Goal: Information Seeking & Learning: Learn about a topic

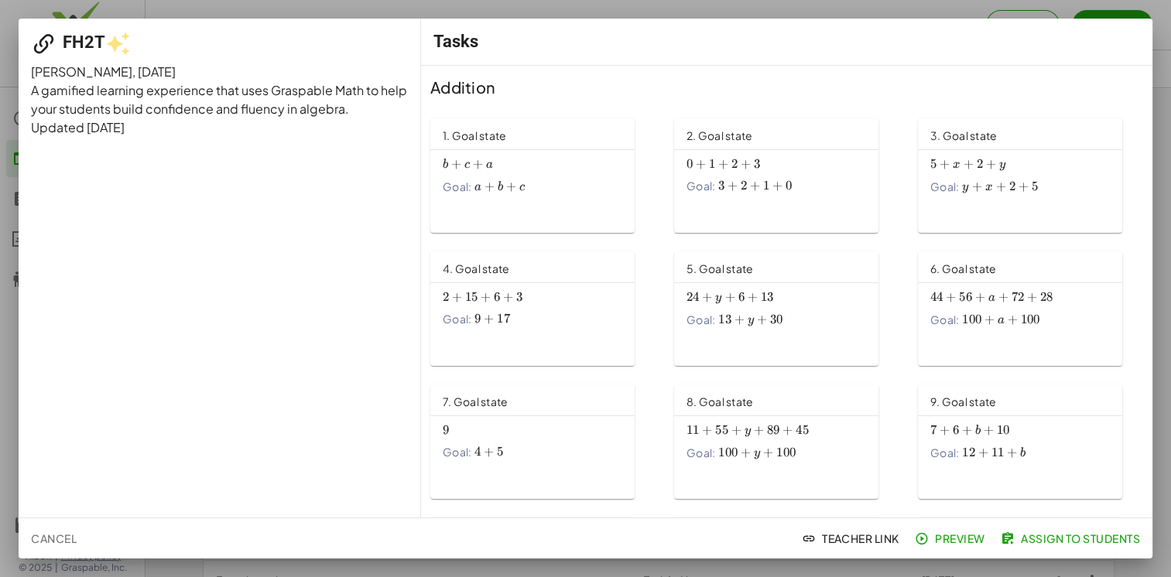
click at [494, 201] on div "b + c + a b+c+a b + c + a Goal: a + b + c a+b+c a + b + c" at bounding box center [532, 179] width 204 height 58
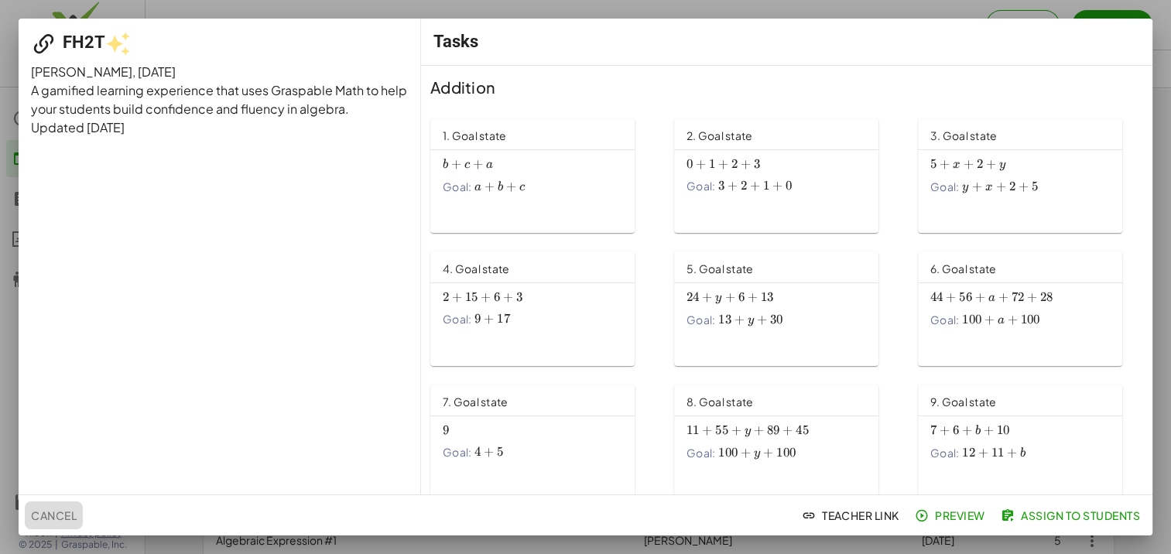
click at [46, 512] on span "Cancel" at bounding box center [54, 515] width 46 height 14
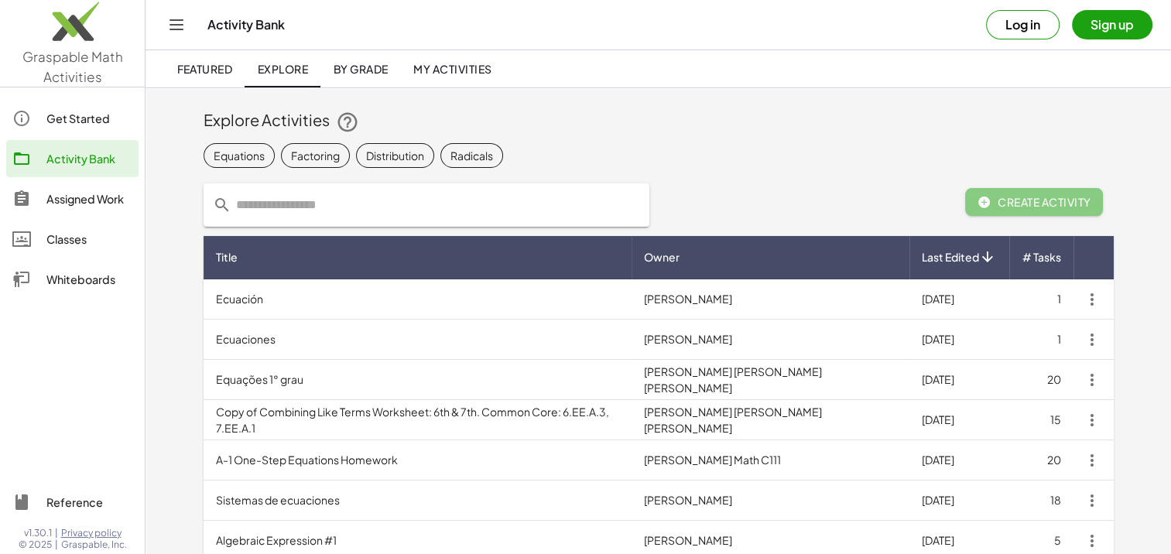
click at [360, 67] on span "By Grade" at bounding box center [360, 69] width 55 height 14
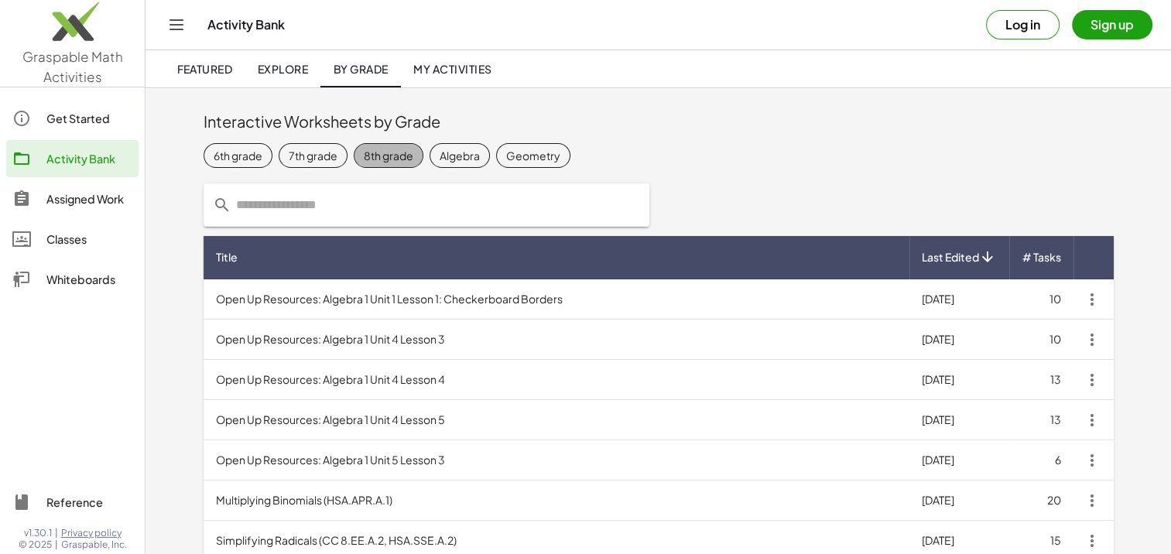
click at [395, 156] on div "8th grade" at bounding box center [389, 155] width 50 height 16
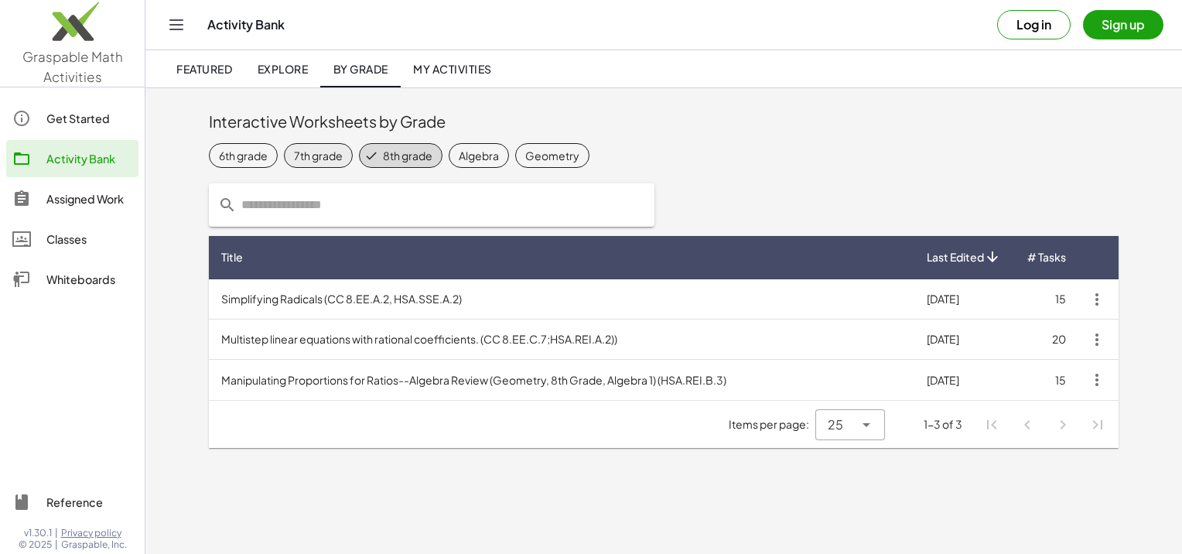
click at [325, 155] on div "7th grade" at bounding box center [318, 155] width 49 height 16
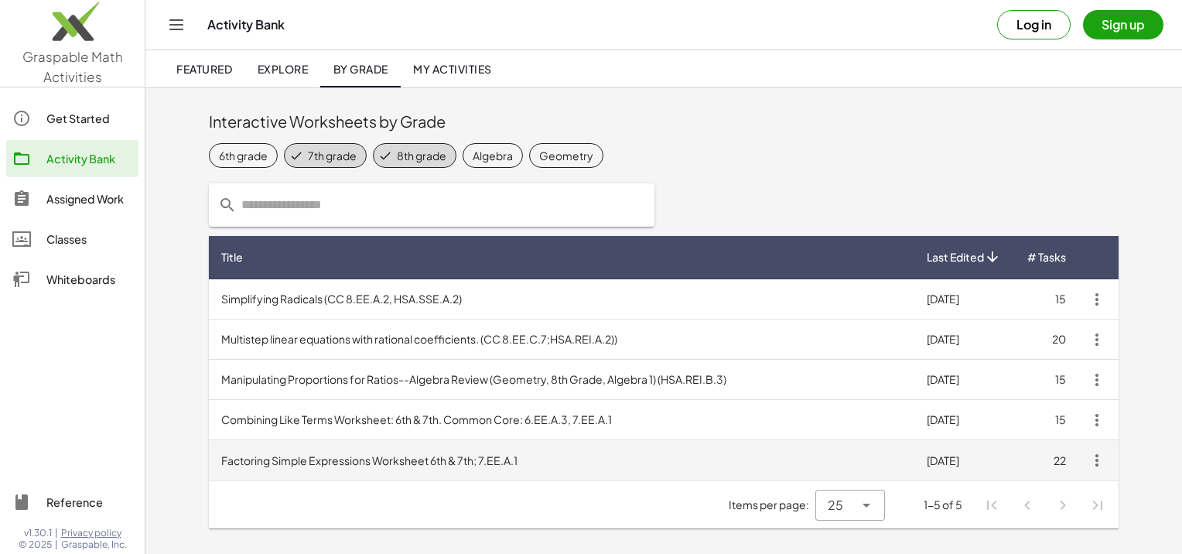
click at [266, 458] on td "Factoring Simple Expressions Worksheet 6th & 7th; 7.EE.A.1" at bounding box center [562, 460] width 706 height 40
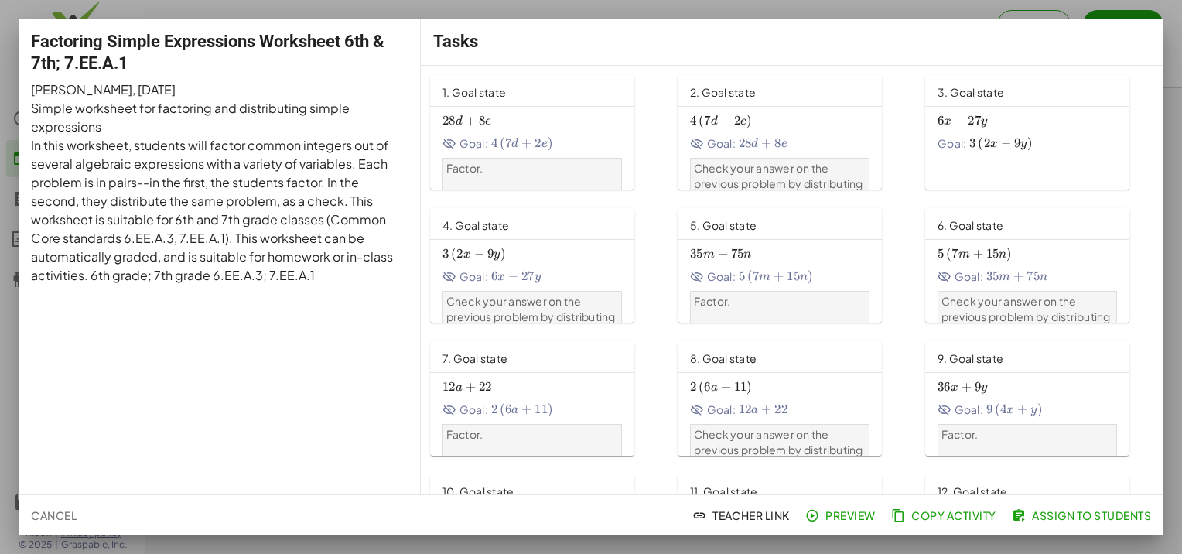
click at [498, 132] on div "28 d + 8 e 28d+8e 28 d + 8 e Goal: 4 ( 7 d + 2 e ) 4\left(7d+2e\right) 4 ( 7 d …" at bounding box center [533, 131] width 180 height 43
click at [495, 155] on div "28 d + 8 e 28d+8e 28 d + 8 e Goal: 4 ( 7 d + 2 e ) 4\left(7d+2e\right) 4 ( 7 d …" at bounding box center [533, 155] width 180 height 91
click at [546, 151] on span "4 ( 7 d + 2 e )" at bounding box center [522, 143] width 62 height 16
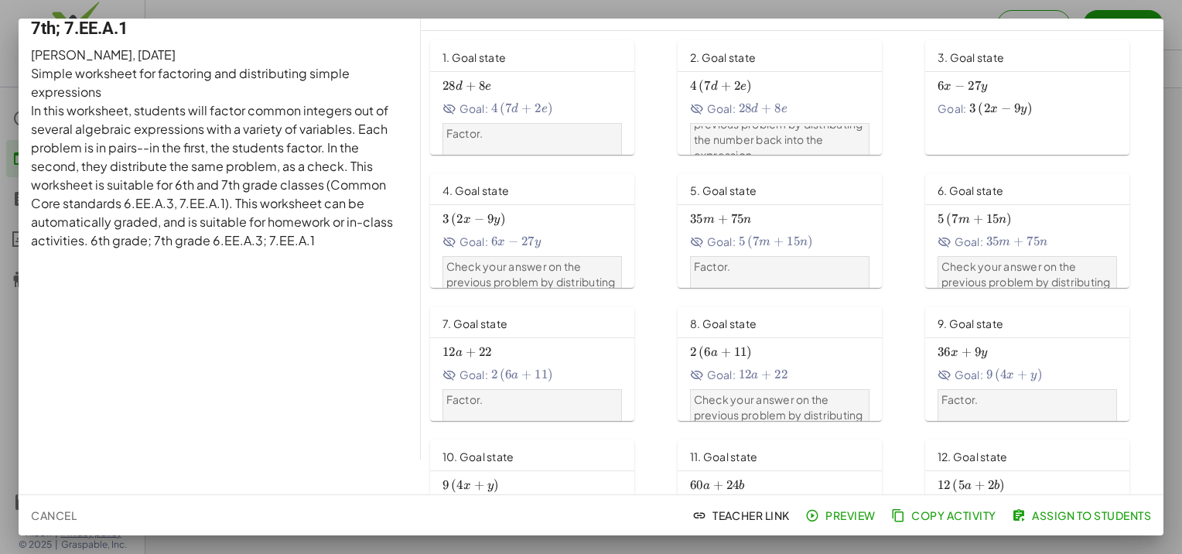
scroll to position [51, 0]
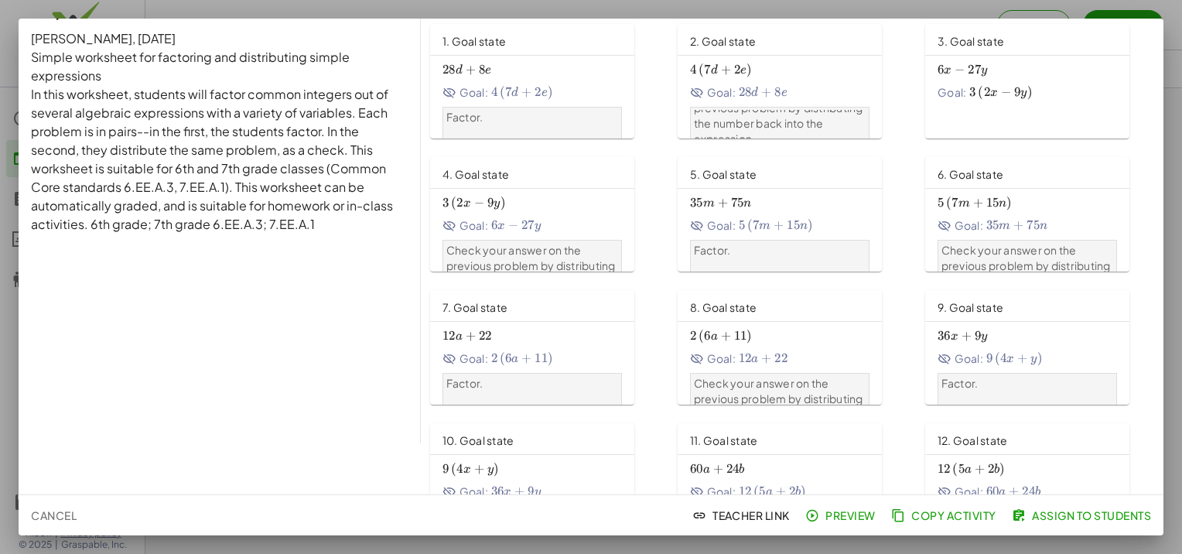
click at [548, 125] on p "Factor." at bounding box center [532, 117] width 173 height 15
click at [55, 516] on span "Cancel" at bounding box center [54, 515] width 46 height 14
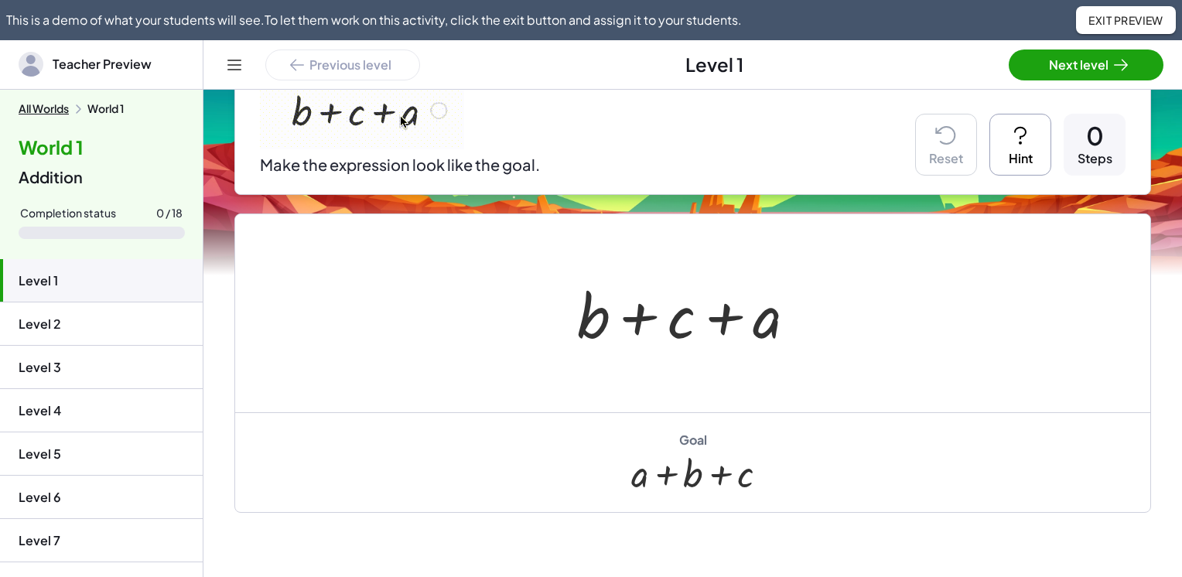
scroll to position [206, 0]
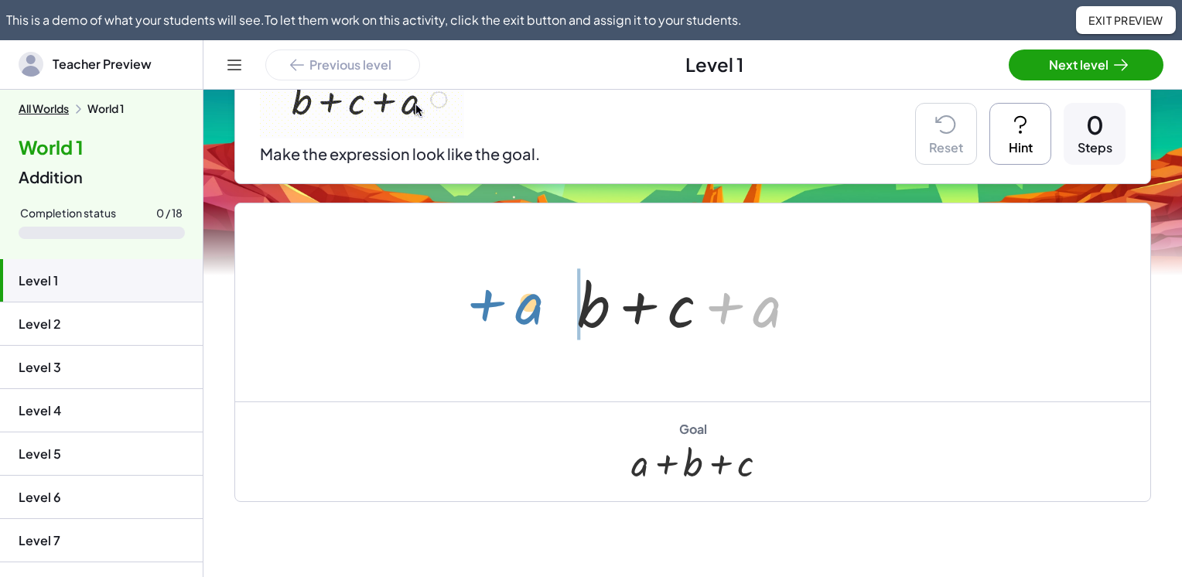
drag, startPoint x: 768, startPoint y: 313, endPoint x: 529, endPoint y: 310, distance: 238.4
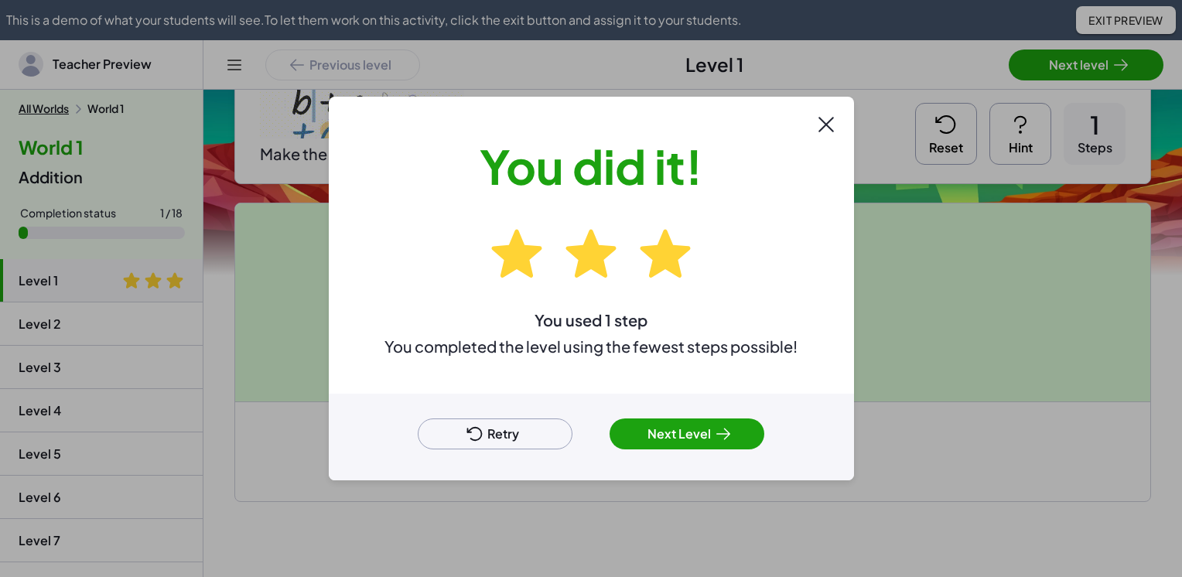
click at [685, 436] on button "Next Level" at bounding box center [687, 434] width 155 height 31
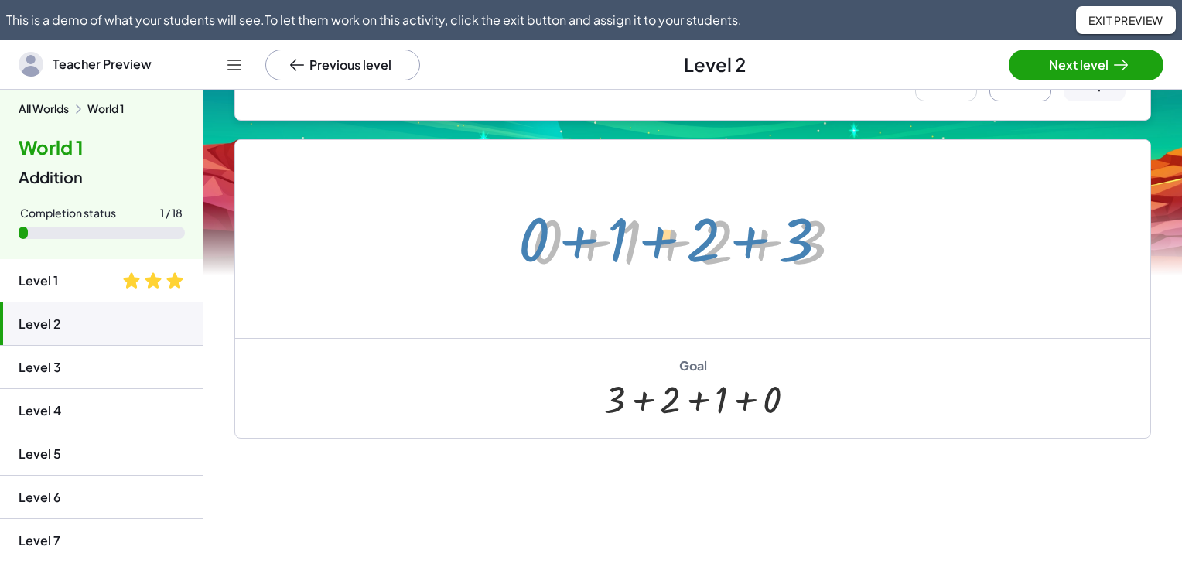
drag, startPoint x: 719, startPoint y: 242, endPoint x: 706, endPoint y: 240, distance: 13.4
click at [706, 240] on div at bounding box center [692, 240] width 337 height 80
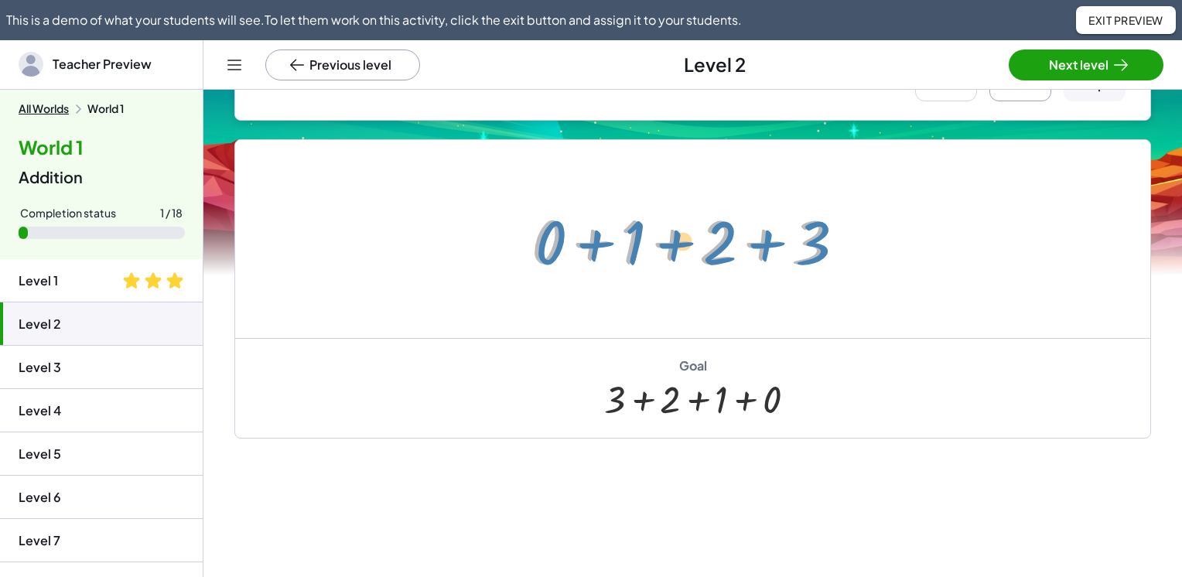
click at [819, 257] on div at bounding box center [692, 240] width 337 height 80
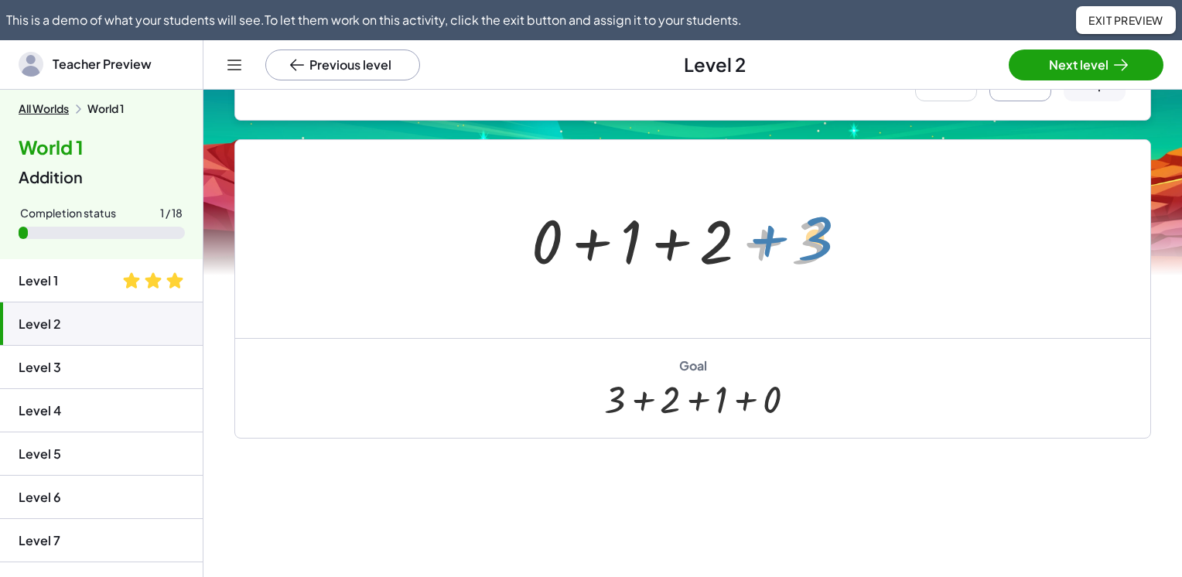
click at [825, 253] on div at bounding box center [692, 240] width 337 height 80
click at [819, 246] on div at bounding box center [692, 240] width 337 height 80
drag, startPoint x: 837, startPoint y: 277, endPoint x: 812, endPoint y: 301, distance: 34.5
click at [812, 301] on div at bounding box center [692, 239] width 915 height 198
drag, startPoint x: 709, startPoint y: 261, endPoint x: 878, endPoint y: 268, distance: 169.6
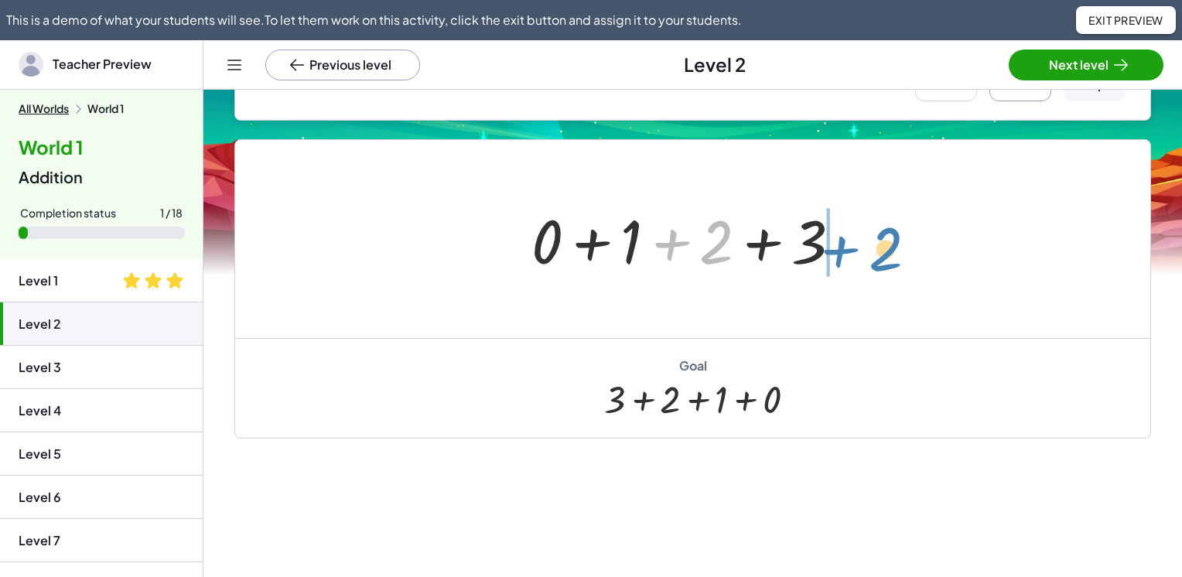
click at [878, 268] on div "+ 2 + 0 + 1 + 2 + 3" at bounding box center [692, 239] width 915 height 198
drag, startPoint x: 632, startPoint y: 256, endPoint x: 885, endPoint y: 258, distance: 253.0
click at [885, 258] on div "+ 0 + 1 + 2 + 3 + 1 + 0 + 1 + 2 + 3" at bounding box center [692, 239] width 915 height 198
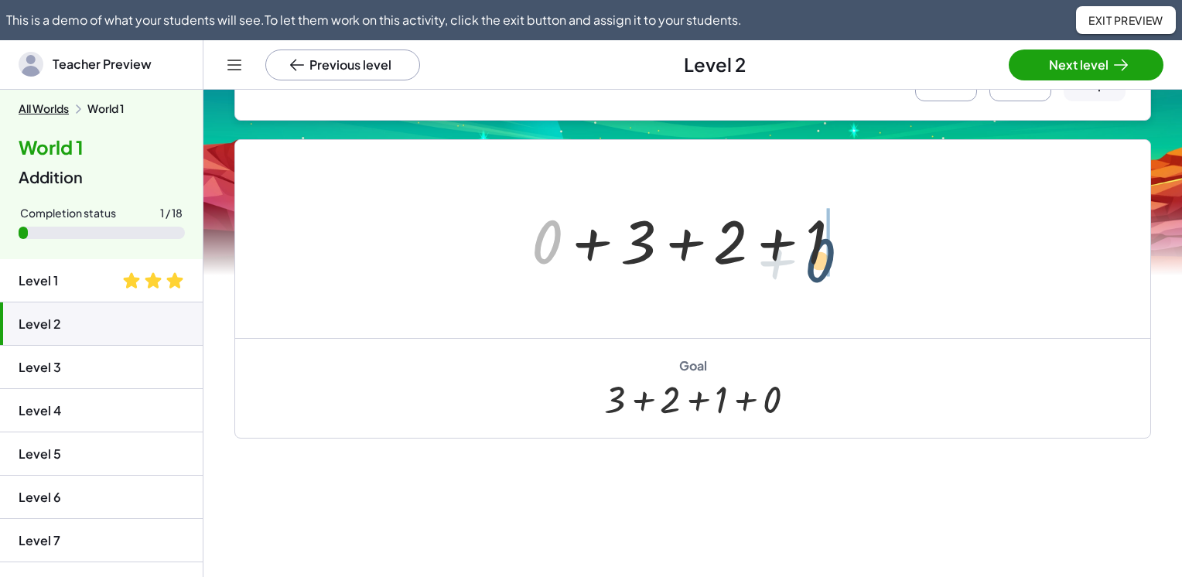
drag, startPoint x: 549, startPoint y: 262, endPoint x: 864, endPoint y: 275, distance: 315.2
click at [864, 275] on div "+ 0 + 1 + 2 + 3 + 0 + 1 + 3 + 2 + 0 + 0 + 1 + 2 + 3" at bounding box center [686, 239] width 357 height 87
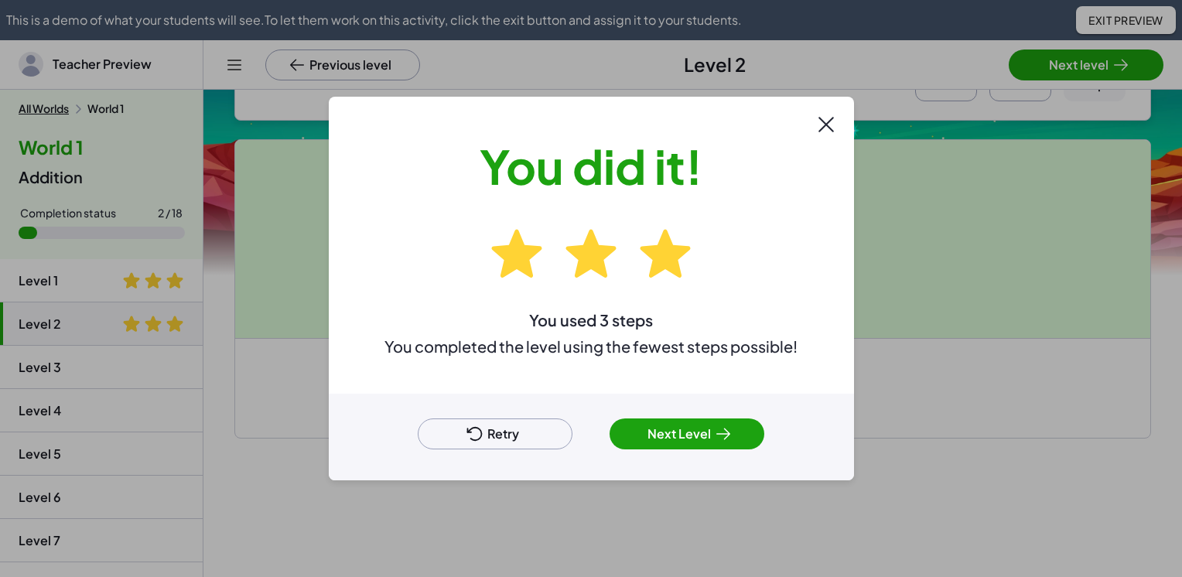
click at [715, 435] on icon at bounding box center [723, 434] width 19 height 19
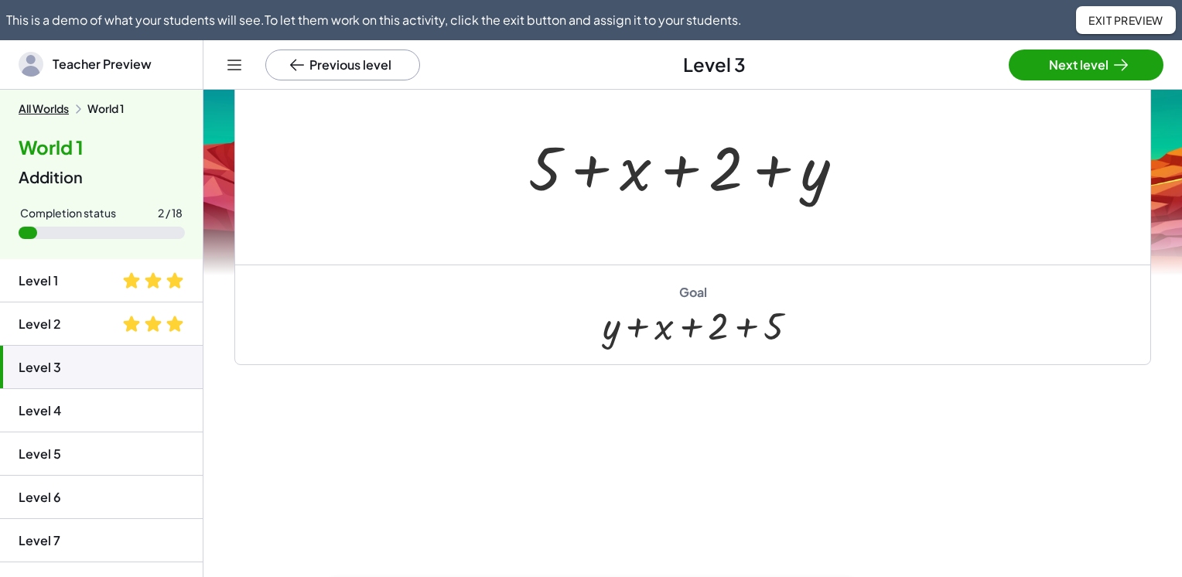
scroll to position [159, 0]
drag, startPoint x: 816, startPoint y: 185, endPoint x: 504, endPoint y: 166, distance: 312.4
click at [504, 166] on div "+ y + 5 + x + 2 + y" at bounding box center [692, 167] width 915 height 198
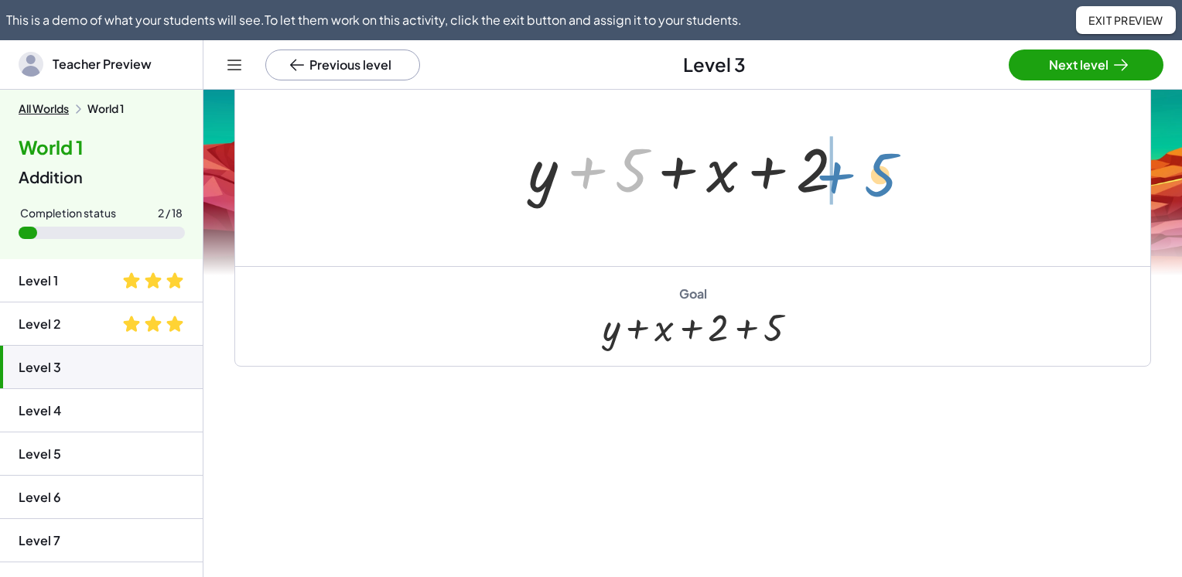
drag, startPoint x: 635, startPoint y: 184, endPoint x: 884, endPoint y: 188, distance: 249.2
click at [884, 188] on div "+ 5 + x + 2 + y + 5 + 5 + x + 2 + y" at bounding box center [692, 167] width 915 height 198
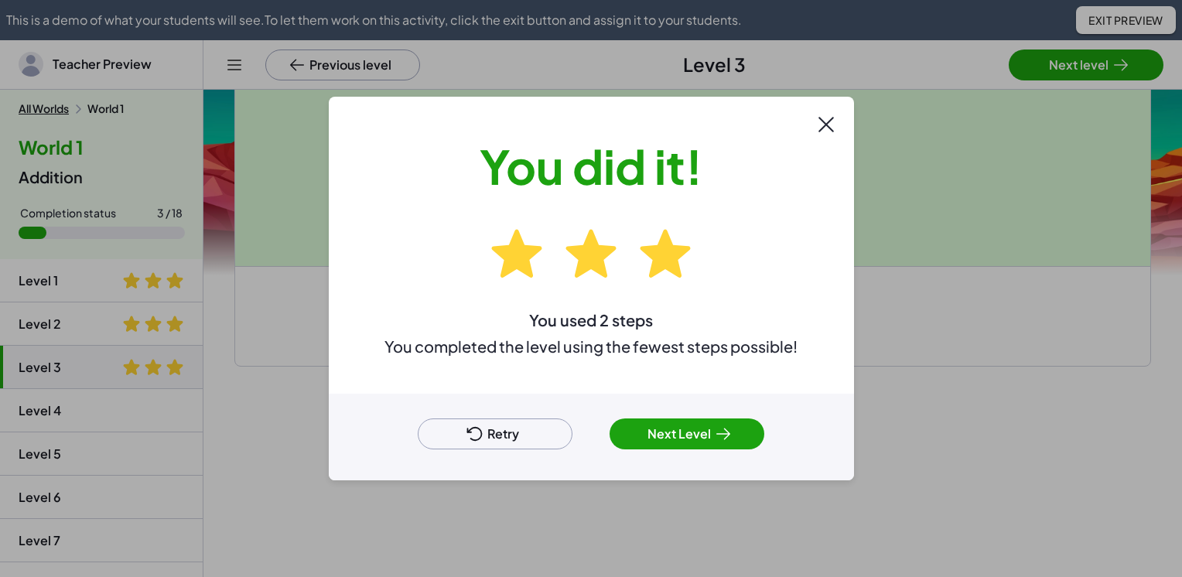
click at [699, 430] on button "Next Level" at bounding box center [687, 434] width 155 height 31
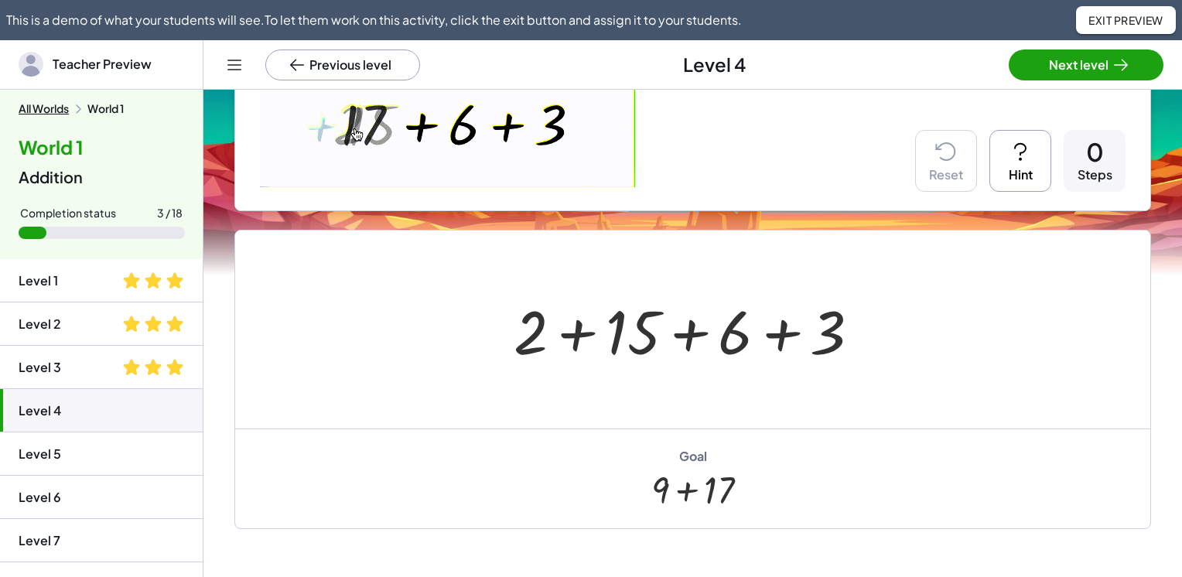
click at [781, 333] on div at bounding box center [693, 330] width 375 height 80
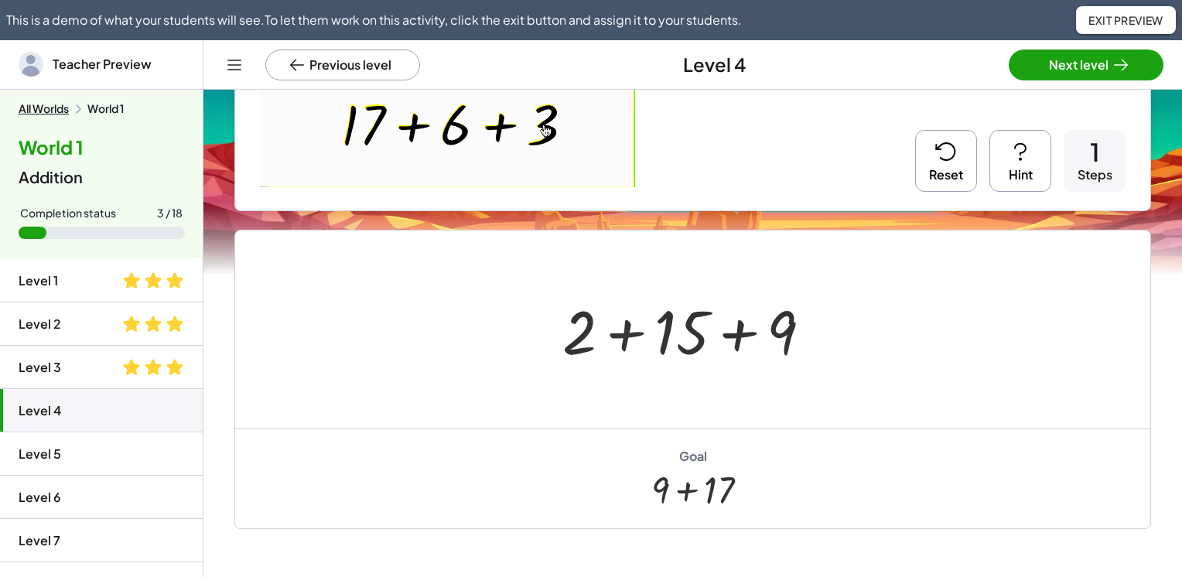
click at [628, 335] on div at bounding box center [693, 330] width 277 height 80
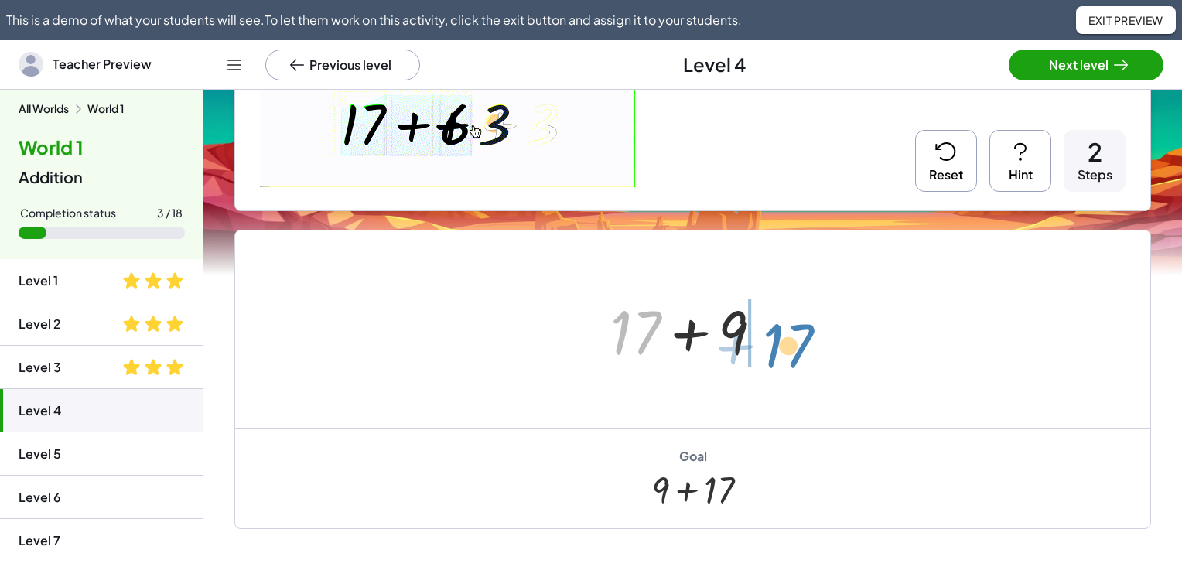
drag, startPoint x: 641, startPoint y: 348, endPoint x: 795, endPoint y: 359, distance: 155.1
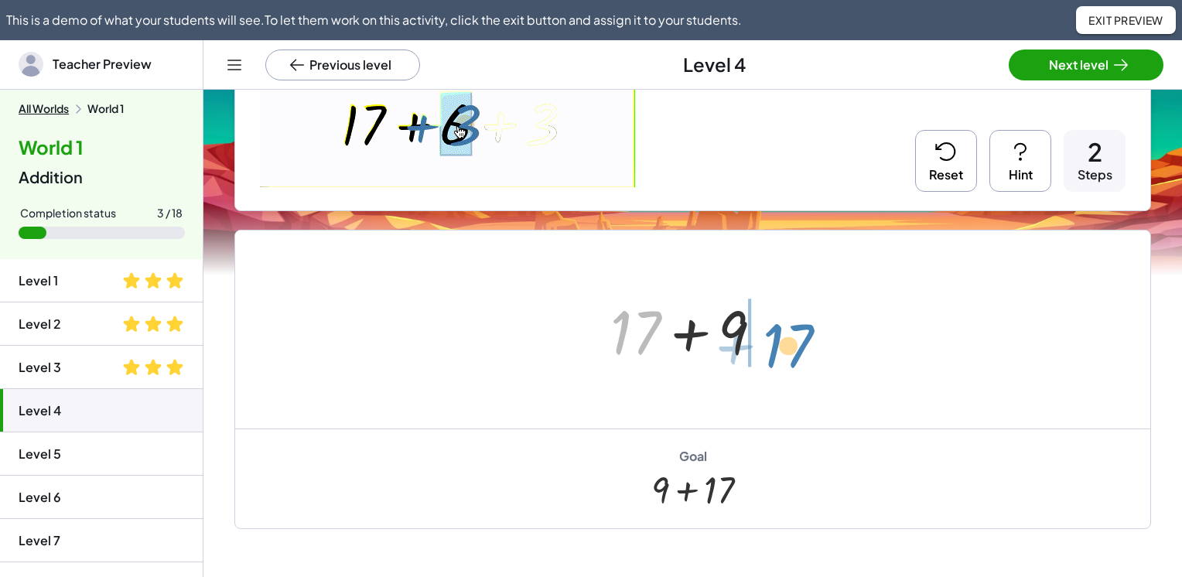
click at [795, 359] on div "+ 2 + 15 + 6 + 3 + 2 + 15 + 9 + 17 + + 9 17" at bounding box center [692, 330] width 915 height 198
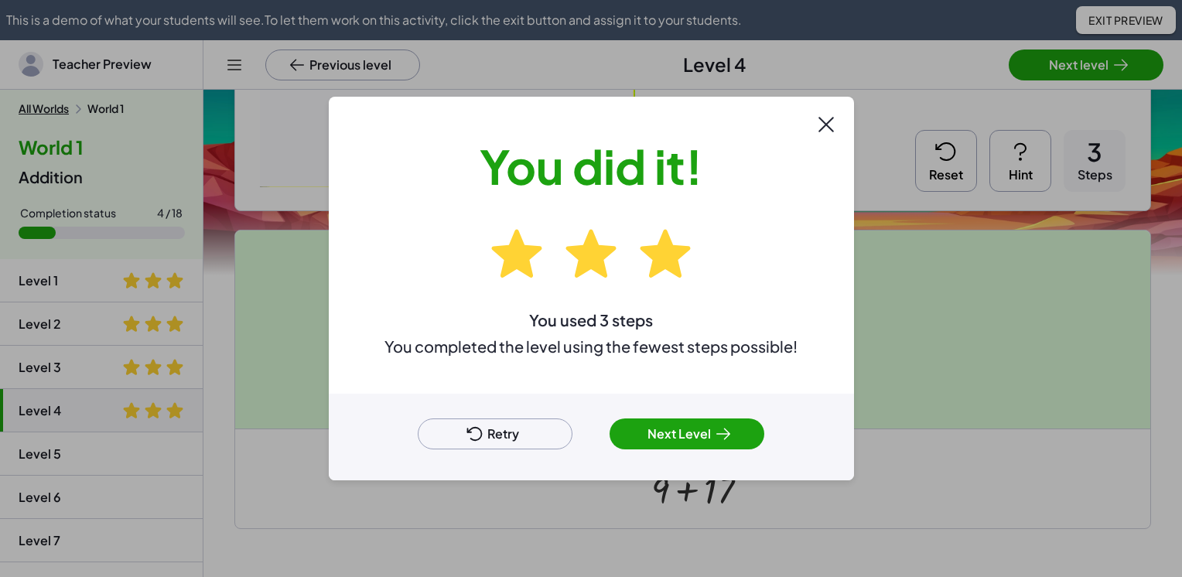
click at [704, 435] on button "Next Level" at bounding box center [687, 434] width 155 height 31
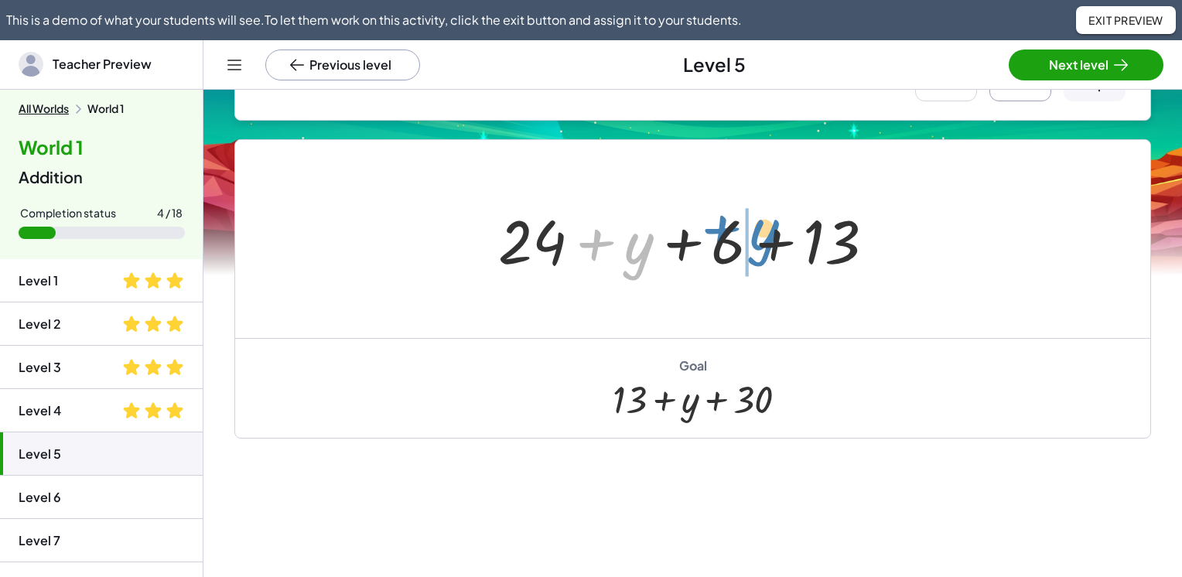
drag, startPoint x: 642, startPoint y: 255, endPoint x: 768, endPoint y: 241, distance: 126.1
click at [768, 241] on div at bounding box center [693, 240] width 404 height 80
click at [775, 246] on div at bounding box center [693, 240] width 404 height 80
drag, startPoint x: 481, startPoint y: 231, endPoint x: 445, endPoint y: 256, distance: 43.8
click at [445, 256] on div at bounding box center [692, 239] width 915 height 198
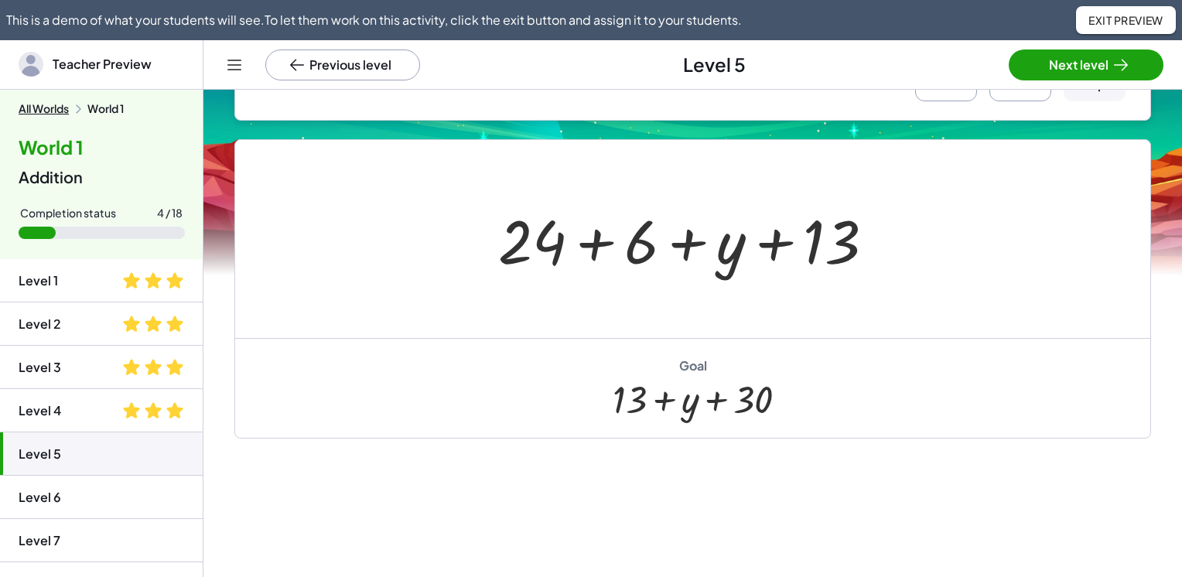
click at [594, 242] on div at bounding box center [693, 240] width 404 height 80
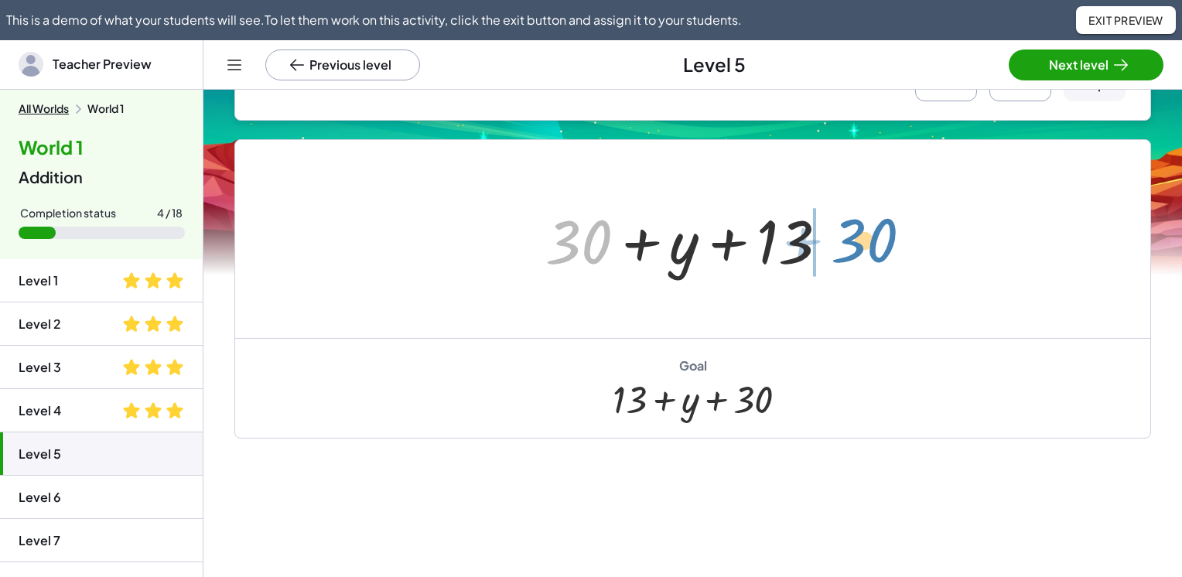
drag, startPoint x: 568, startPoint y: 241, endPoint x: 853, endPoint y: 240, distance: 285.5
click at [853, 240] on div "+ 24 + y + 6 + 13 + 24 + 6 + y + 13 + 30 + + y + 13 30" at bounding box center [692, 239] width 915 height 198
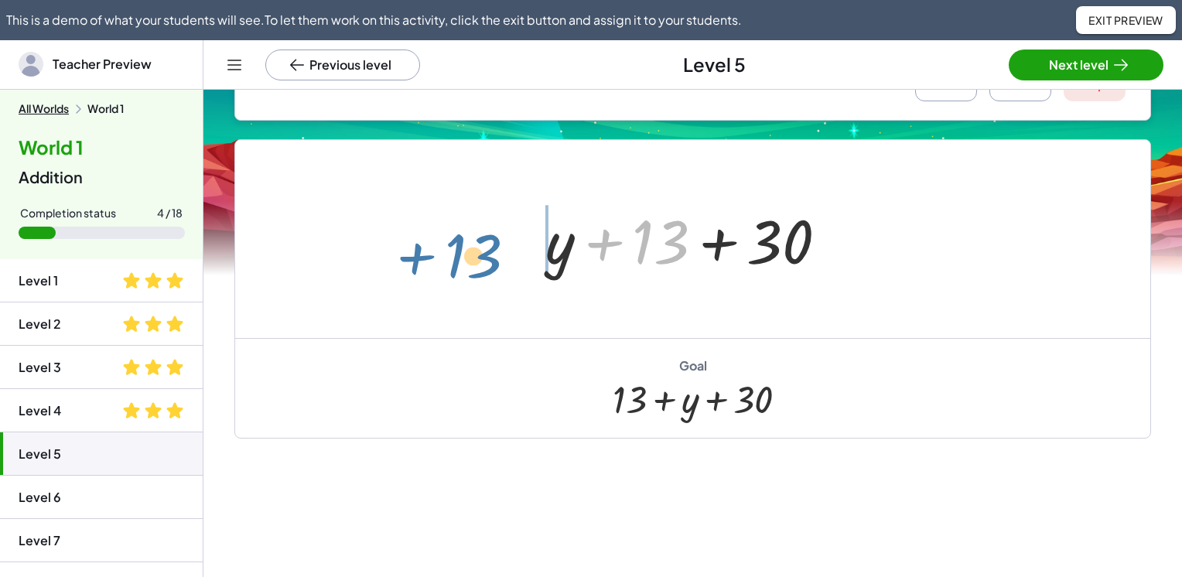
drag, startPoint x: 678, startPoint y: 241, endPoint x: 489, endPoint y: 255, distance: 189.3
click at [489, 255] on div "+ 24 + y + 6 + 13 + 24 + 6 + y + 13 + 30 + y + 13 + 13 + + y + 13 30" at bounding box center [692, 239] width 915 height 198
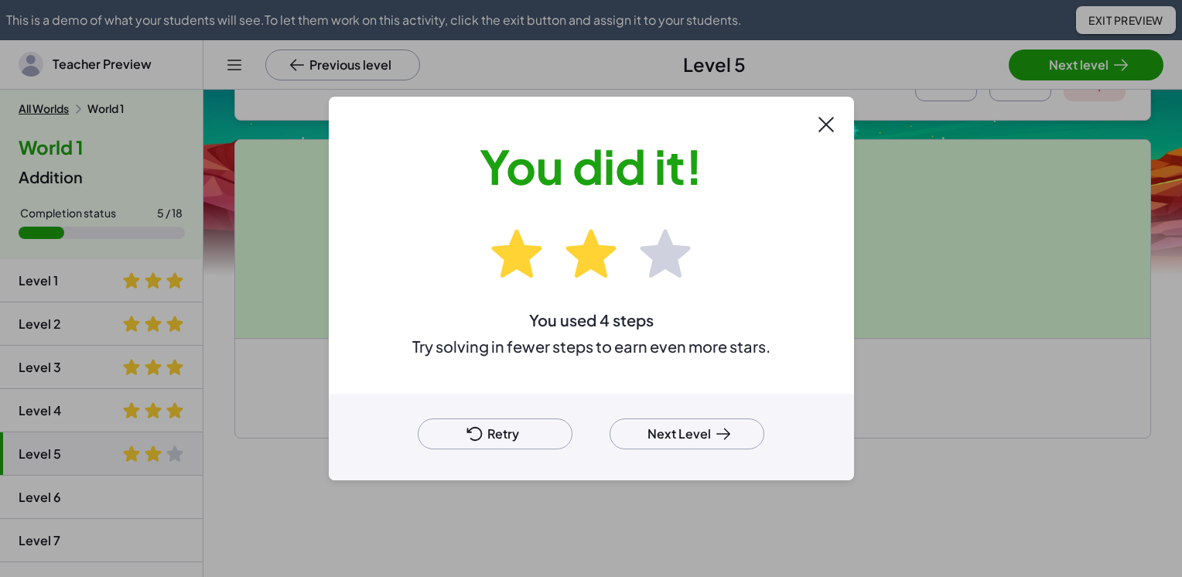
click at [514, 436] on button "Retry" at bounding box center [495, 434] width 155 height 31
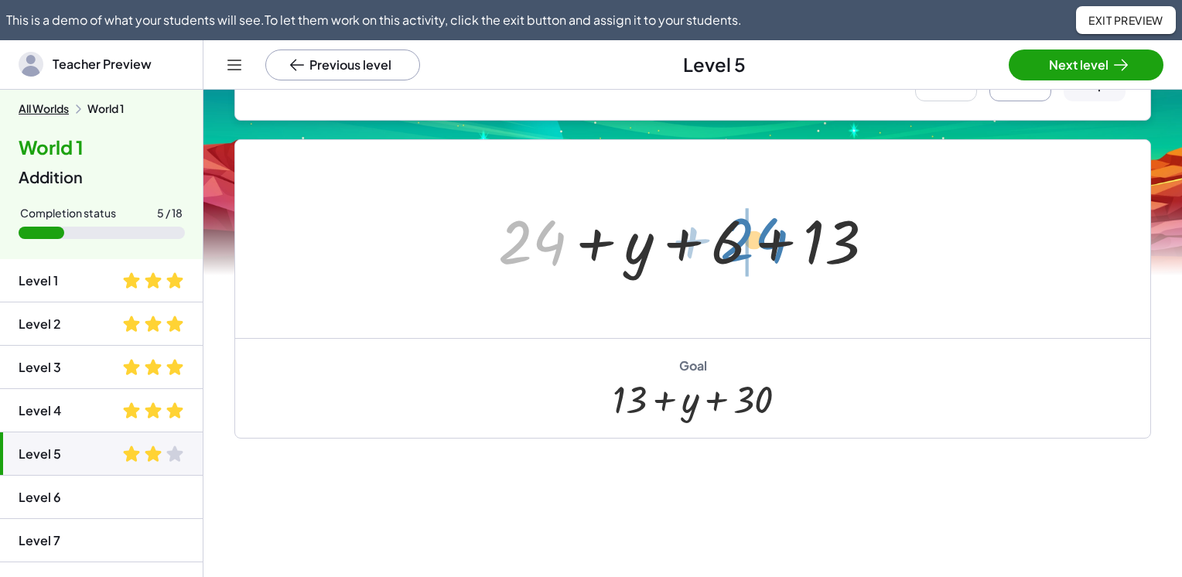
drag, startPoint x: 525, startPoint y: 242, endPoint x: 747, endPoint y: 240, distance: 222.1
click at [747, 240] on div at bounding box center [693, 240] width 404 height 80
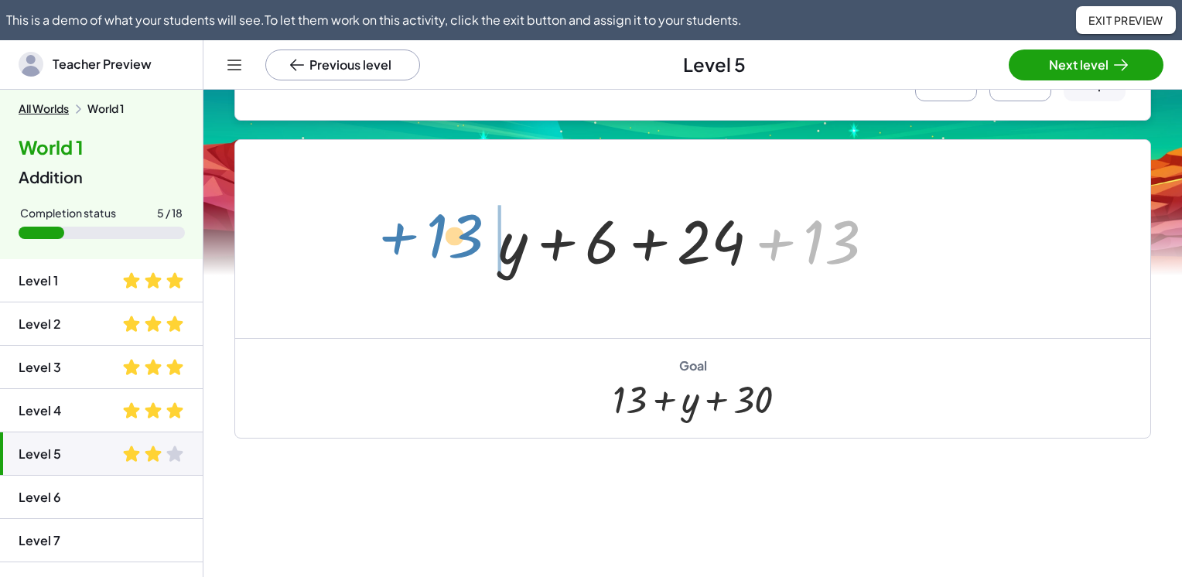
drag, startPoint x: 816, startPoint y: 243, endPoint x: 439, endPoint y: 237, distance: 376.9
click at [439, 237] on div "+ 24 + y + 6 + 13 + 13 + 24 + y + 6 + 13" at bounding box center [692, 239] width 915 height 198
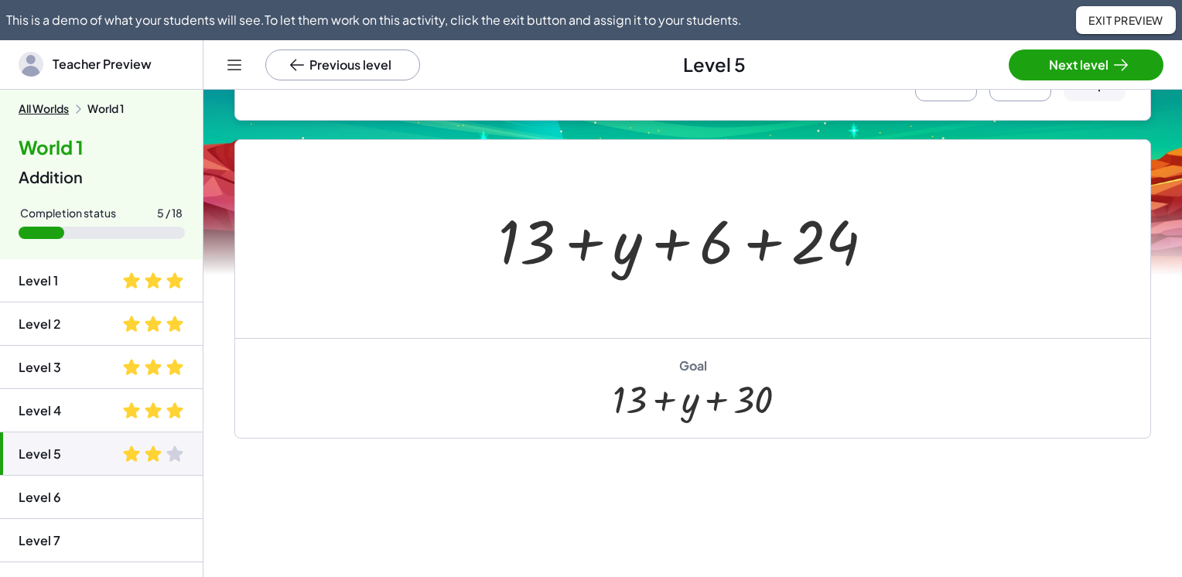
click at [762, 244] on div at bounding box center [693, 240] width 404 height 80
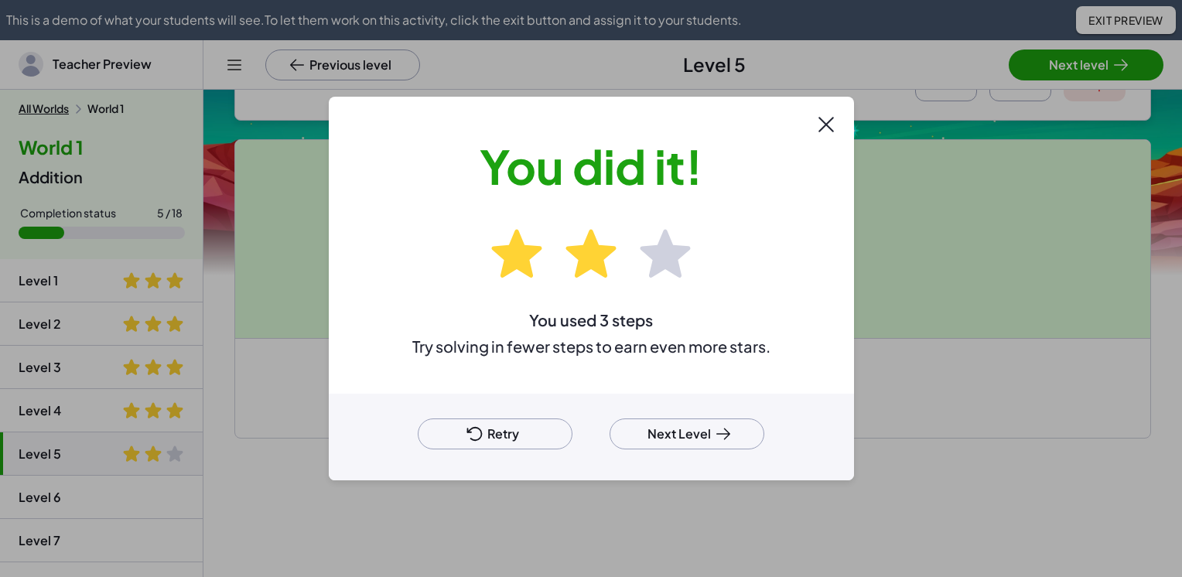
click at [506, 433] on button "Retry" at bounding box center [495, 434] width 155 height 31
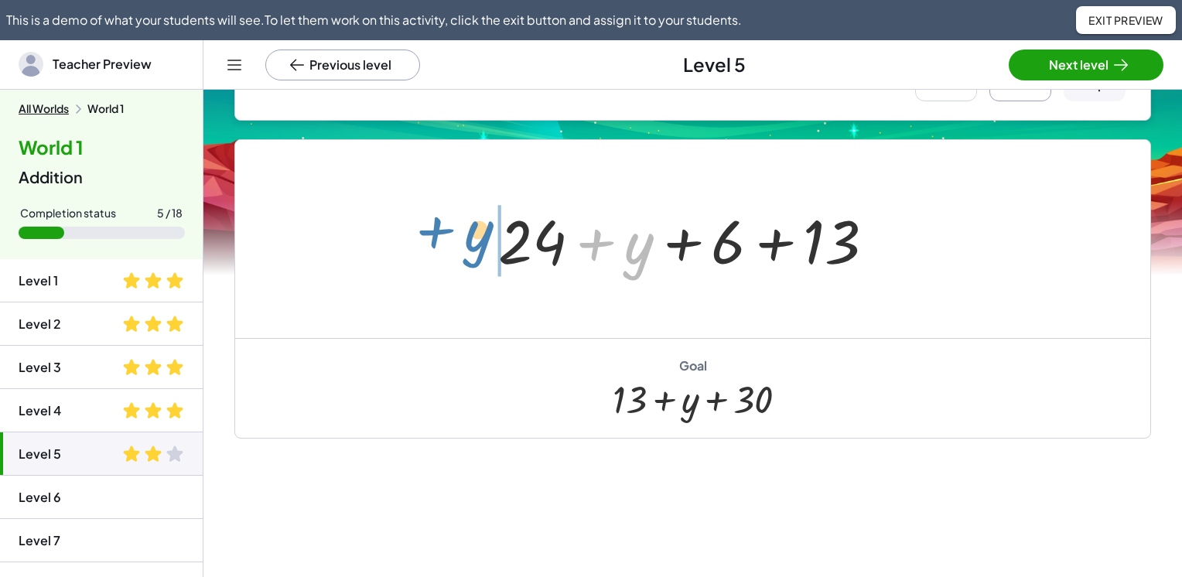
drag, startPoint x: 644, startPoint y: 255, endPoint x: 482, endPoint y: 243, distance: 162.2
click at [482, 243] on div "+ y + 24 + y + 6 + 13" at bounding box center [686, 239] width 423 height 87
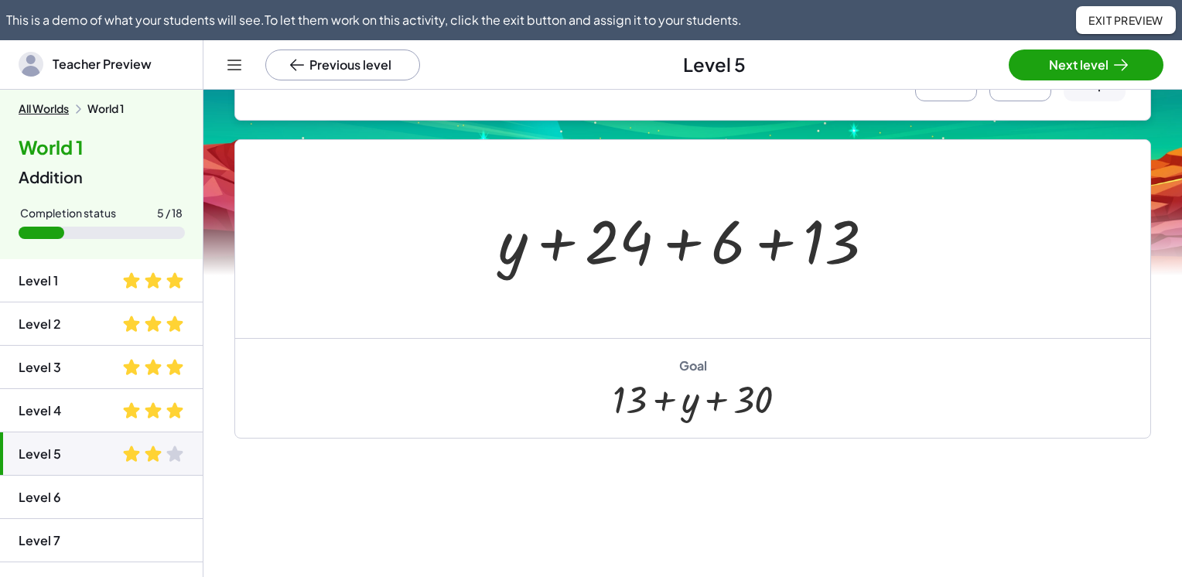
click at [682, 243] on div at bounding box center [693, 240] width 404 height 80
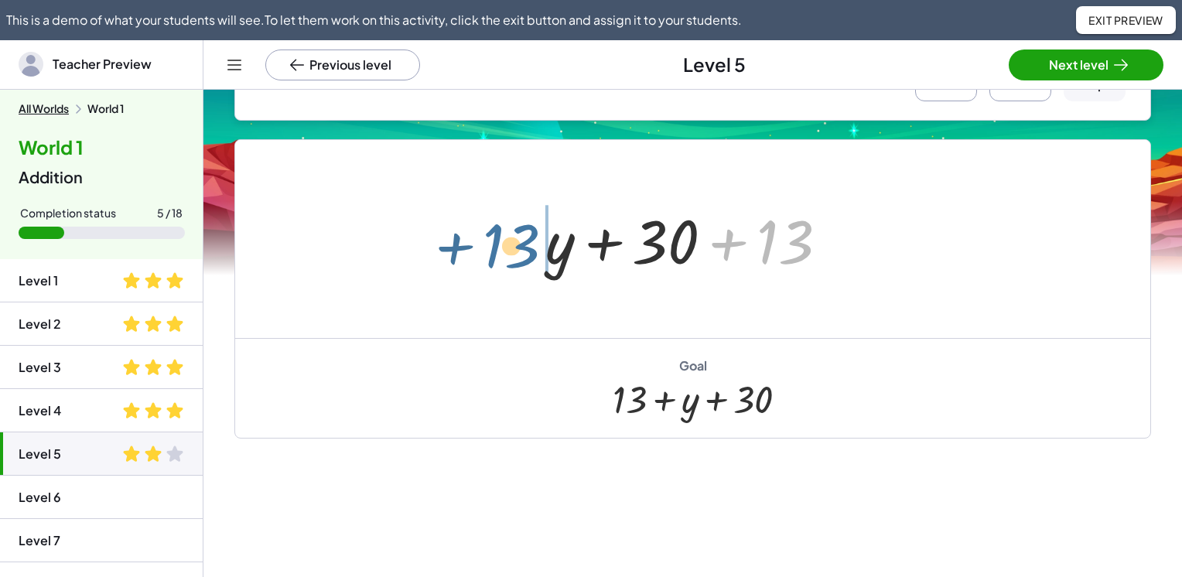
drag, startPoint x: 768, startPoint y: 243, endPoint x: 485, endPoint y: 247, distance: 282.5
click at [485, 247] on div "+ 24 + y + 6 + 13 + y + 24 + 6 + 13 + 13 + + y + 13 30" at bounding box center [692, 239] width 915 height 198
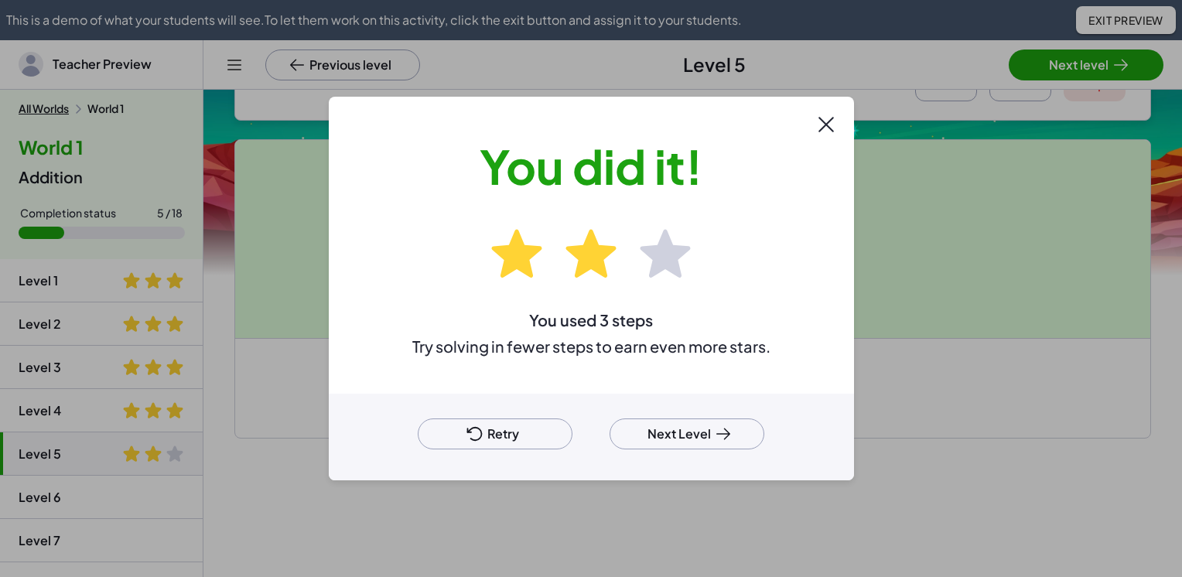
click at [511, 429] on button "Retry" at bounding box center [495, 434] width 155 height 31
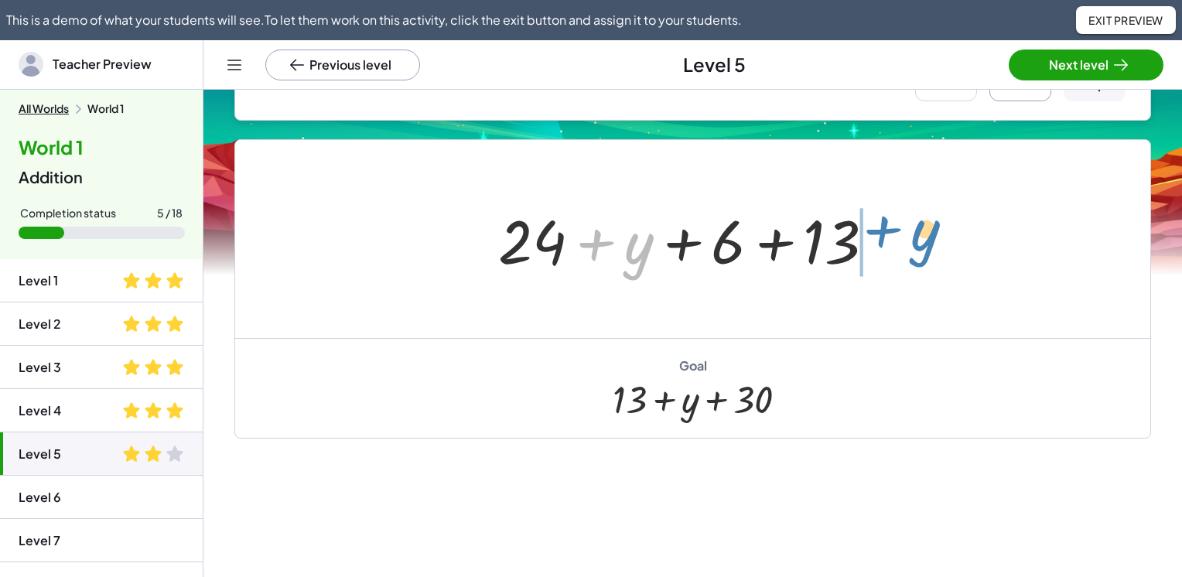
drag, startPoint x: 638, startPoint y: 256, endPoint x: 925, endPoint y: 243, distance: 287.4
click at [925, 243] on div "+ y + 24 + y + 6 + 13" at bounding box center [692, 239] width 915 height 198
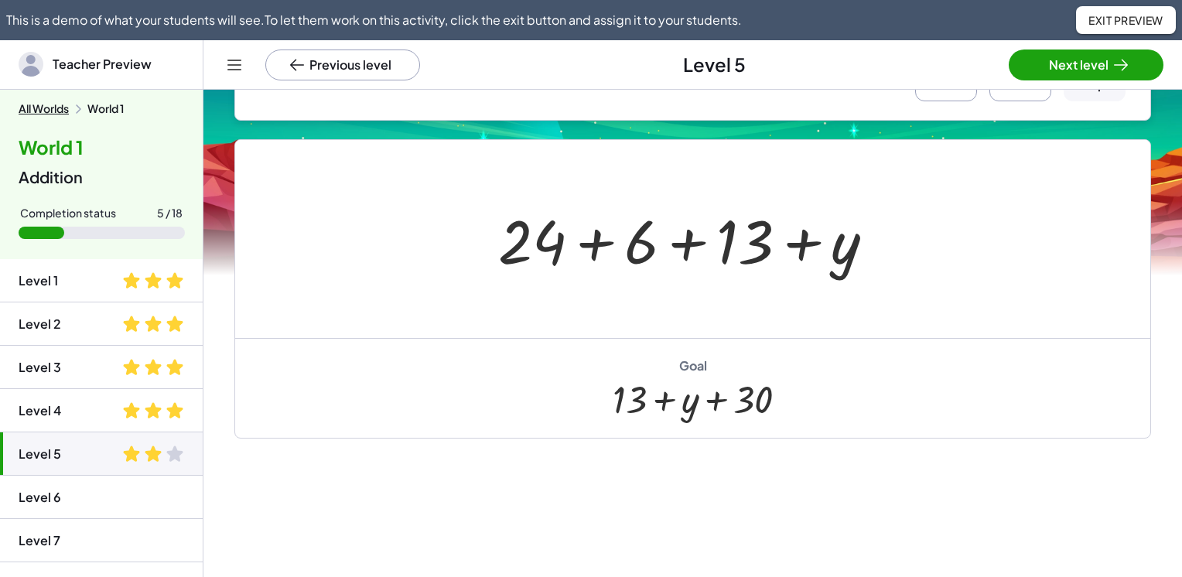
click at [601, 243] on div at bounding box center [693, 240] width 404 height 80
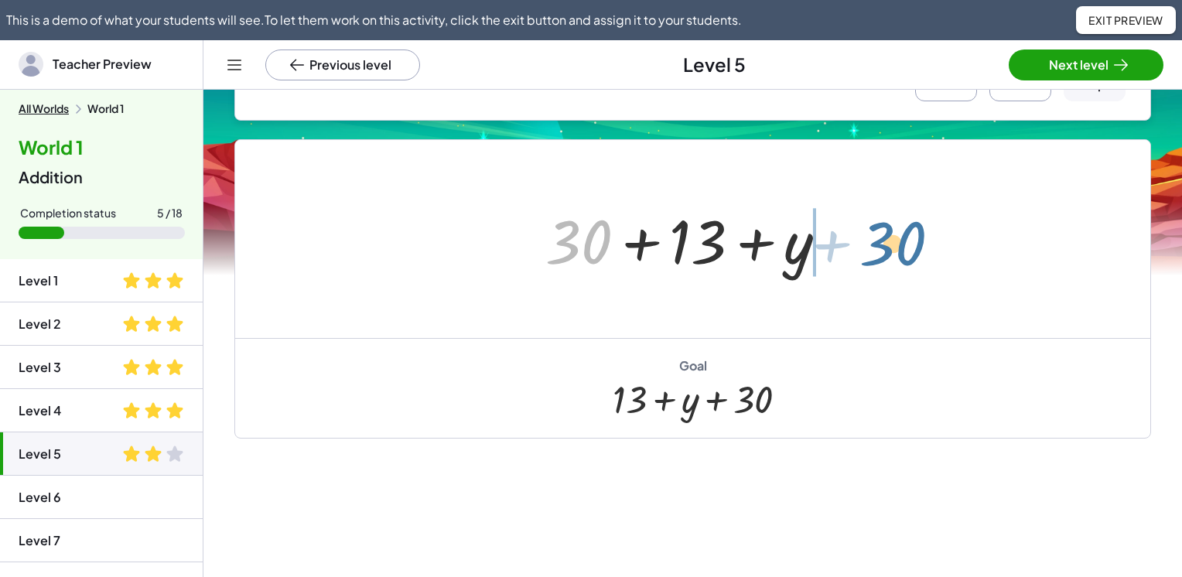
drag, startPoint x: 601, startPoint y: 243, endPoint x: 916, endPoint y: 245, distance: 314.9
click at [916, 245] on div "+ 24 + y + 6 + 13 + 24 + 6 + 13 + y + 30 + + y + 13 30" at bounding box center [692, 239] width 915 height 198
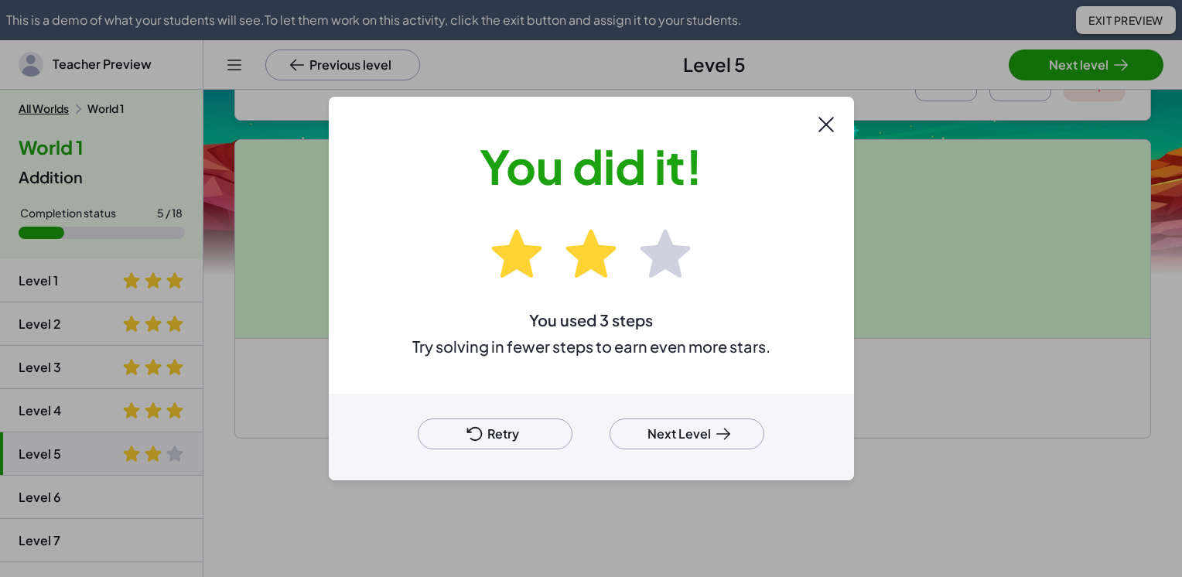
click at [496, 439] on button "Retry" at bounding box center [495, 434] width 155 height 31
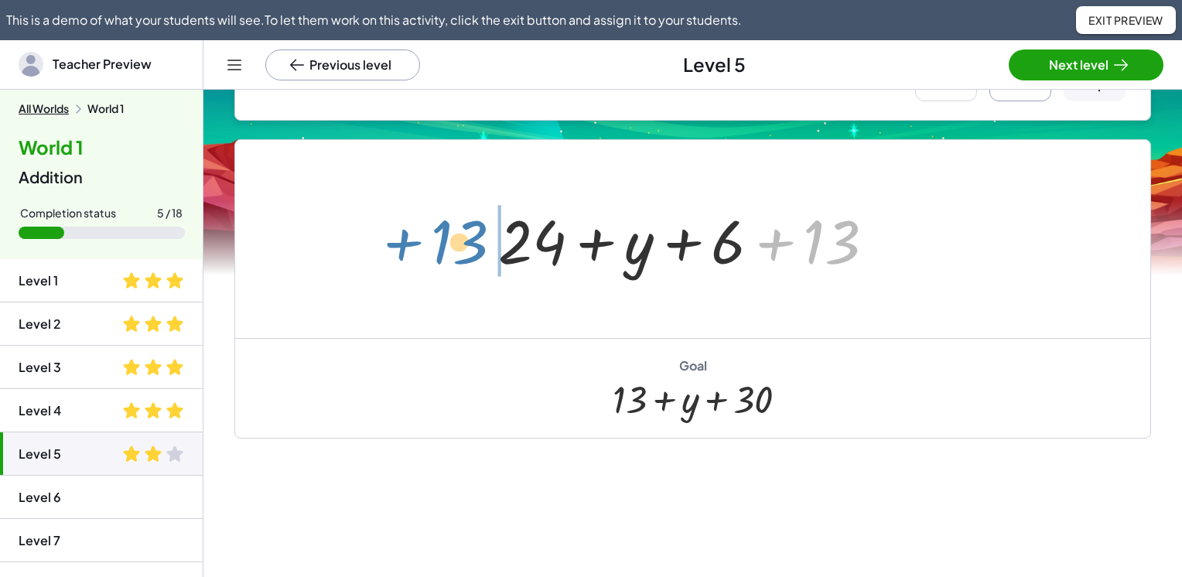
drag, startPoint x: 814, startPoint y: 243, endPoint x: 442, endPoint y: 243, distance: 372.2
click at [442, 243] on div "+ 13 + 24 + y + 6 + 13" at bounding box center [692, 239] width 915 height 198
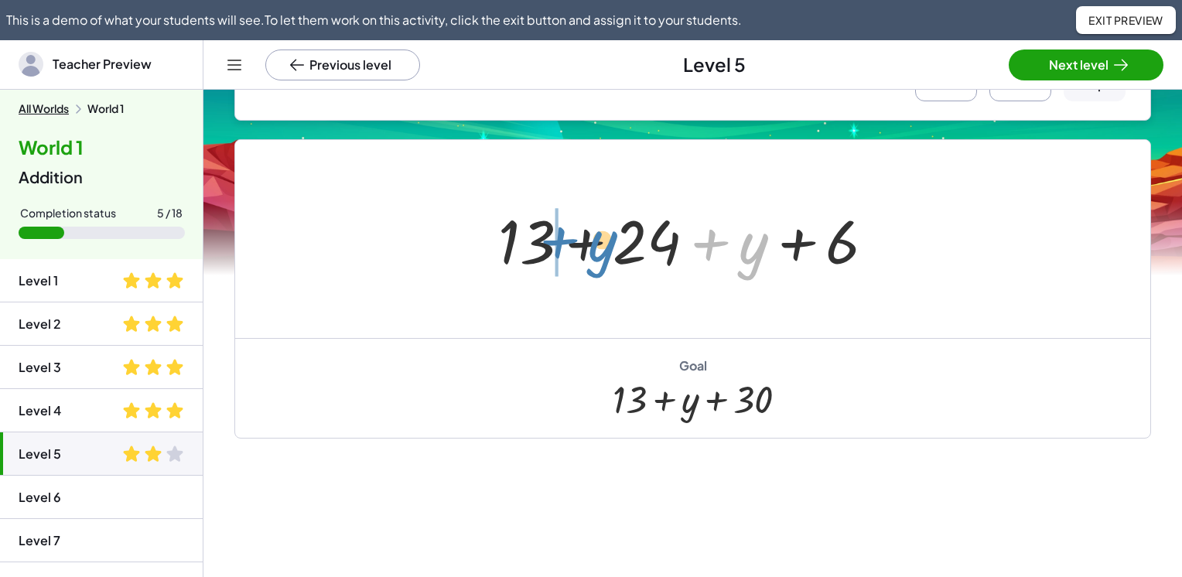
drag, startPoint x: 747, startPoint y: 252, endPoint x: 596, endPoint y: 250, distance: 150.9
click at [596, 250] on div at bounding box center [693, 240] width 404 height 80
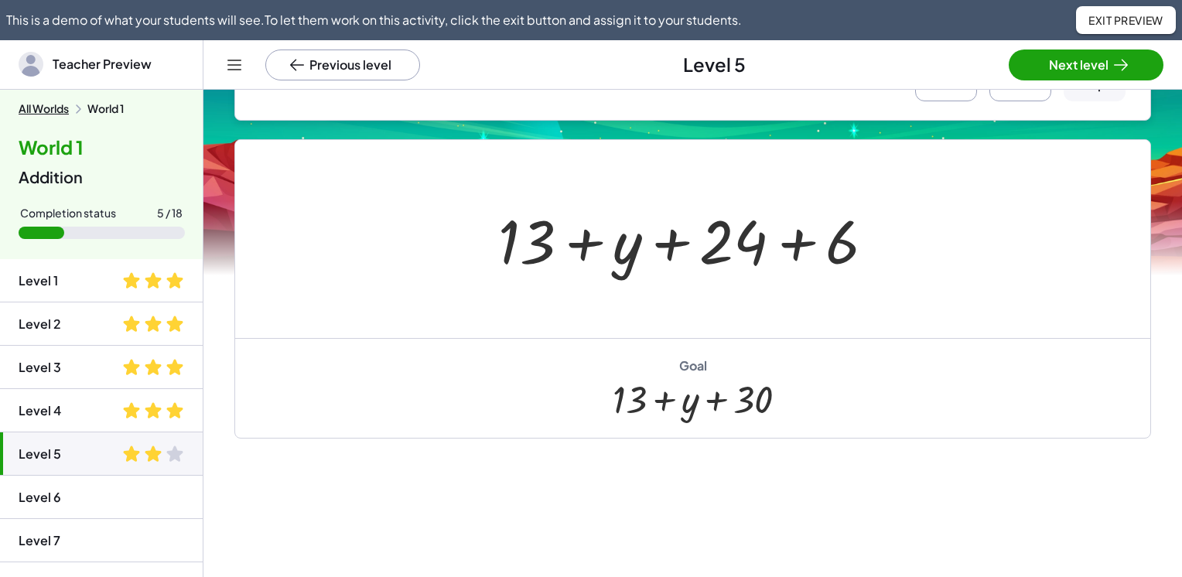
click at [799, 252] on div at bounding box center [693, 240] width 404 height 80
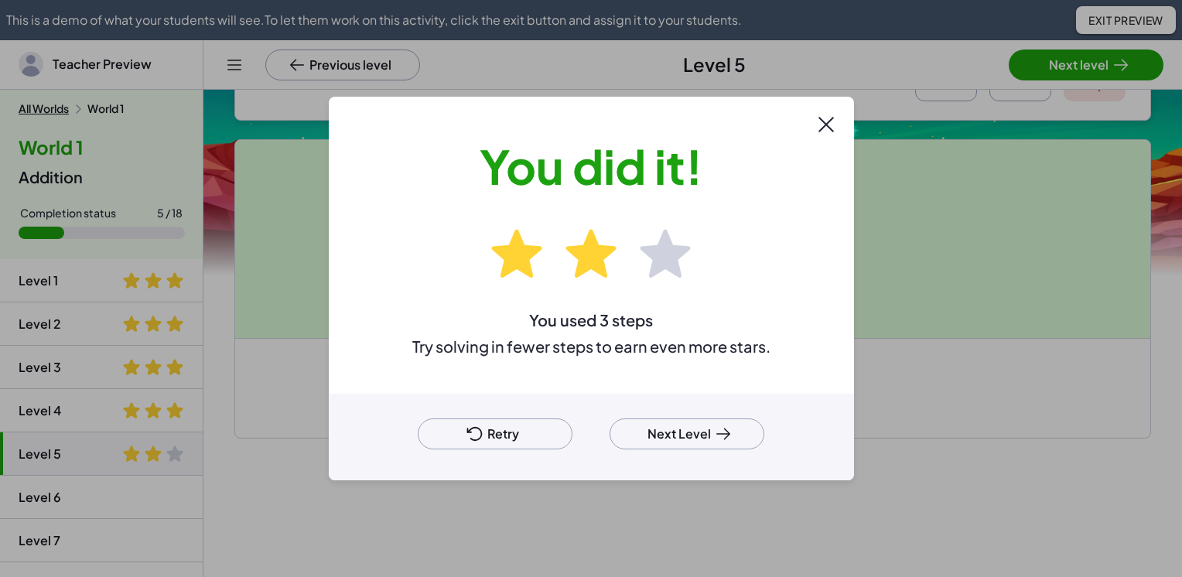
click at [523, 439] on button "Retry" at bounding box center [495, 434] width 155 height 31
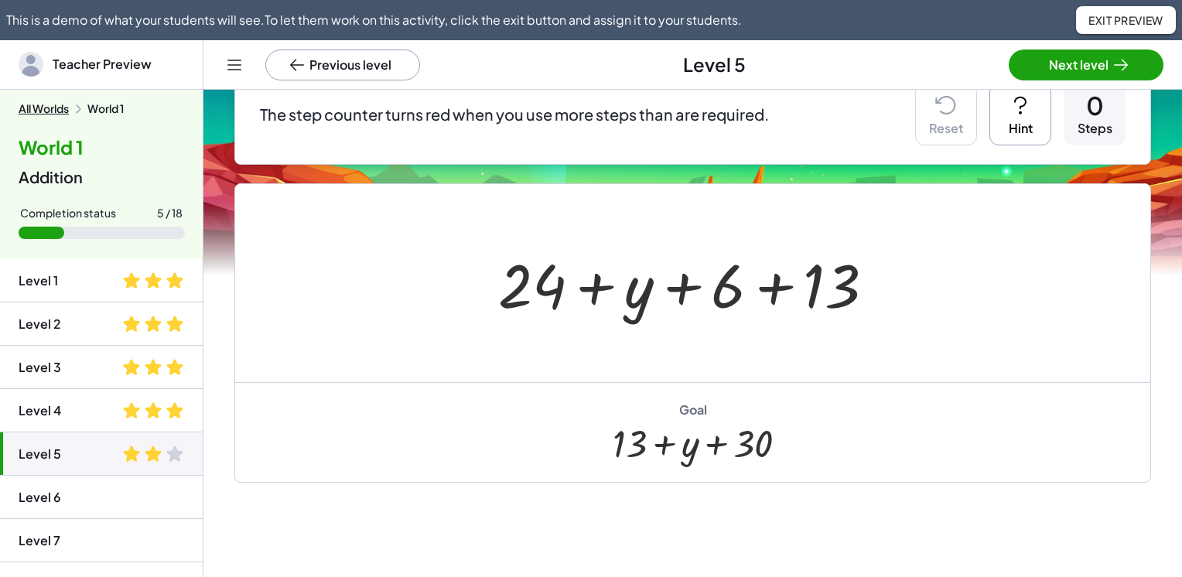
scroll to position [128, 0]
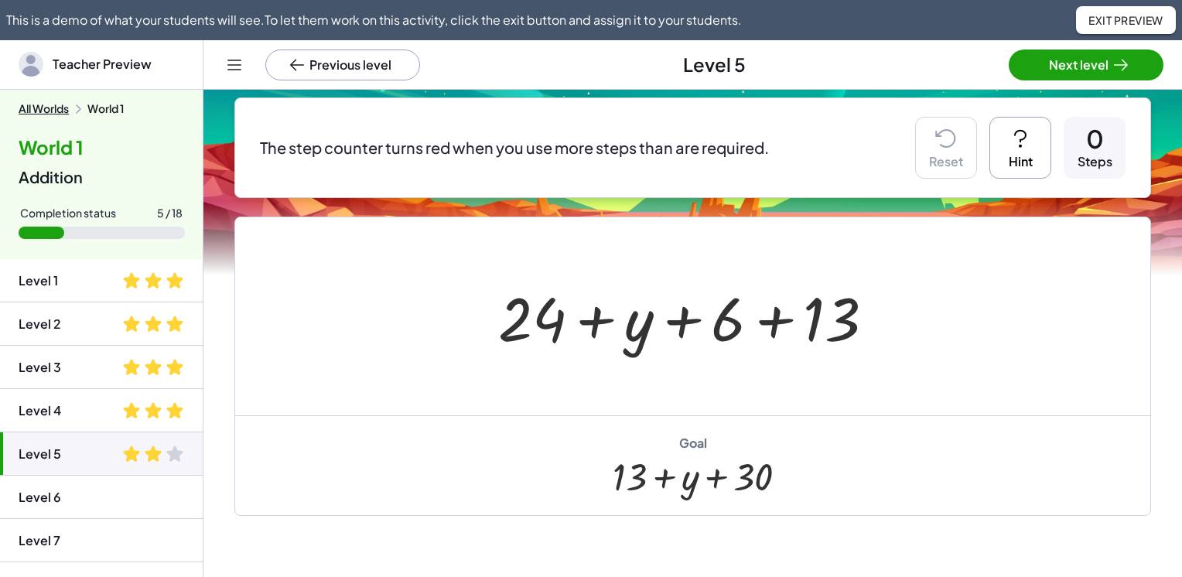
click at [1011, 149] on icon at bounding box center [1020, 138] width 25 height 25
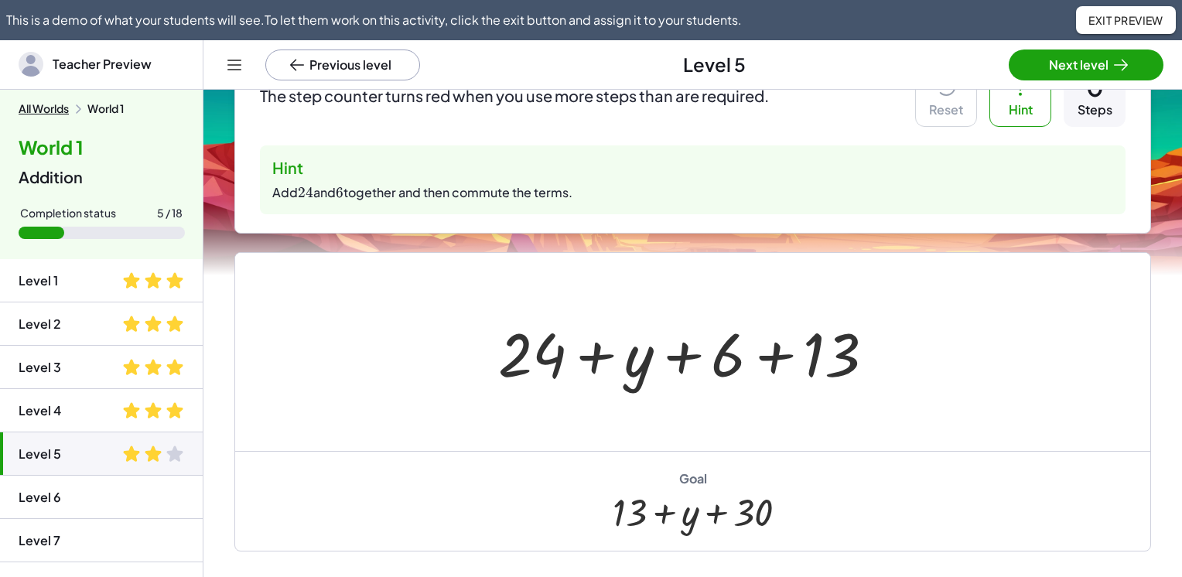
scroll to position [206, 0]
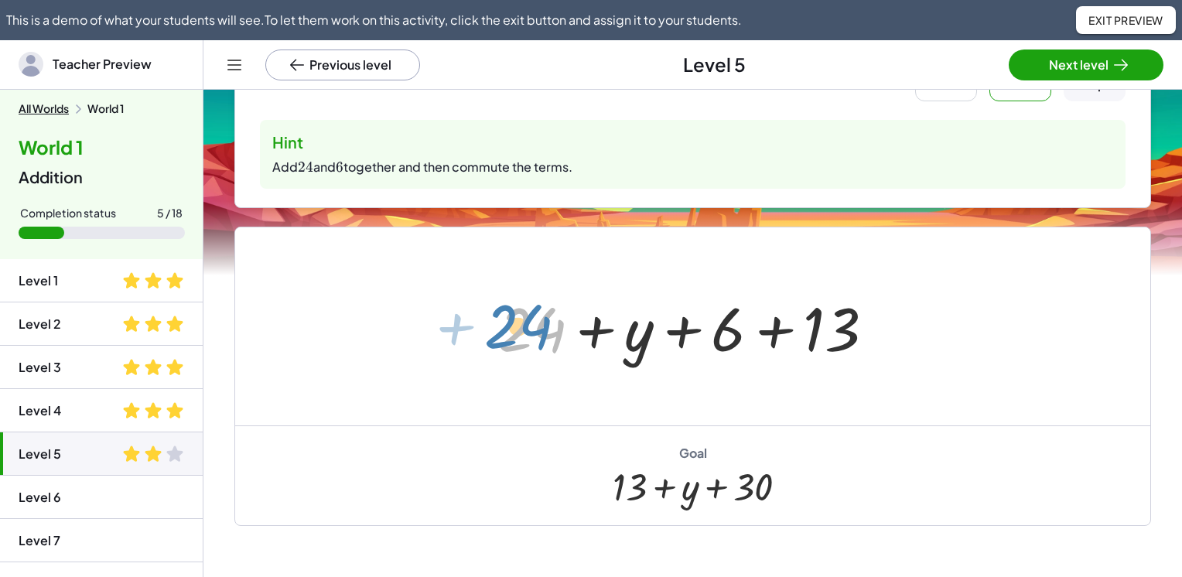
drag, startPoint x: 542, startPoint y: 333, endPoint x: 531, endPoint y: 330, distance: 11.3
click at [531, 330] on div at bounding box center [693, 327] width 404 height 80
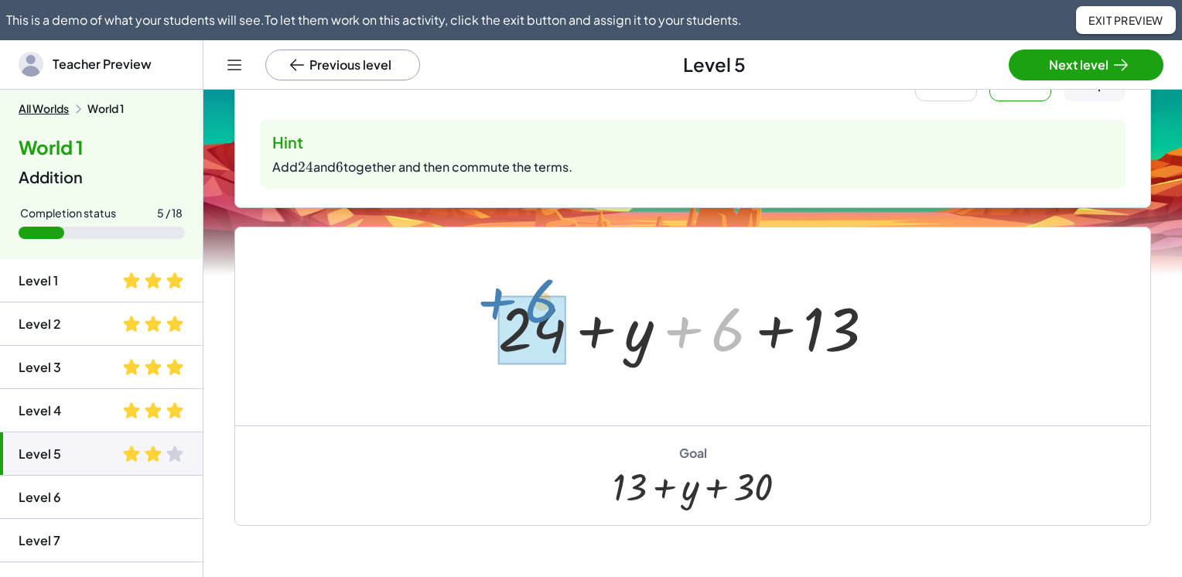
drag, startPoint x: 722, startPoint y: 333, endPoint x: 535, endPoint y: 304, distance: 188.7
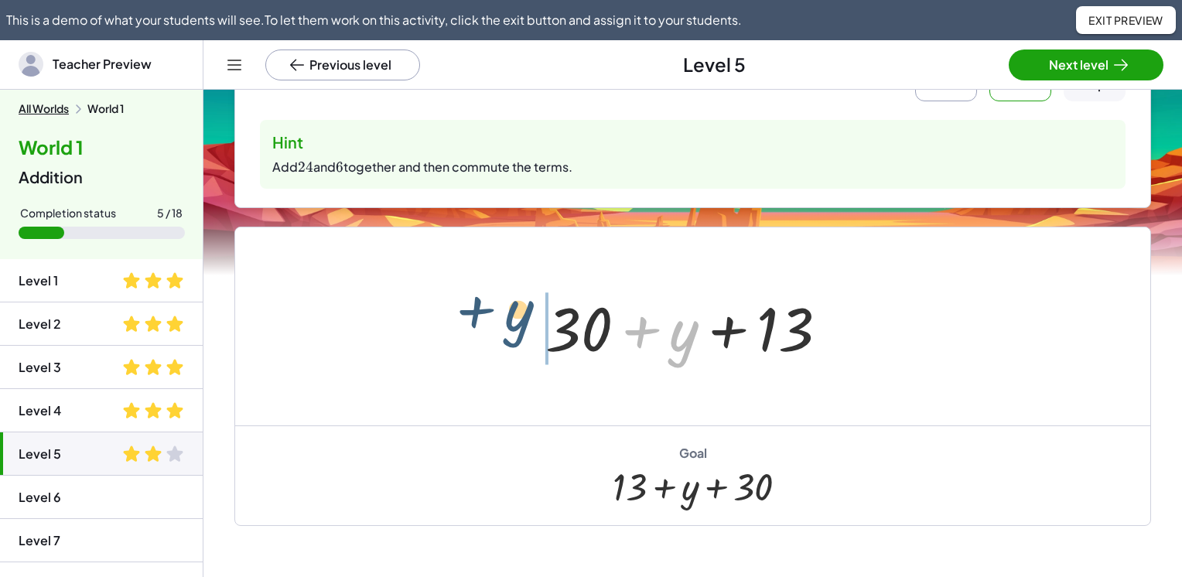
drag, startPoint x: 696, startPoint y: 343, endPoint x: 515, endPoint y: 323, distance: 182.2
click at [515, 323] on div "+ 24 + y + 6 + 13 + y + + y + 13 30" at bounding box center [692, 326] width 915 height 198
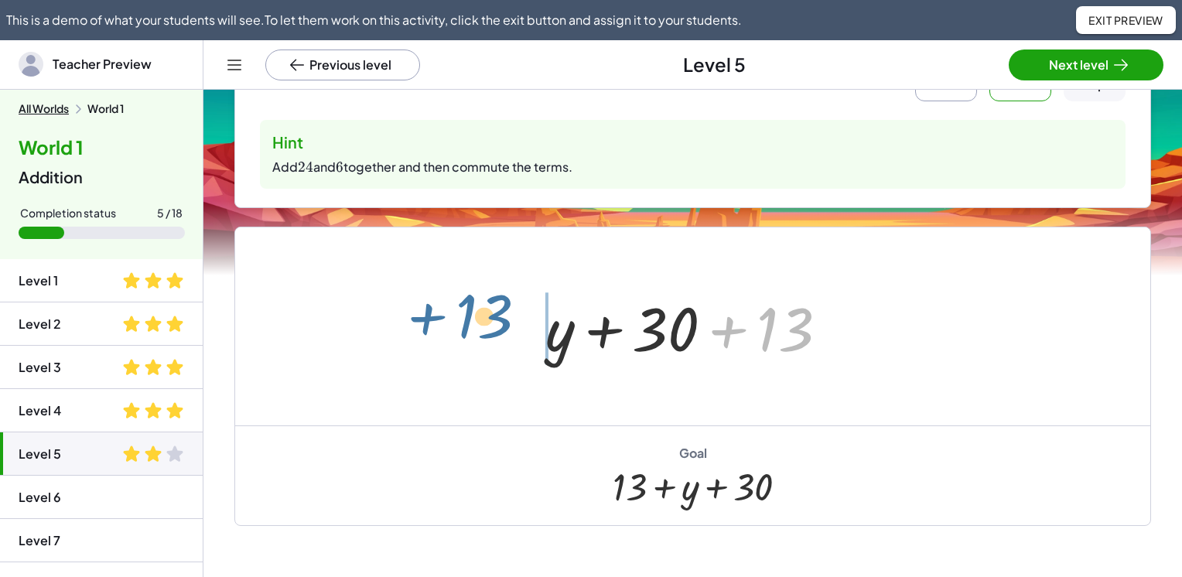
drag, startPoint x: 802, startPoint y: 336, endPoint x: 497, endPoint y: 323, distance: 305.9
click at [497, 323] on div "+ 24 + y + 6 + 13 + 30 + y + 13 + 13 + + y + 13 30" at bounding box center [692, 326] width 915 height 198
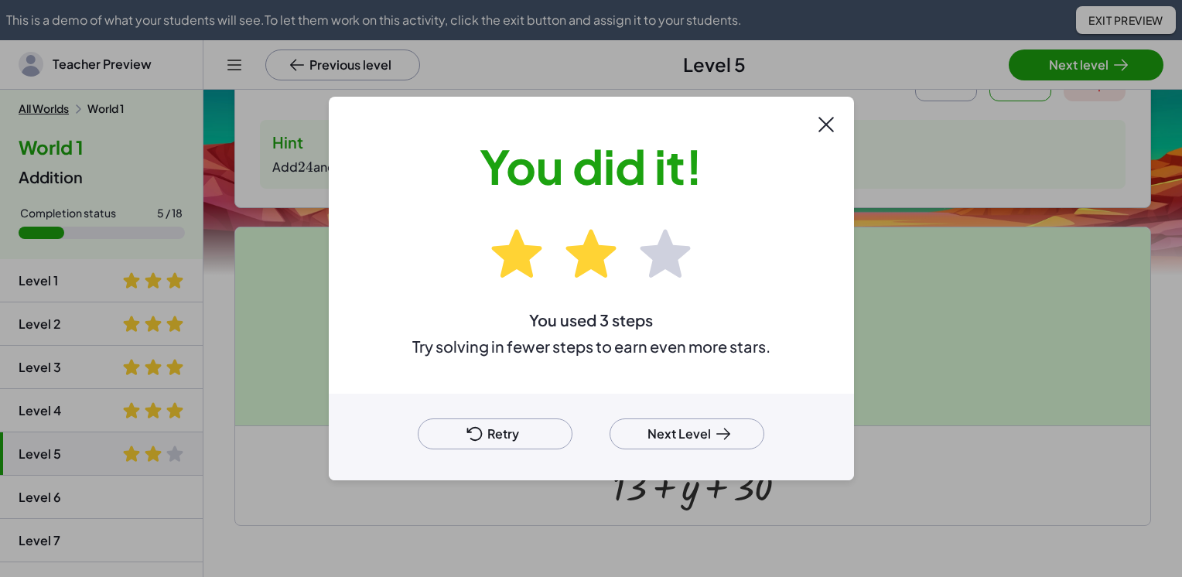
click at [534, 435] on button "Retry" at bounding box center [495, 434] width 155 height 31
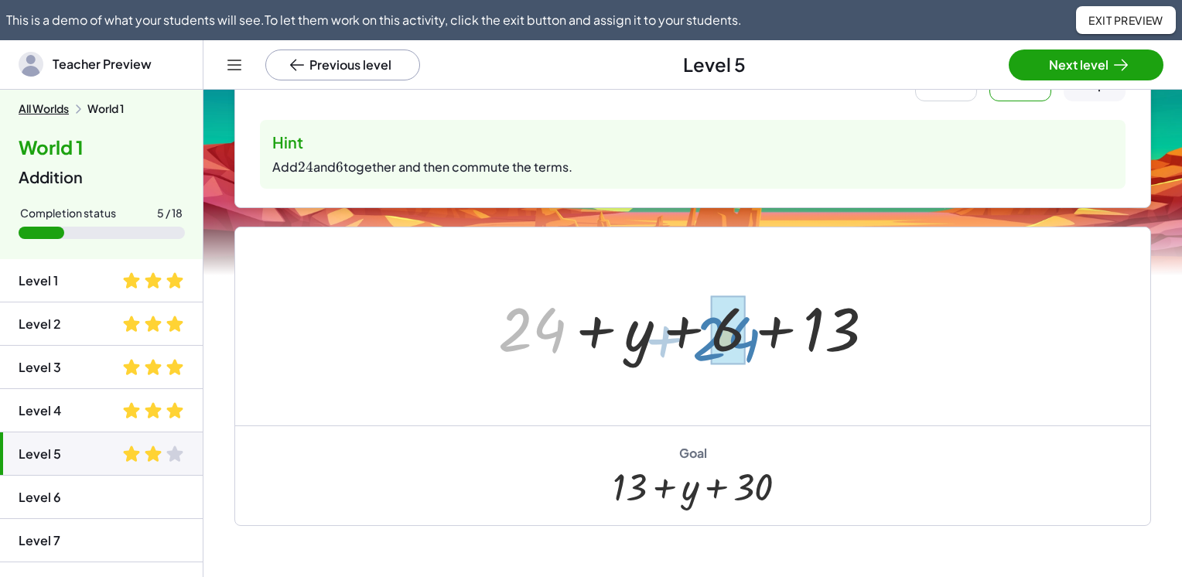
drag, startPoint x: 524, startPoint y: 330, endPoint x: 718, endPoint y: 339, distance: 194.4
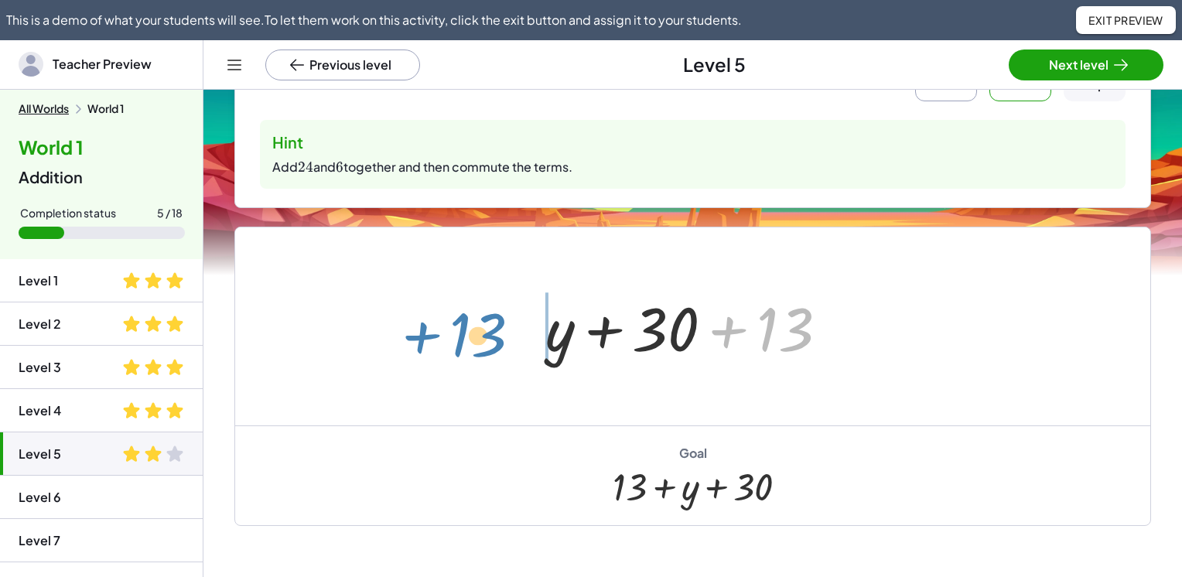
drag, startPoint x: 768, startPoint y: 333, endPoint x: 462, endPoint y: 339, distance: 306.5
click at [462, 339] on div "+ 24 + y + 6 + 13 + 13 + + y + 13 30" at bounding box center [692, 326] width 915 height 198
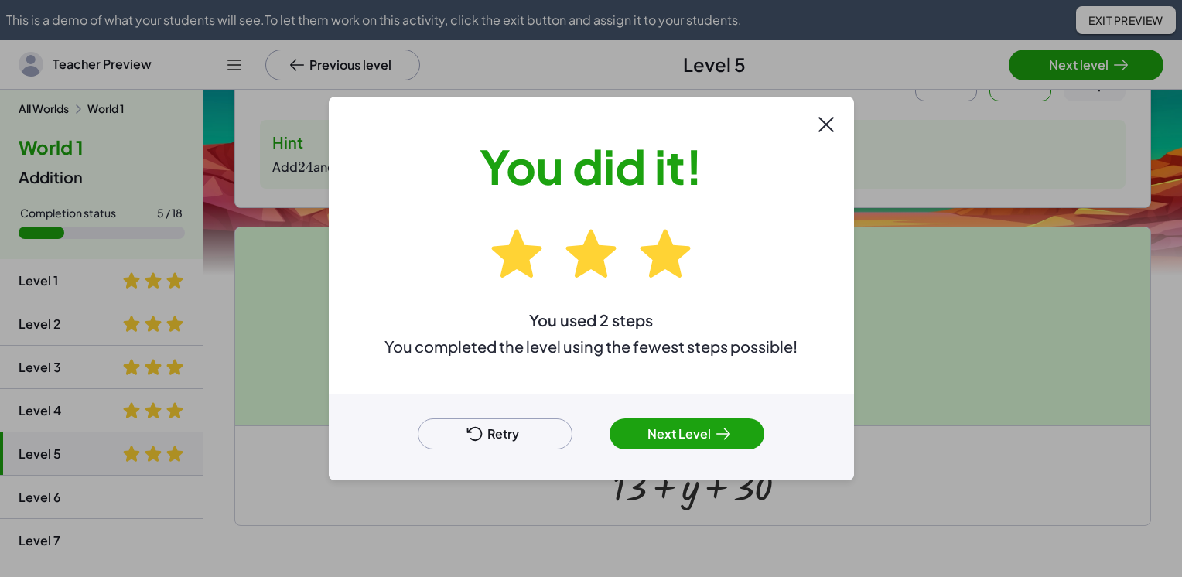
click at [693, 439] on button "Next Level" at bounding box center [687, 434] width 155 height 31
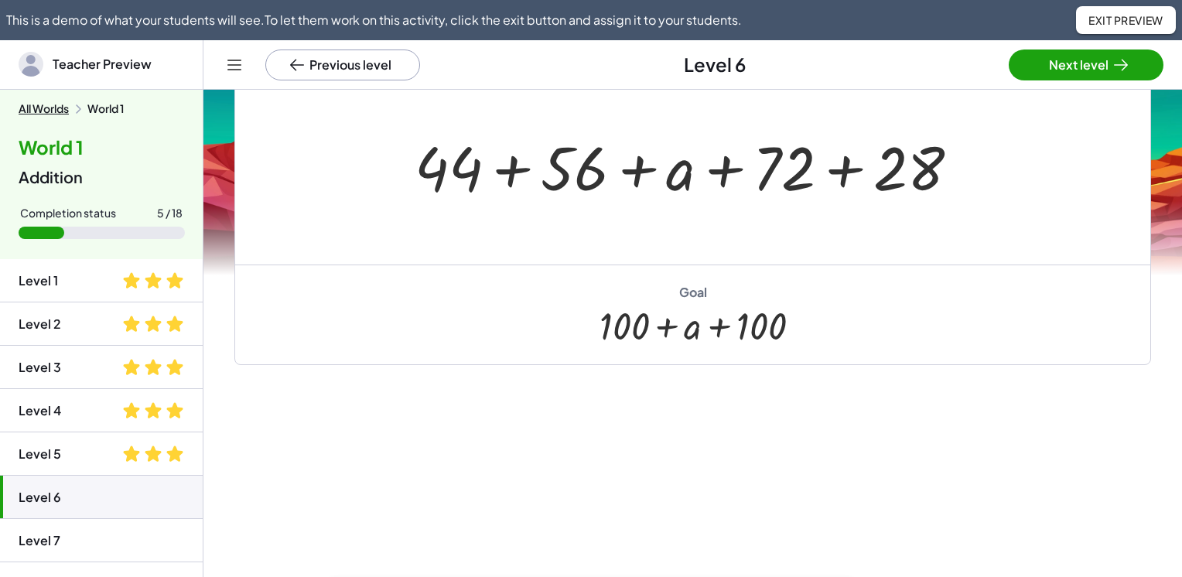
scroll to position [159, 0]
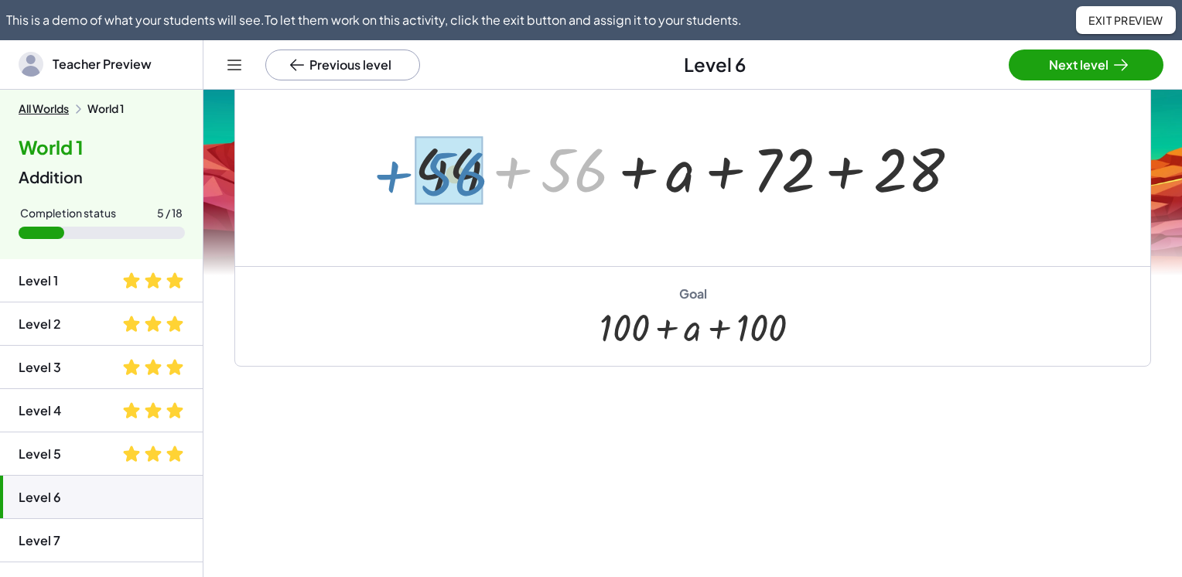
drag, startPoint x: 594, startPoint y: 173, endPoint x: 474, endPoint y: 176, distance: 120.0
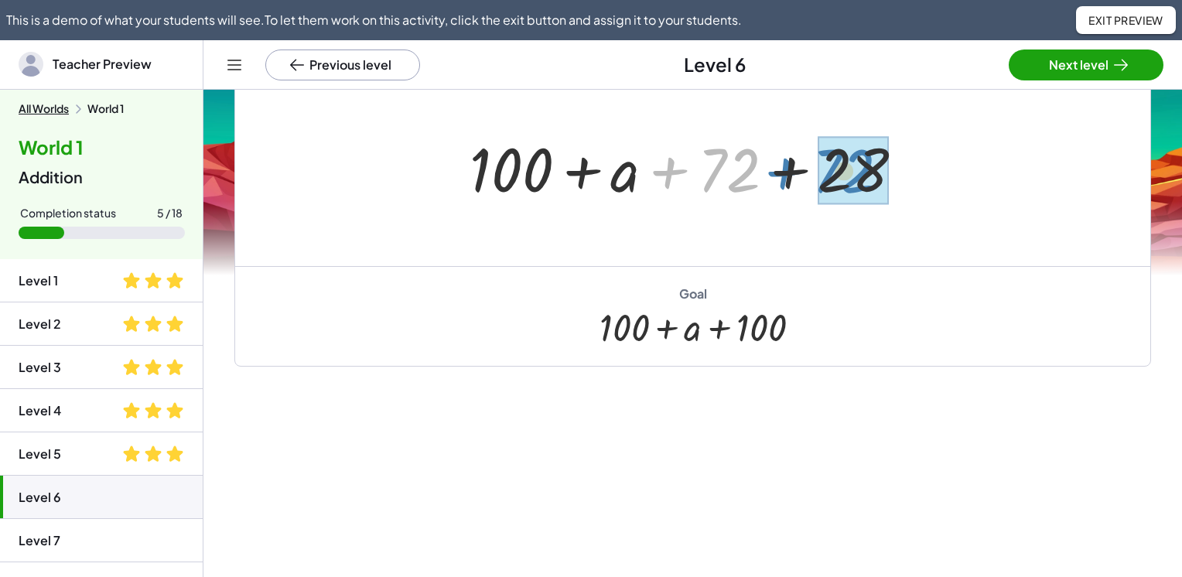
drag, startPoint x: 749, startPoint y: 170, endPoint x: 864, endPoint y: 171, distance: 115.3
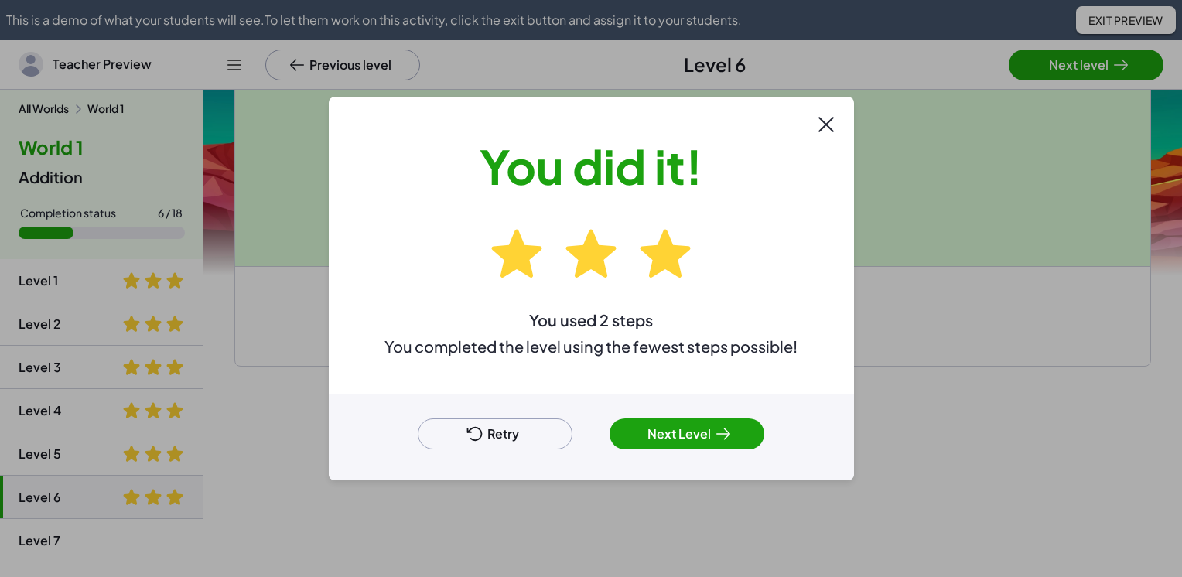
click at [715, 436] on icon at bounding box center [723, 434] width 19 height 19
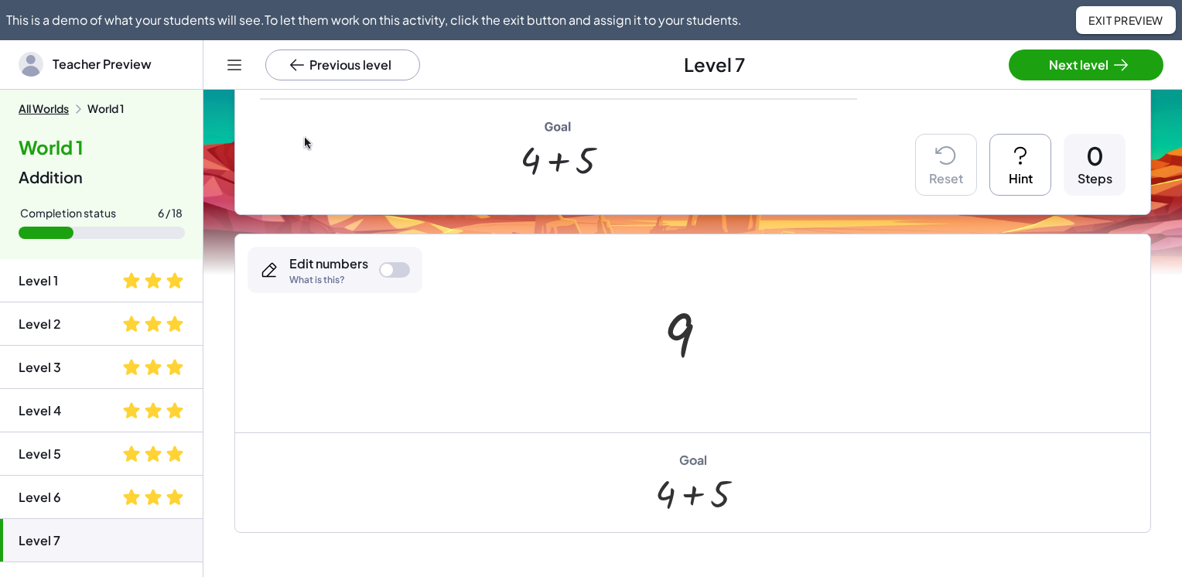
scroll to position [361, 0]
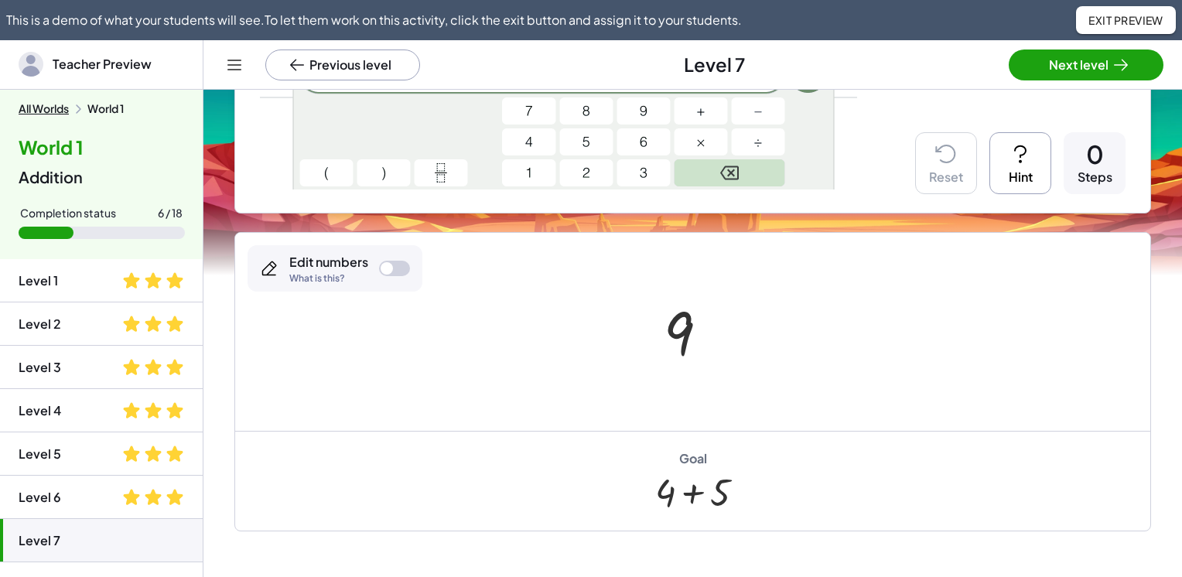
click at [397, 267] on div at bounding box center [394, 268] width 31 height 15
click at [681, 345] on div at bounding box center [679, 333] width 30 height 69
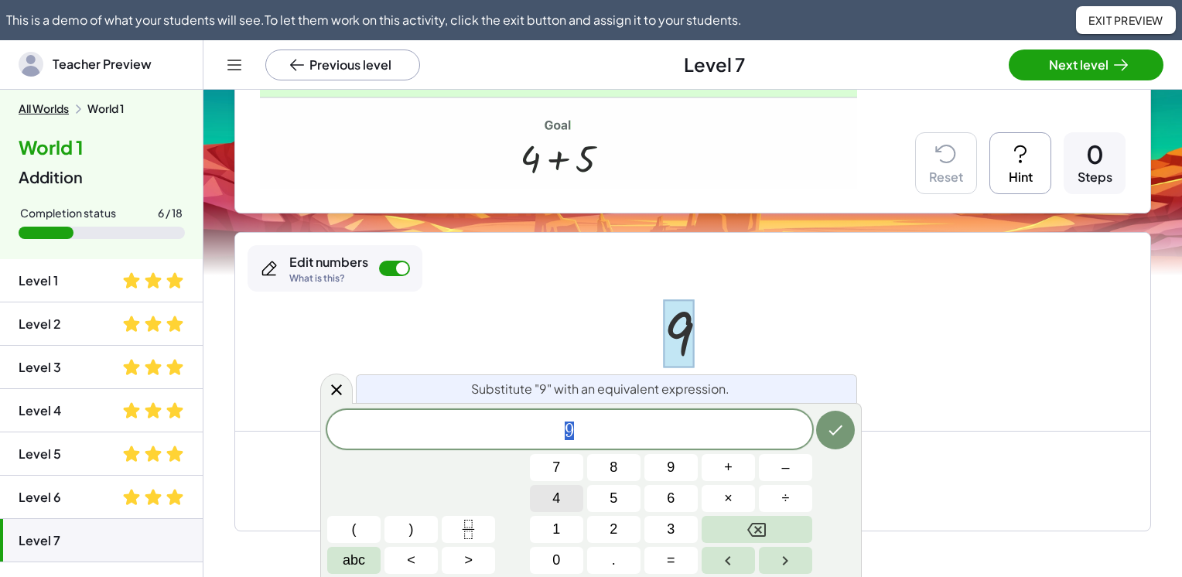
click at [573, 493] on button "4" at bounding box center [556, 498] width 53 height 27
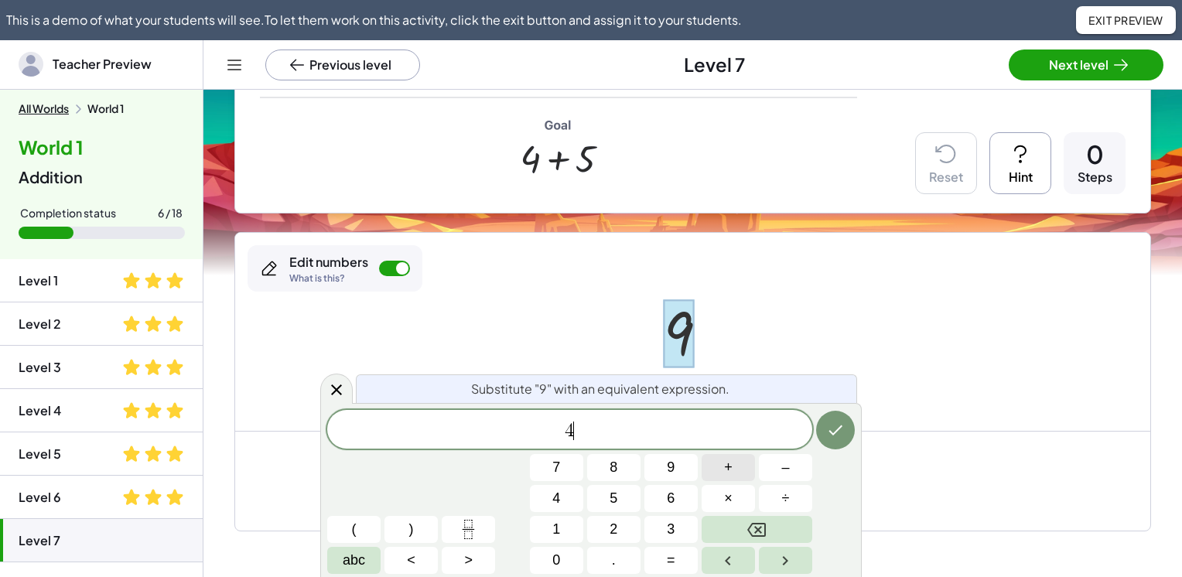
click at [736, 466] on button "+" at bounding box center [728, 467] width 53 height 27
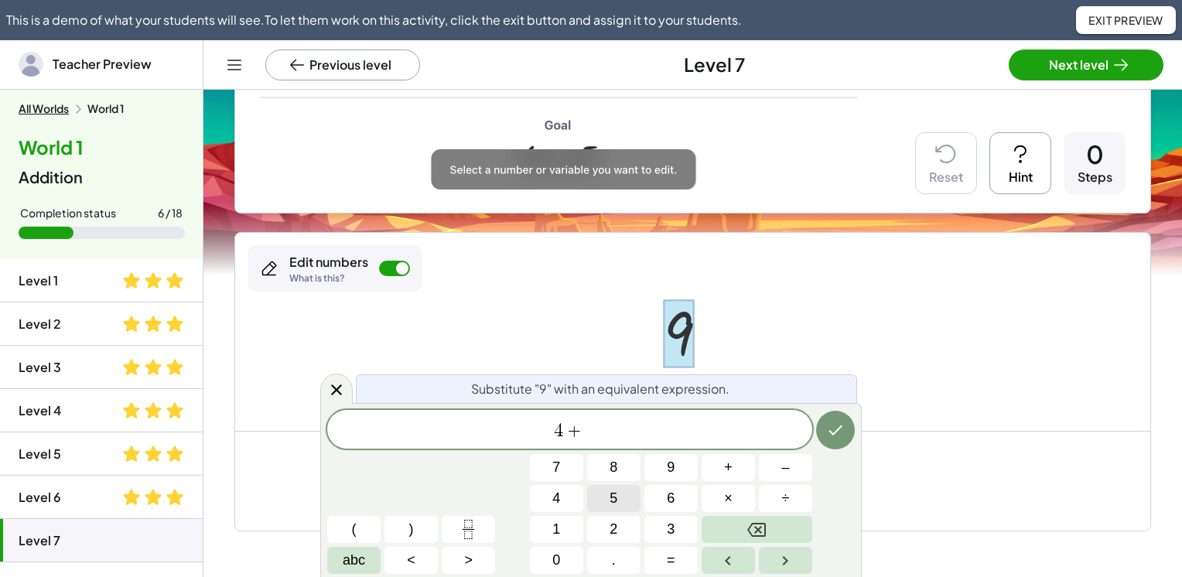
click at [621, 494] on button "5" at bounding box center [613, 498] width 53 height 27
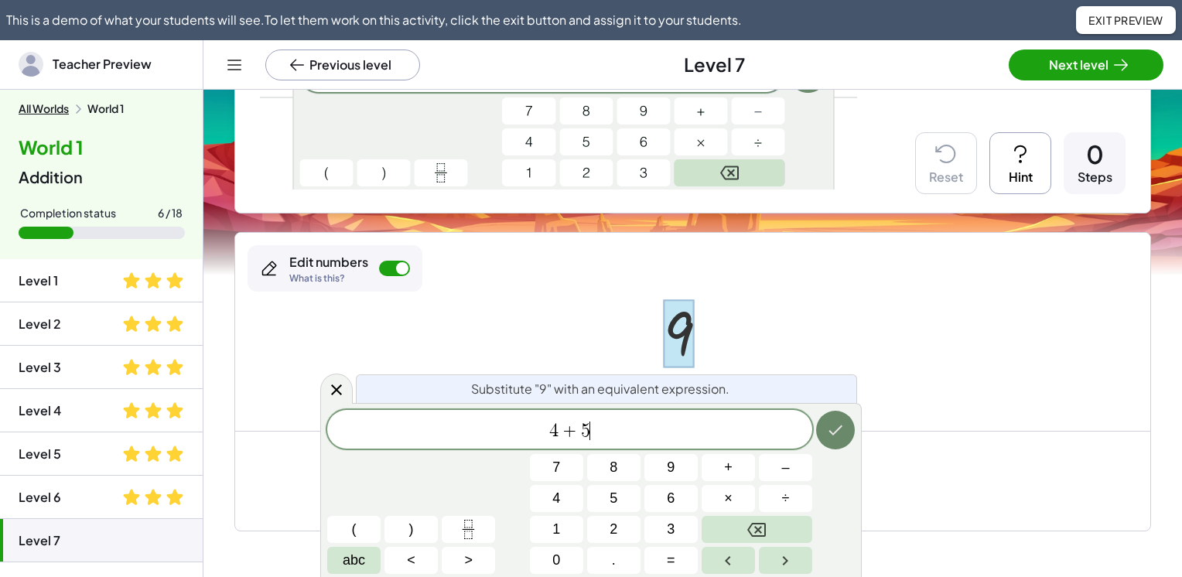
click at [836, 430] on icon "Done" at bounding box center [836, 431] width 14 height 10
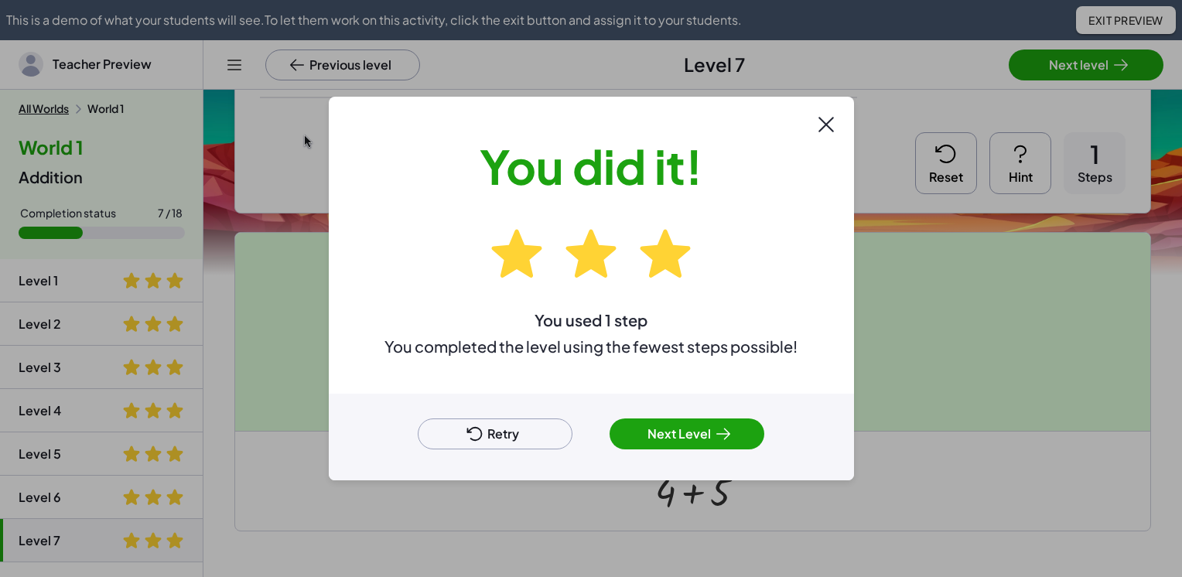
click at [699, 438] on button "Next Level" at bounding box center [687, 434] width 155 height 31
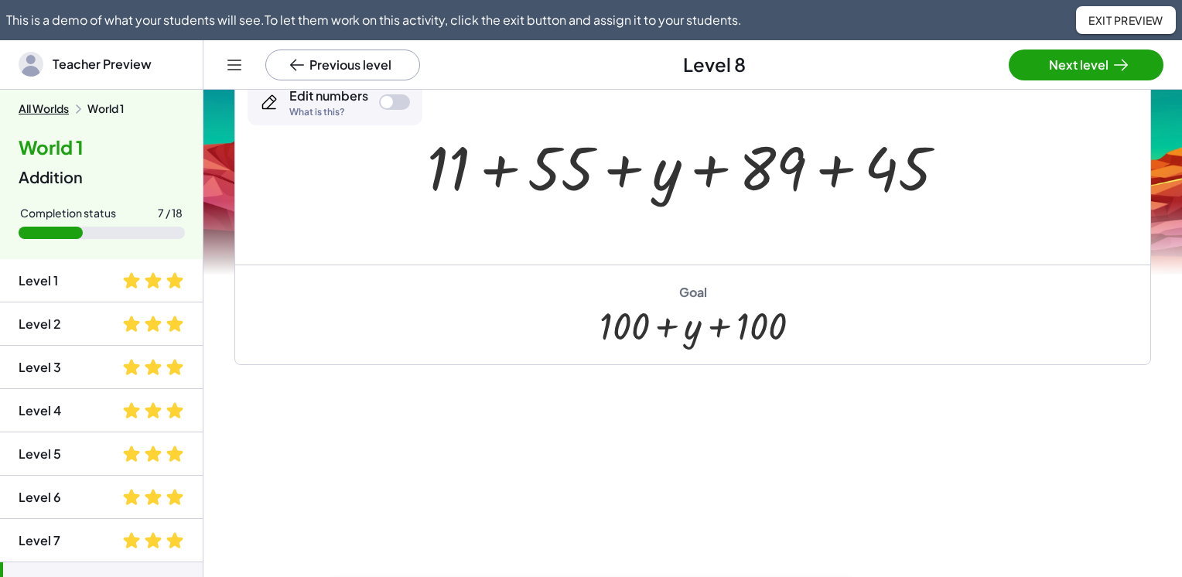
scroll to position [159, 0]
click at [398, 104] on div at bounding box center [394, 103] width 31 height 15
click at [449, 200] on div at bounding box center [448, 169] width 43 height 72
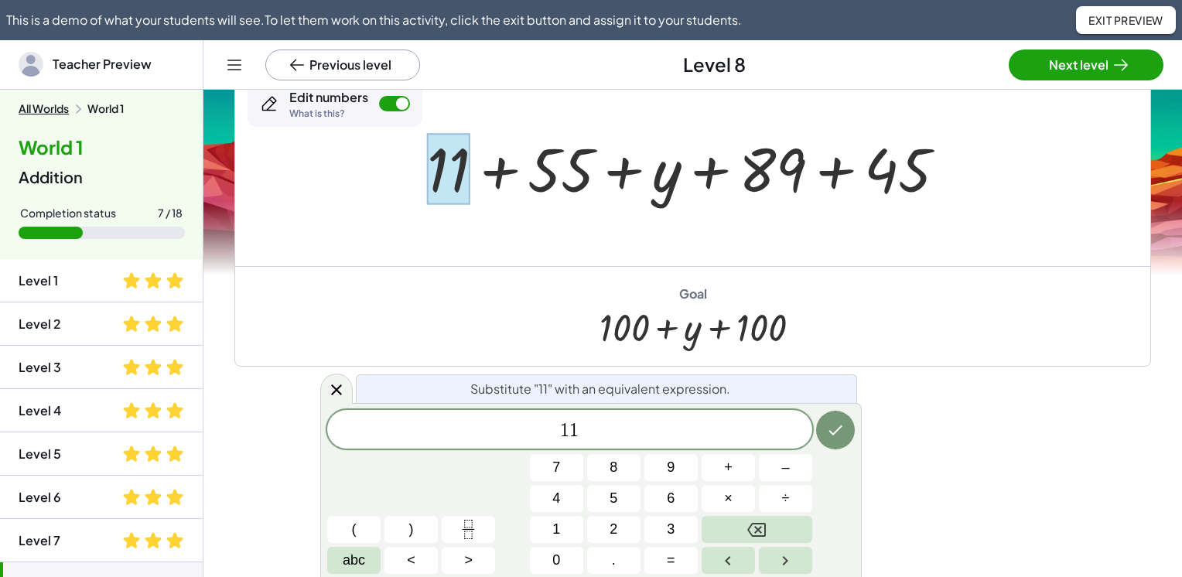
click at [773, 176] on div at bounding box center [692, 168] width 547 height 80
click at [395, 101] on div at bounding box center [394, 103] width 31 height 15
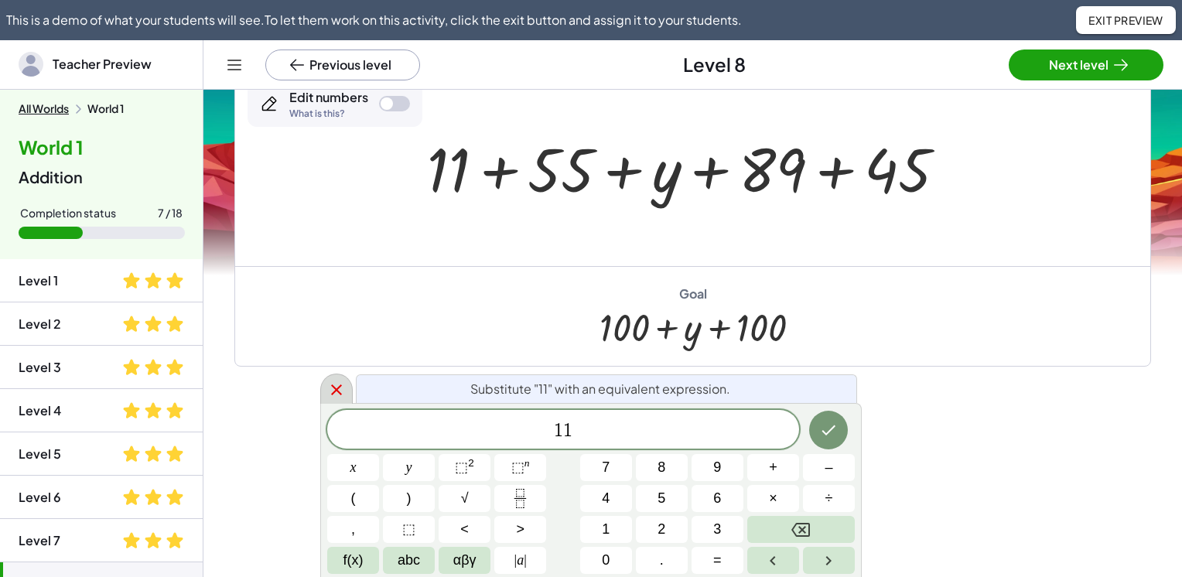
click at [337, 393] on icon at bounding box center [336, 390] width 19 height 19
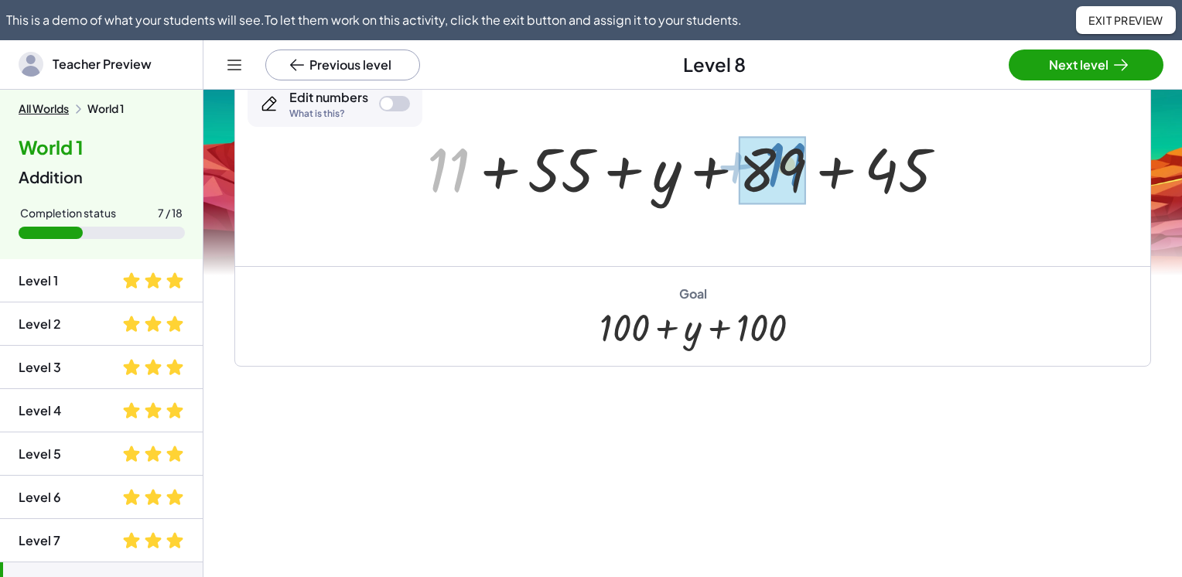
drag, startPoint x: 458, startPoint y: 168, endPoint x: 795, endPoint y: 162, distance: 337.4
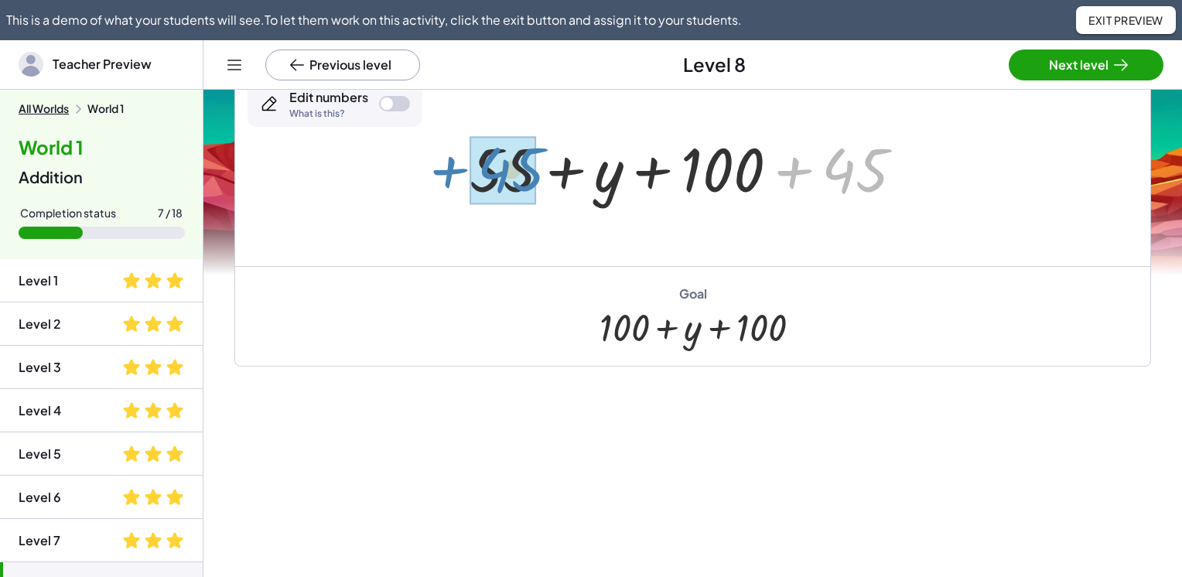
drag, startPoint x: 852, startPoint y: 176, endPoint x: 508, endPoint y: 176, distance: 344.3
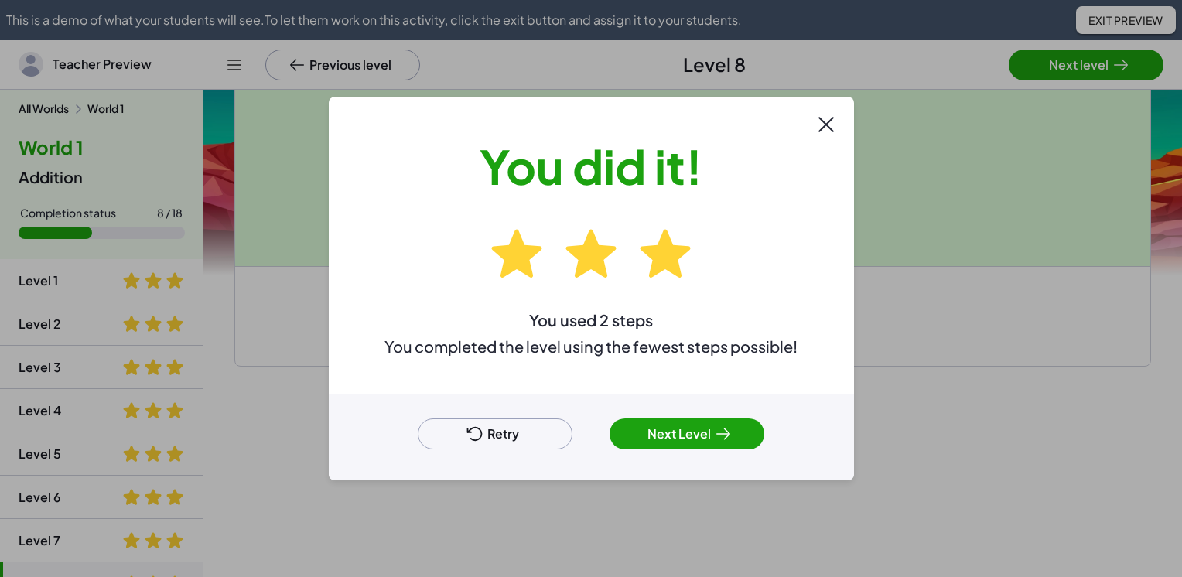
click at [700, 437] on button "Next Level" at bounding box center [687, 434] width 155 height 31
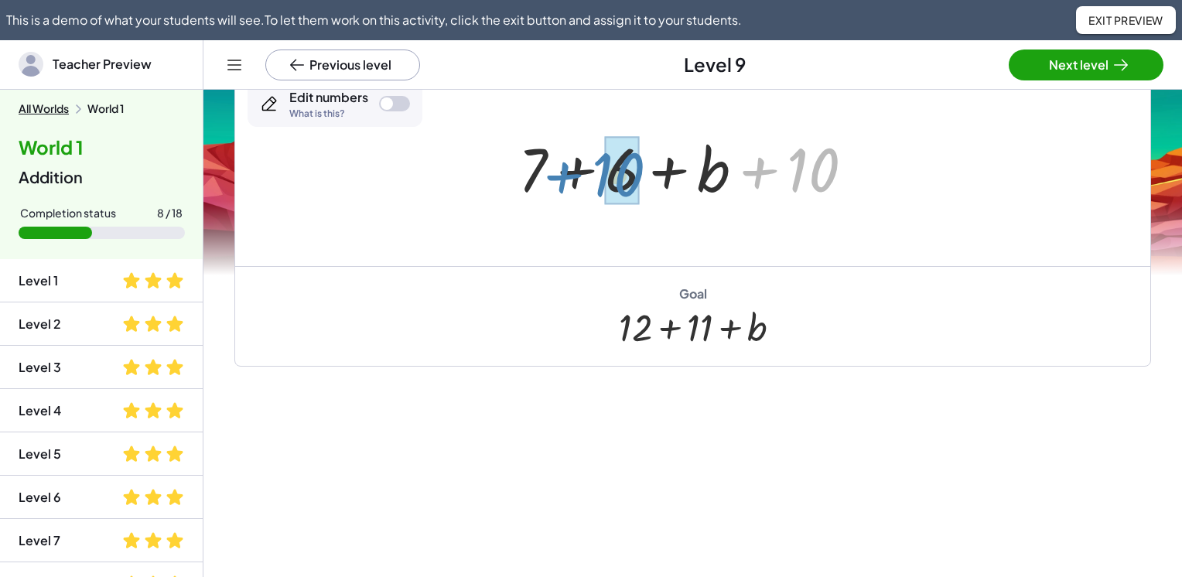
drag, startPoint x: 796, startPoint y: 175, endPoint x: 600, endPoint y: 180, distance: 195.8
click at [600, 180] on div at bounding box center [693, 168] width 364 height 80
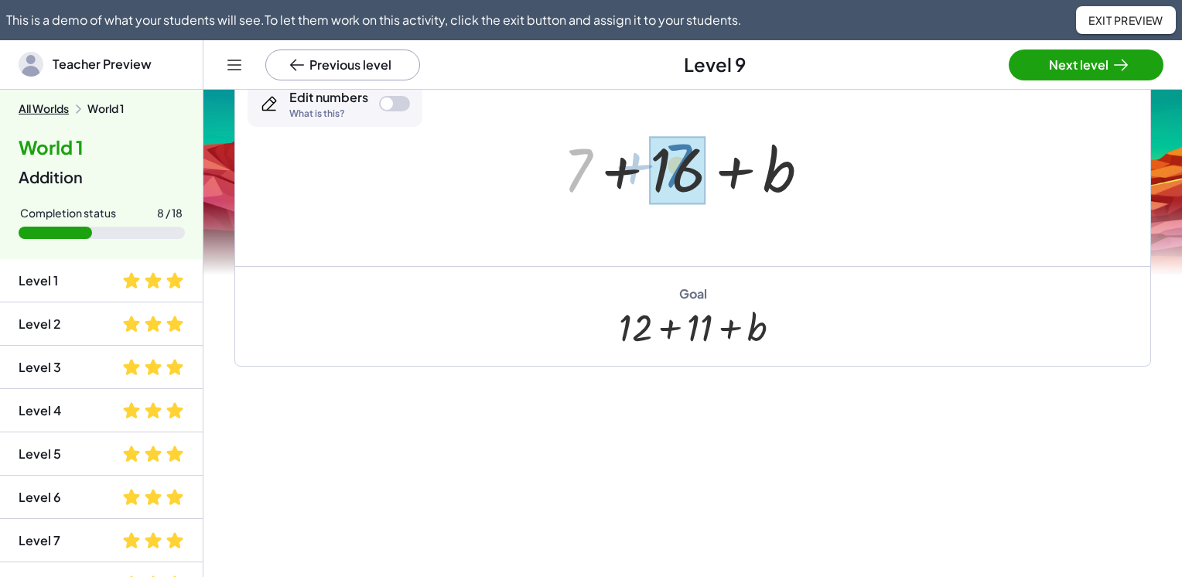
drag, startPoint x: 576, startPoint y: 176, endPoint x: 677, endPoint y: 178, distance: 101.4
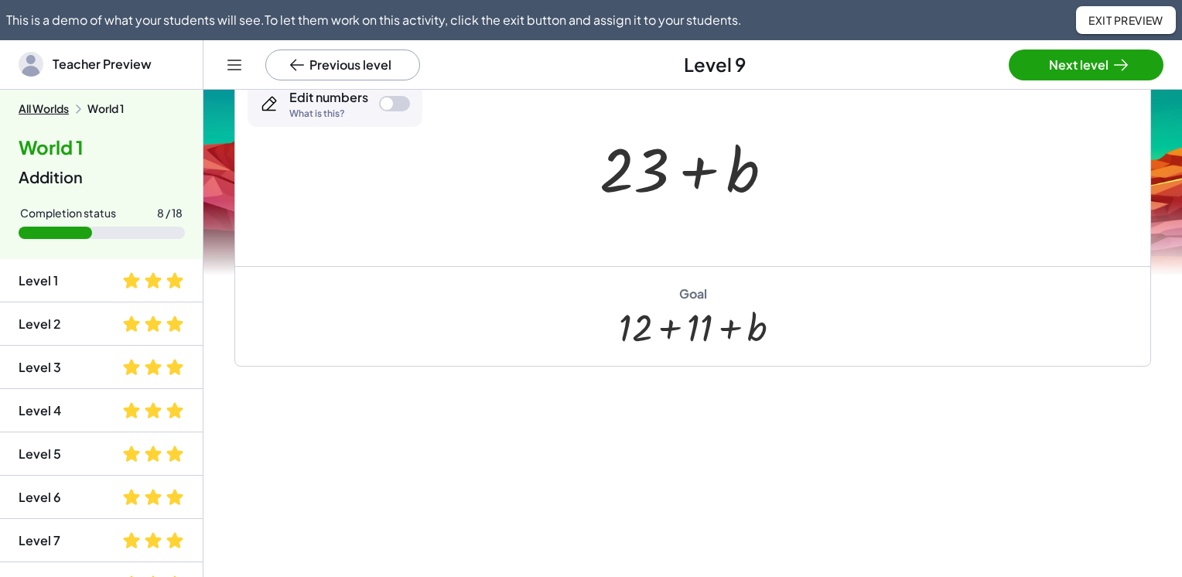
click at [401, 106] on div at bounding box center [394, 103] width 31 height 15
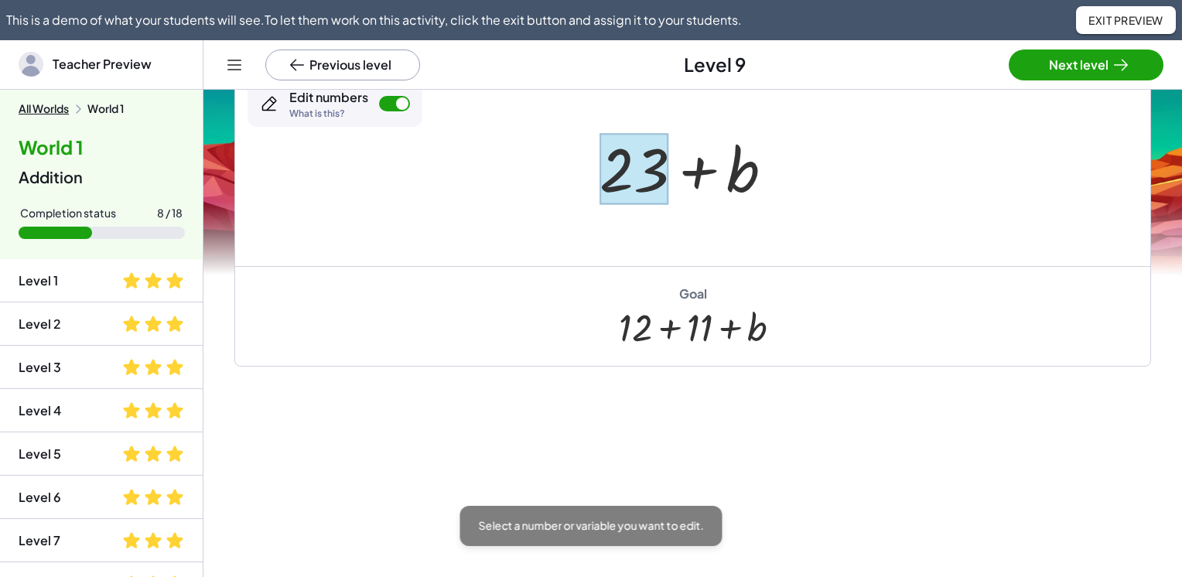
click at [618, 173] on div at bounding box center [635, 169] width 70 height 72
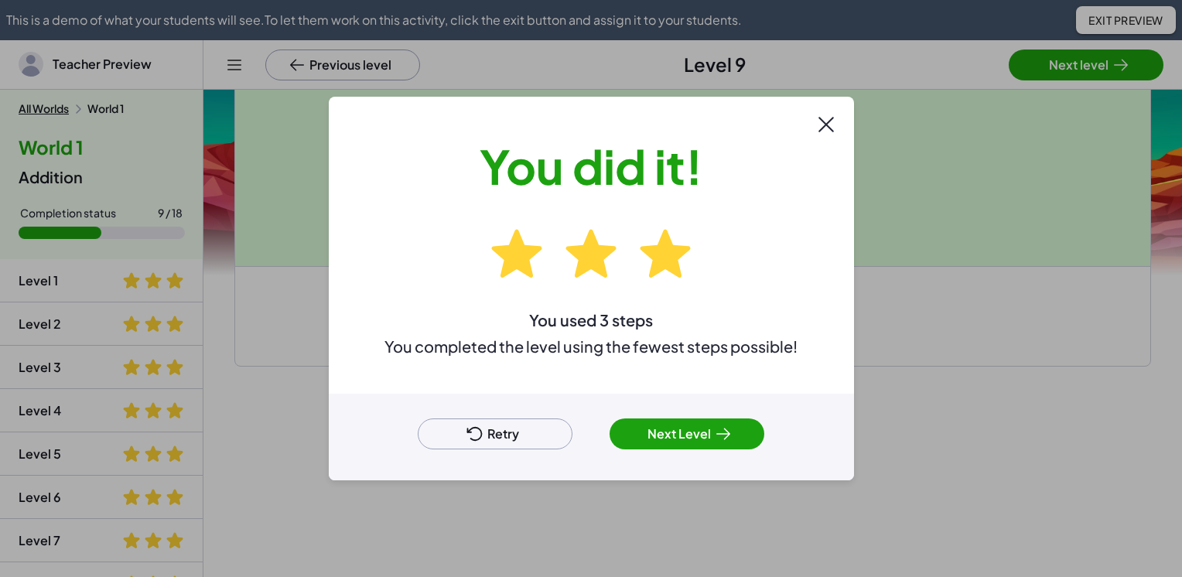
click at [690, 436] on button "Next Level" at bounding box center [687, 434] width 155 height 31
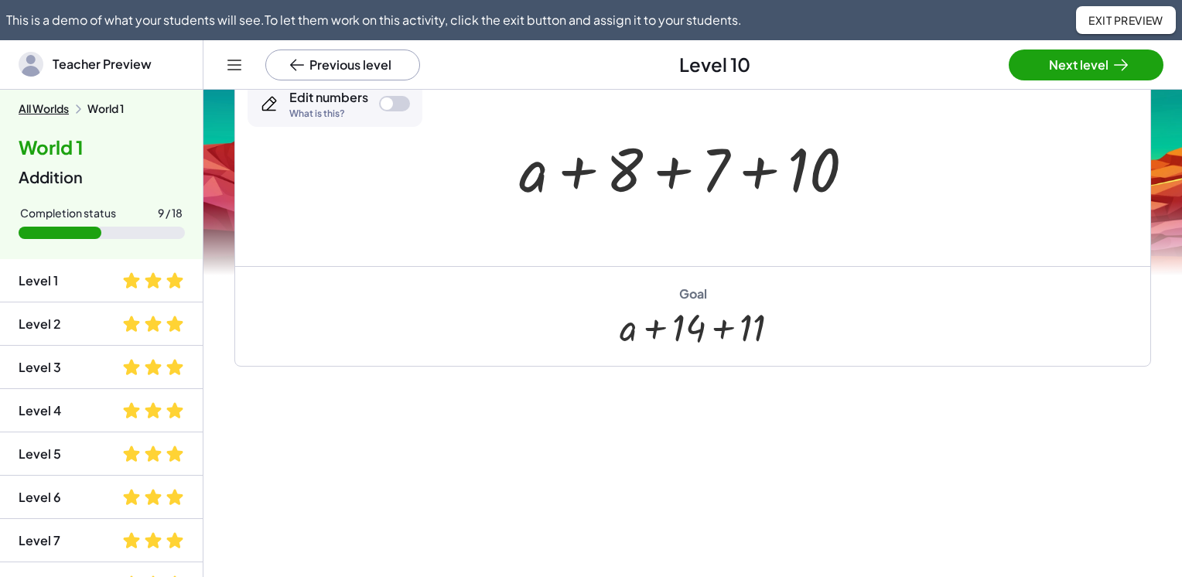
click at [677, 171] on div at bounding box center [692, 168] width 363 height 80
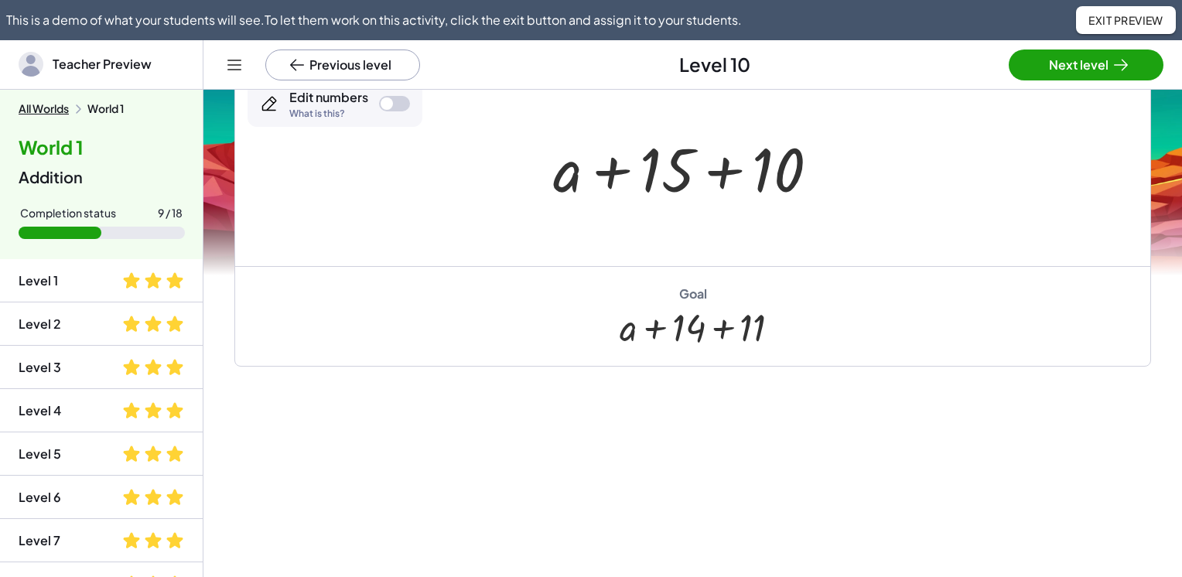
click at [722, 172] on div at bounding box center [693, 168] width 294 height 80
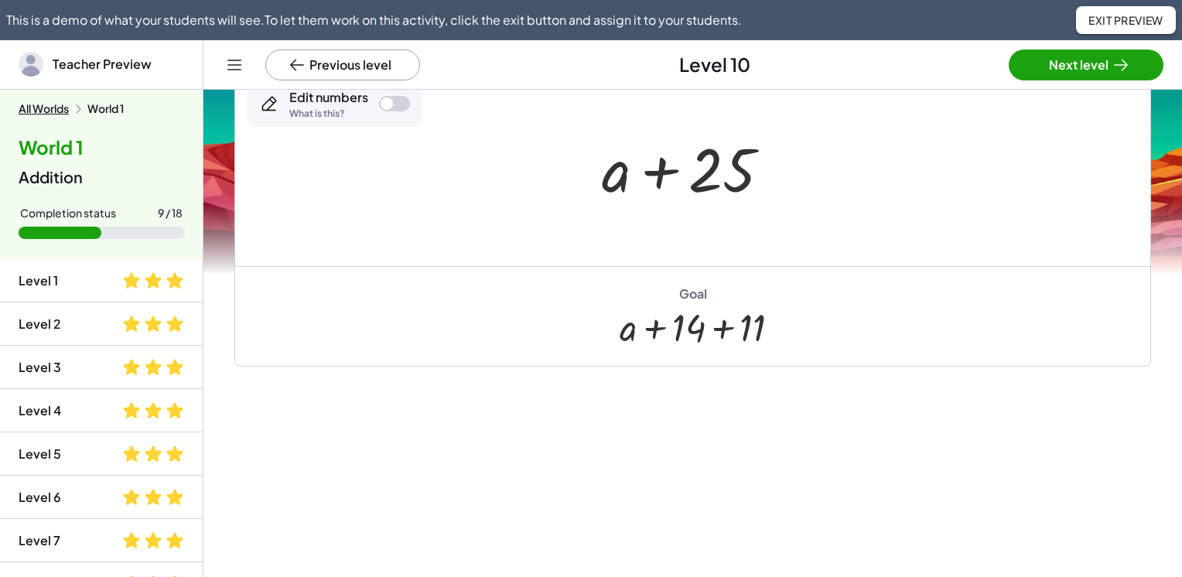
click at [722, 172] on div at bounding box center [692, 168] width 197 height 80
click at [406, 108] on div at bounding box center [394, 103] width 31 height 15
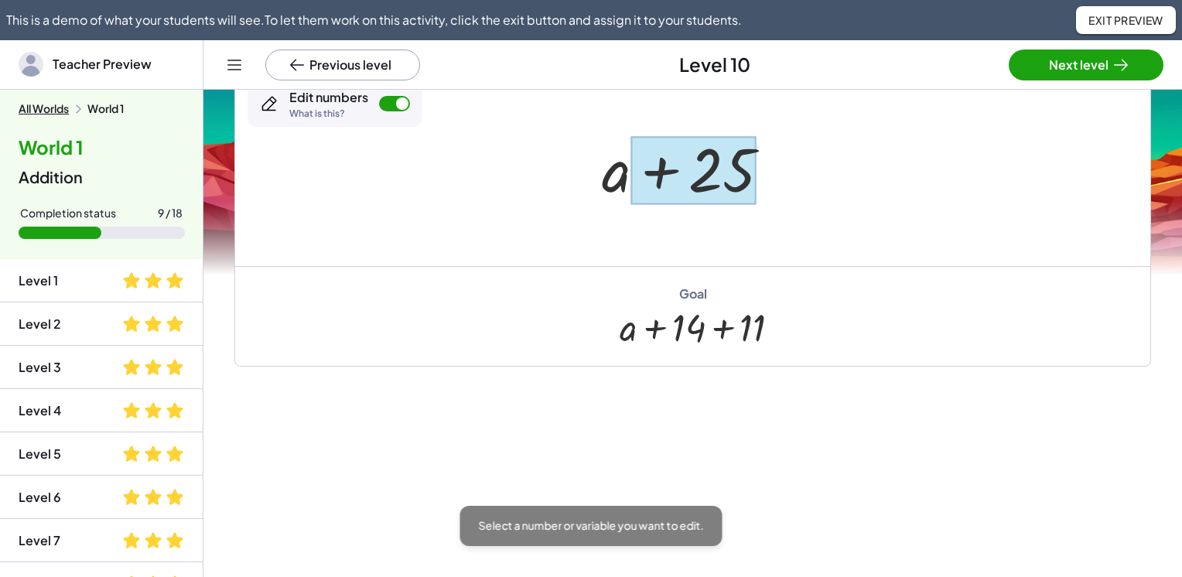
click at [728, 168] on div at bounding box center [693, 170] width 125 height 69
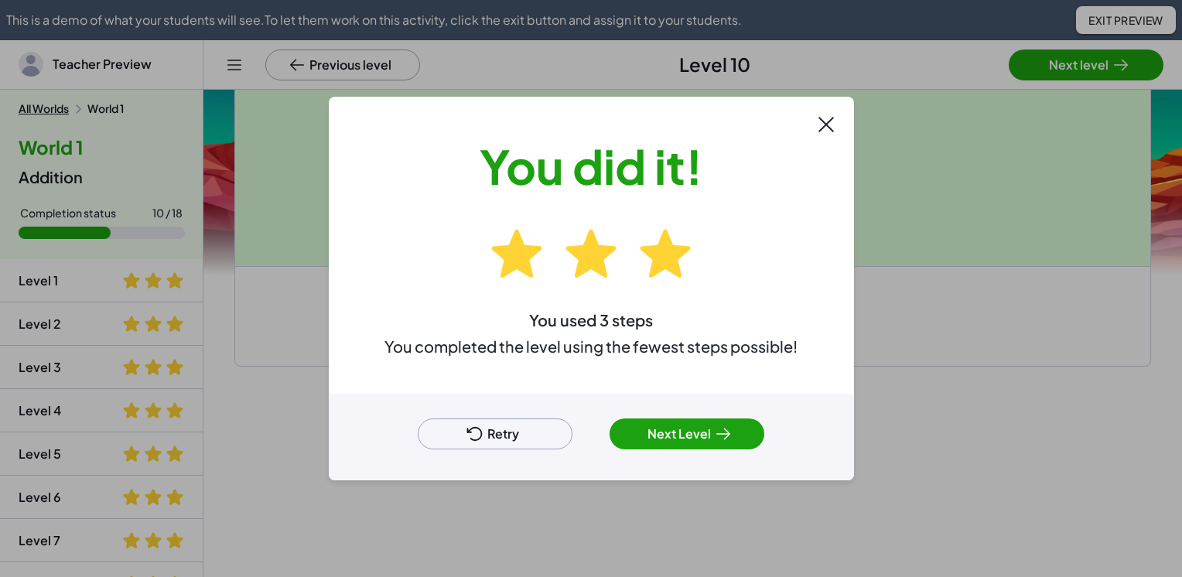
click at [701, 442] on button "Next Level" at bounding box center [687, 434] width 155 height 31
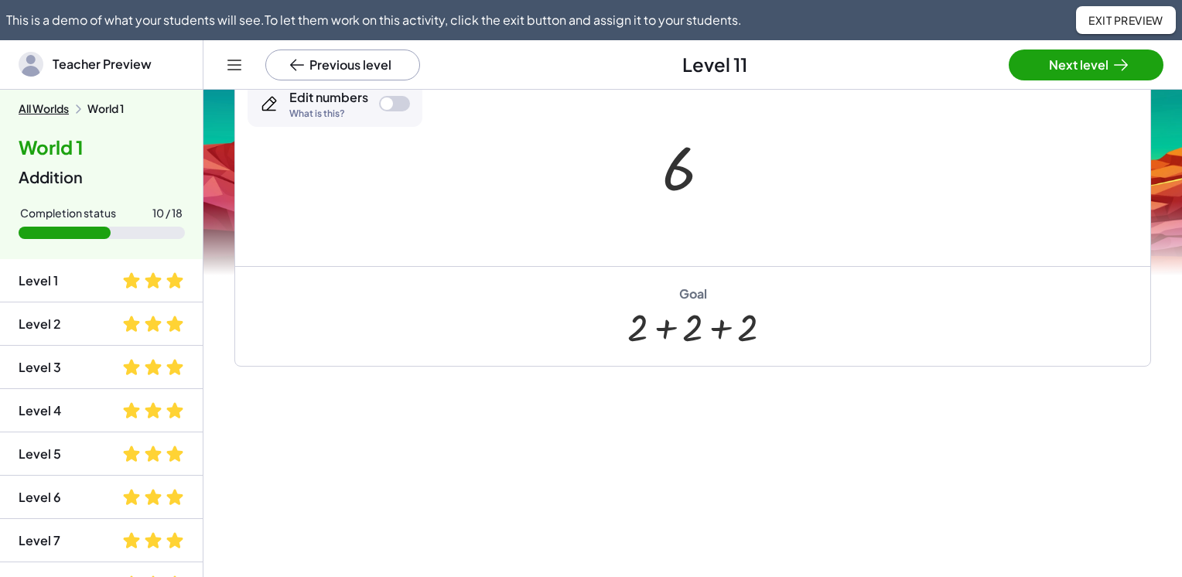
click at [32, 331] on div "Level 2" at bounding box center [40, 324] width 43 height 19
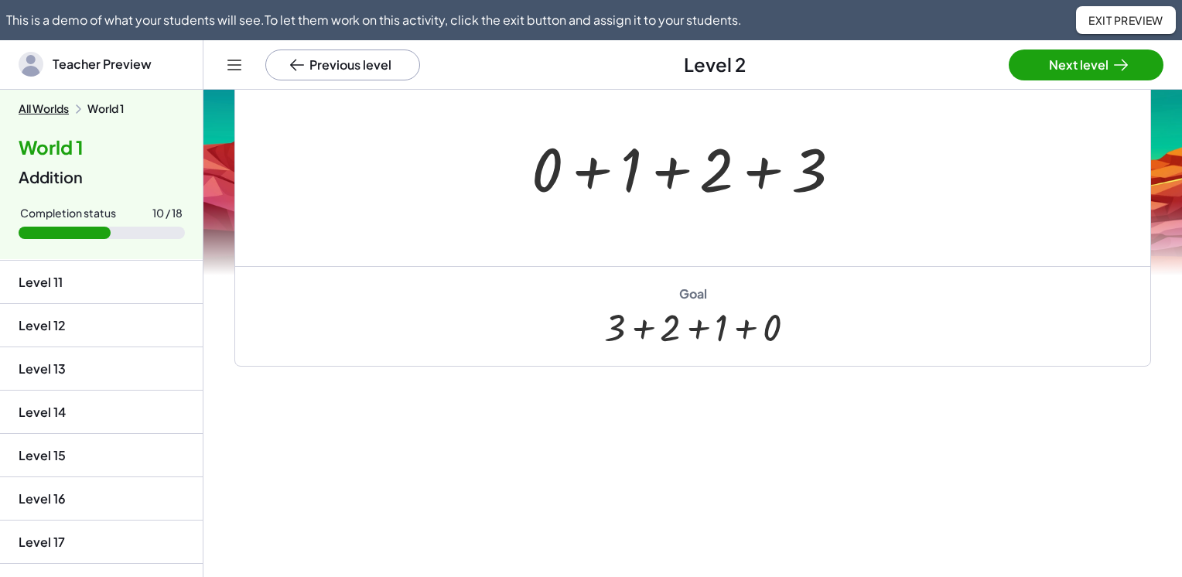
scroll to position [461, 0]
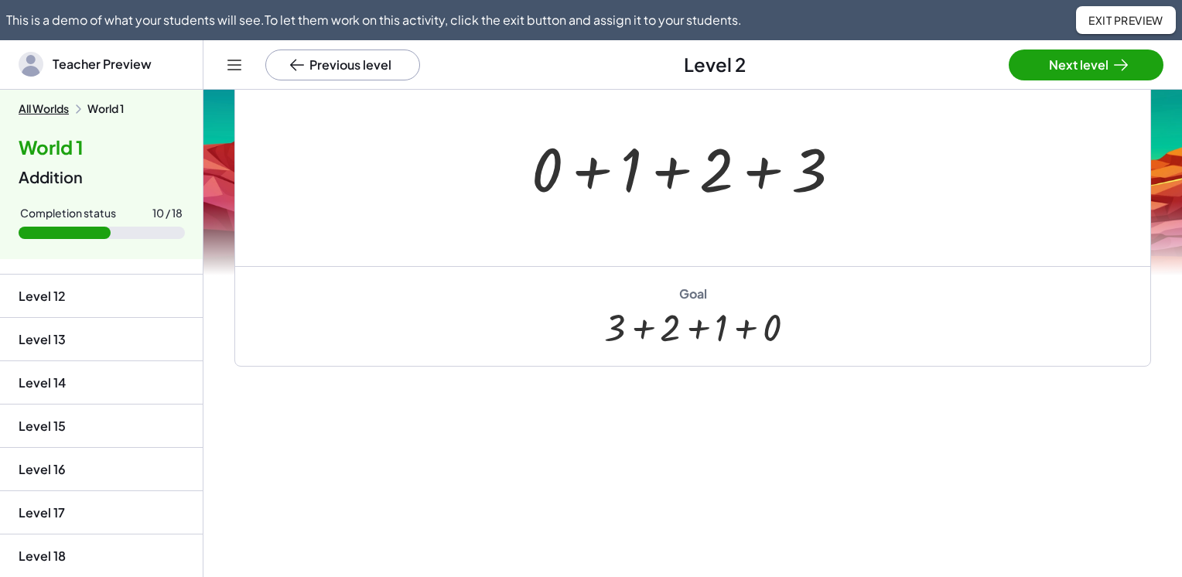
click at [43, 107] on button "All Worlds" at bounding box center [44, 109] width 50 height 14
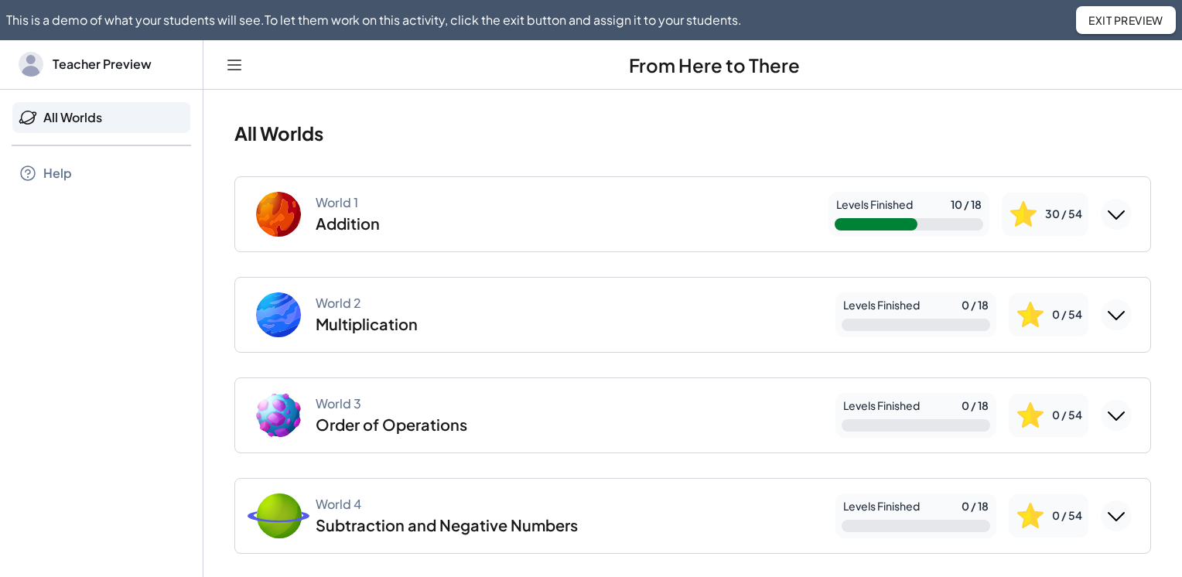
click at [393, 310] on div "World 2 Multiplication" at bounding box center [367, 315] width 102 height 39
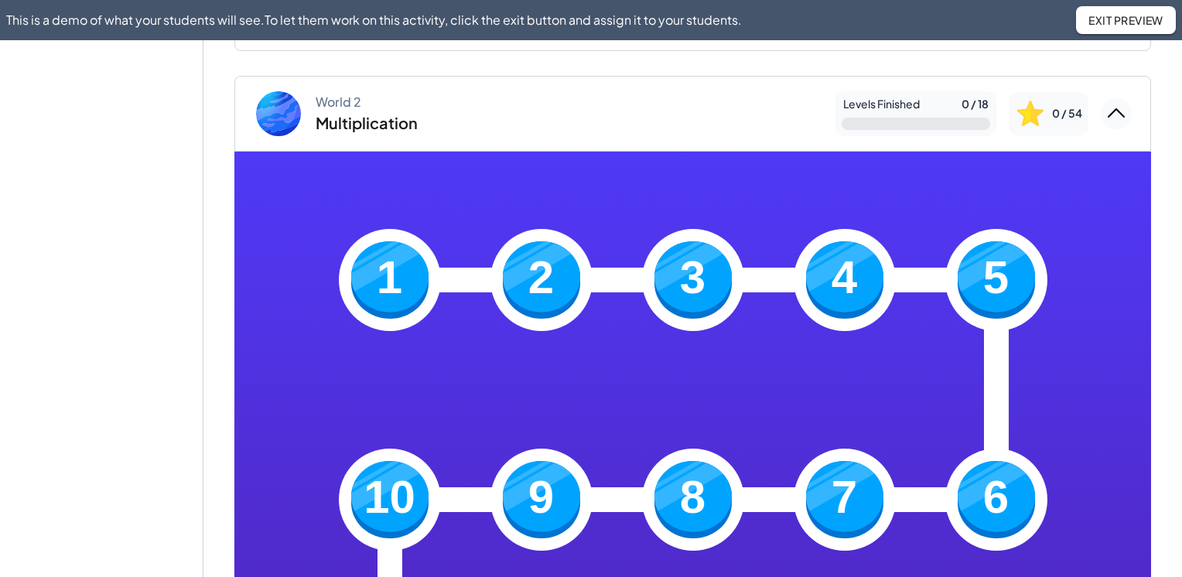
scroll to position [206, 0]
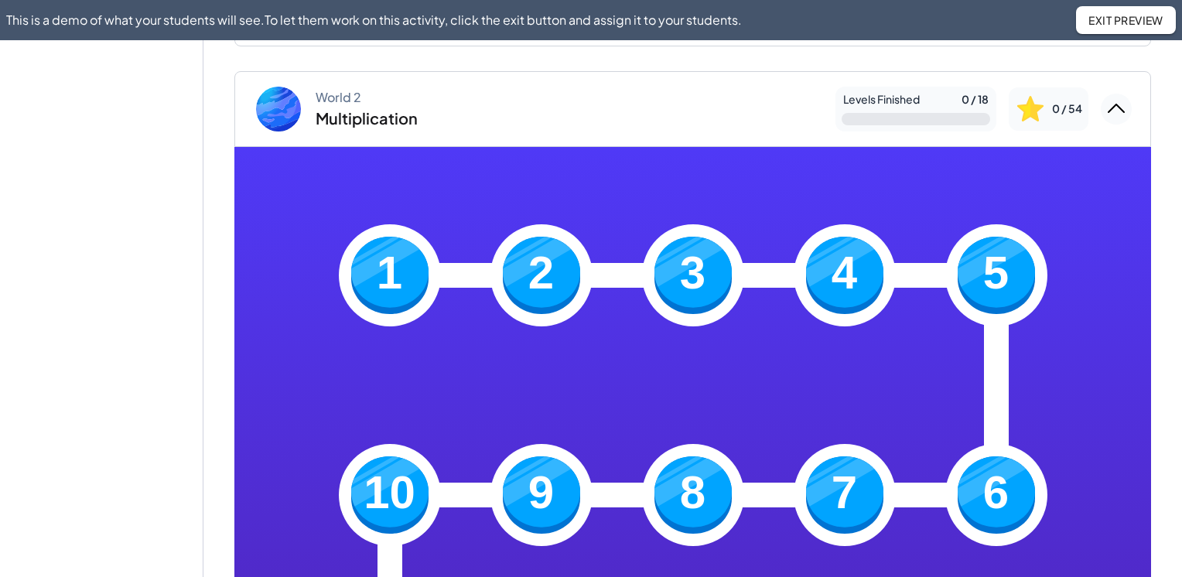
click at [378, 285] on img at bounding box center [389, 275] width 77 height 77
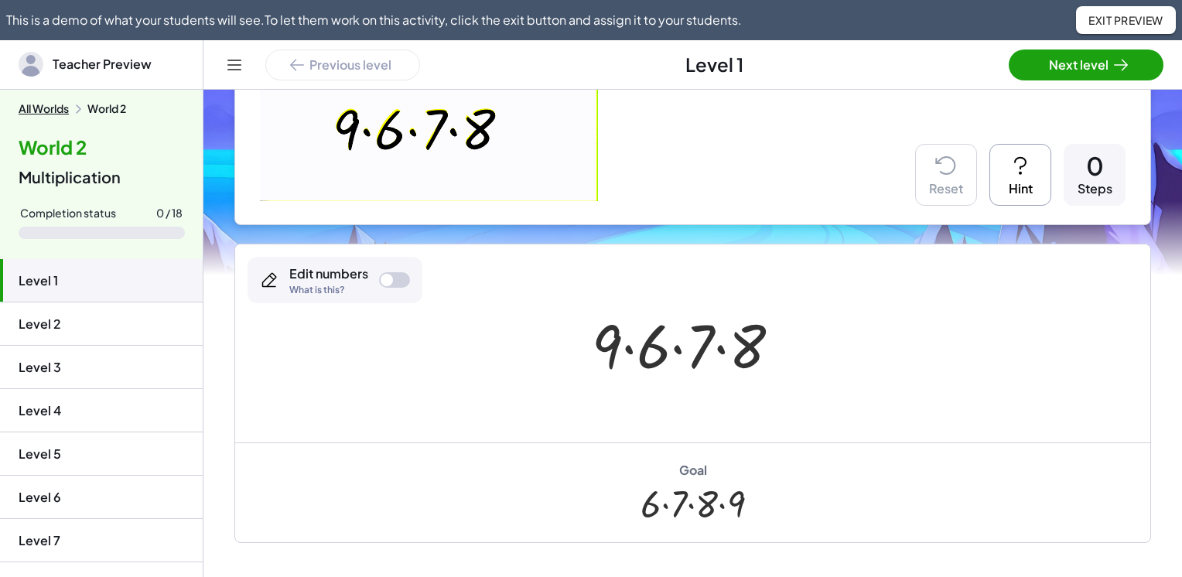
scroll to position [283, 0]
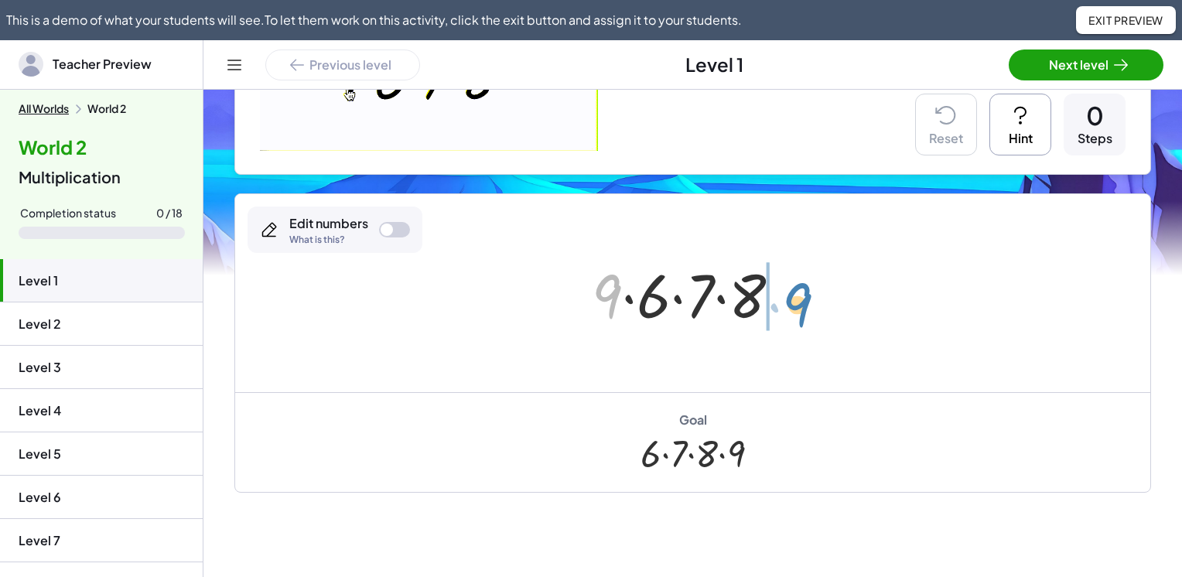
drag, startPoint x: 603, startPoint y: 289, endPoint x: 796, endPoint y: 297, distance: 193.6
click at [796, 297] on div at bounding box center [692, 294] width 217 height 80
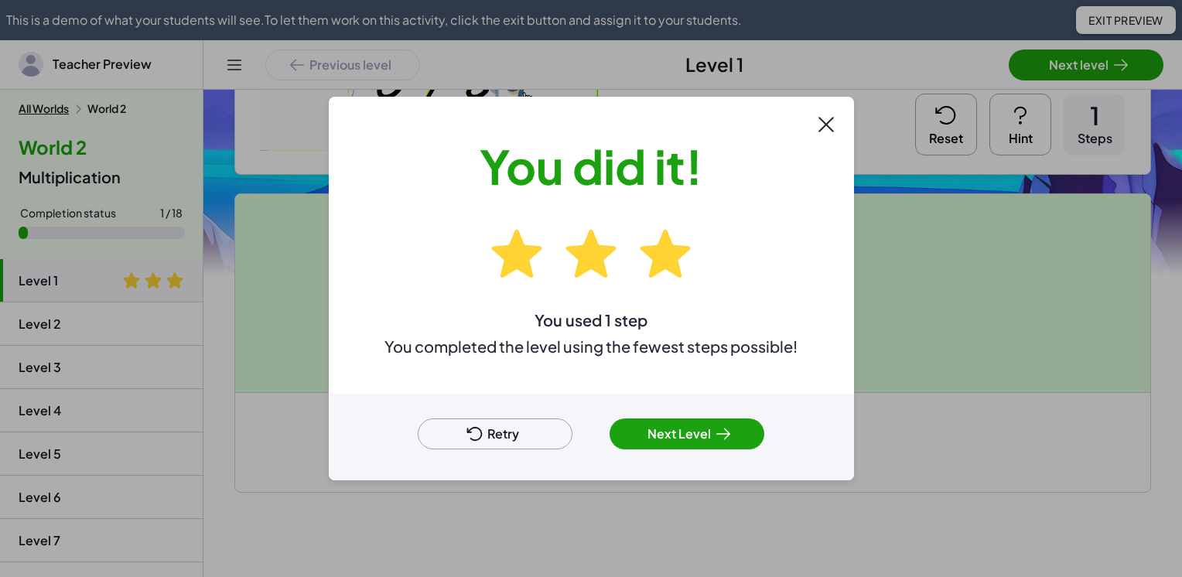
click at [703, 432] on button "Next Level" at bounding box center [687, 434] width 155 height 31
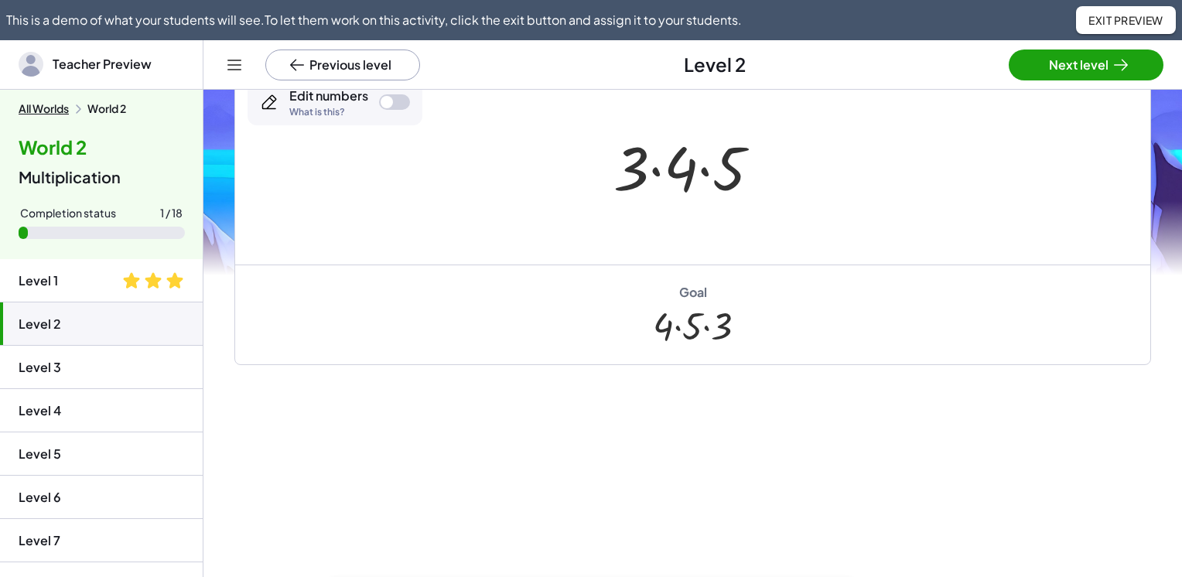
scroll to position [159, 0]
click at [652, 171] on div at bounding box center [693, 168] width 175 height 80
click at [688, 172] on div at bounding box center [693, 168] width 146 height 80
click at [405, 104] on div at bounding box center [394, 103] width 31 height 15
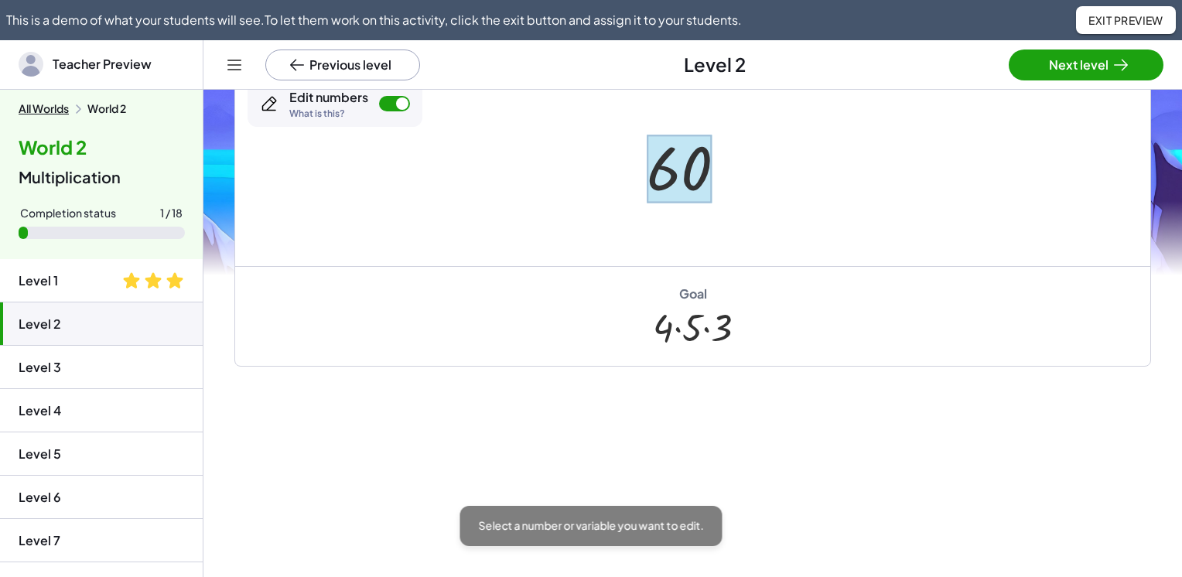
click at [678, 163] on div at bounding box center [679, 169] width 65 height 69
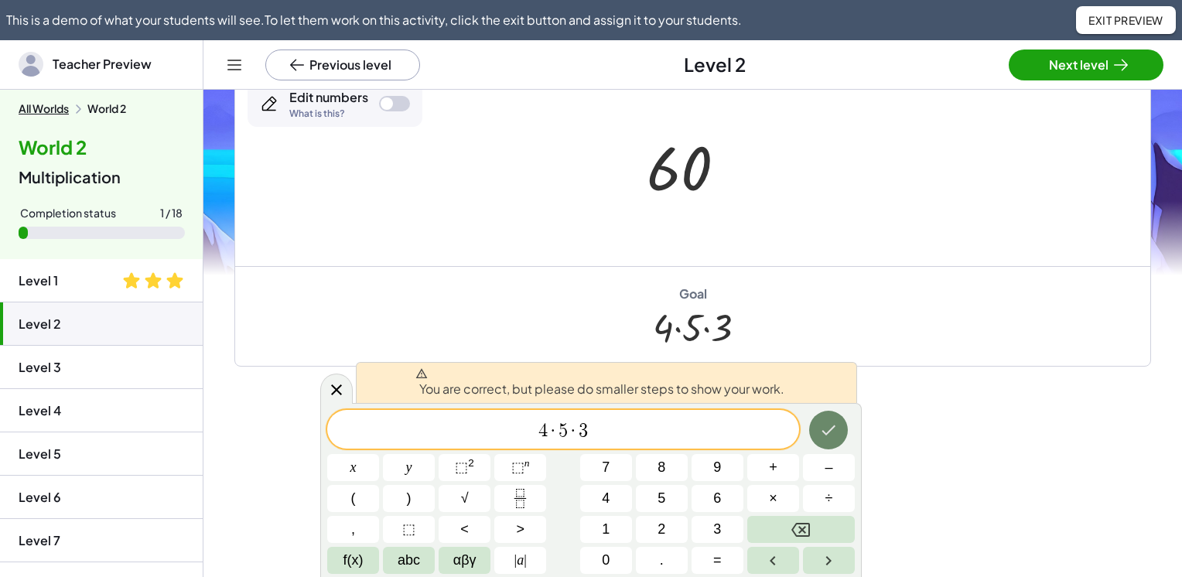
click at [824, 438] on icon "Done" at bounding box center [828, 430] width 19 height 19
click at [331, 393] on icon at bounding box center [336, 390] width 19 height 19
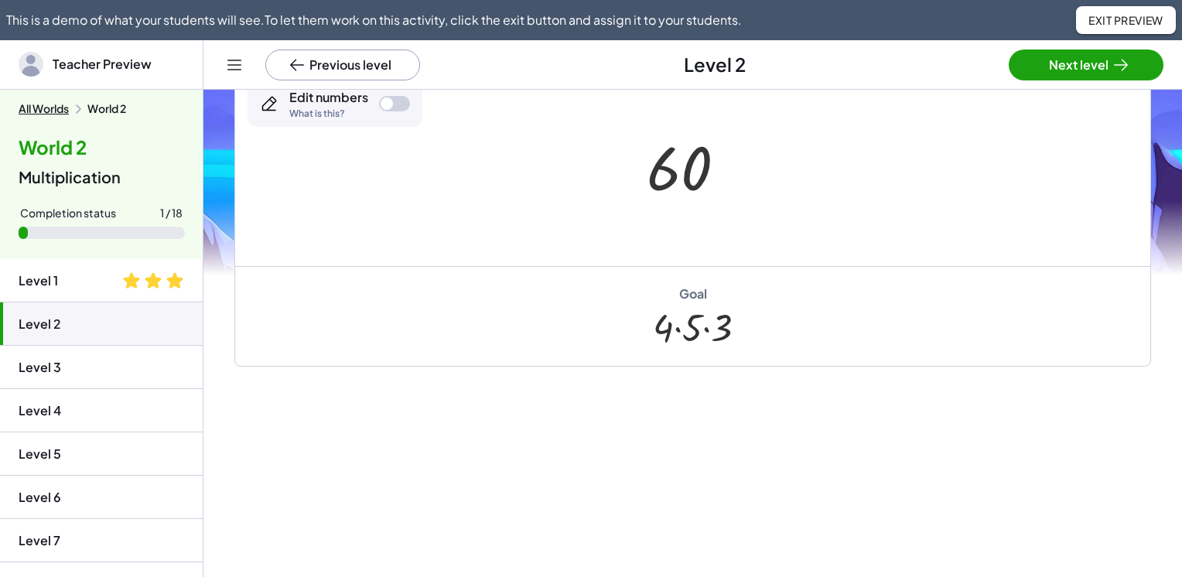
click at [679, 177] on div at bounding box center [693, 167] width 108 height 77
click at [166, 283] on span at bounding box center [175, 281] width 19 height 19
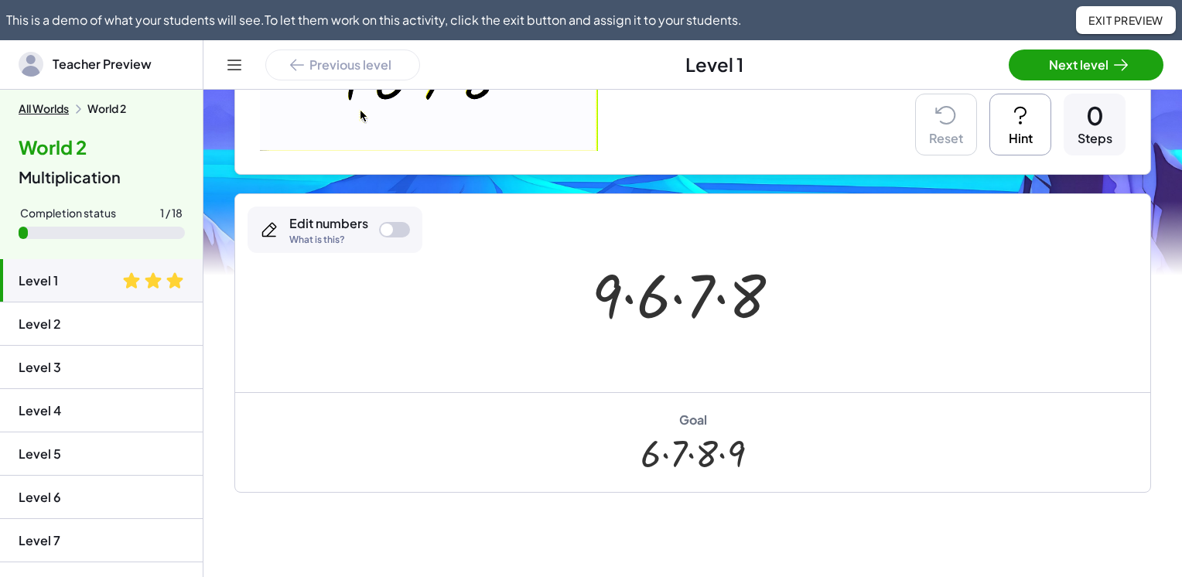
click at [131, 346] on li "Level 2" at bounding box center [101, 367] width 203 height 43
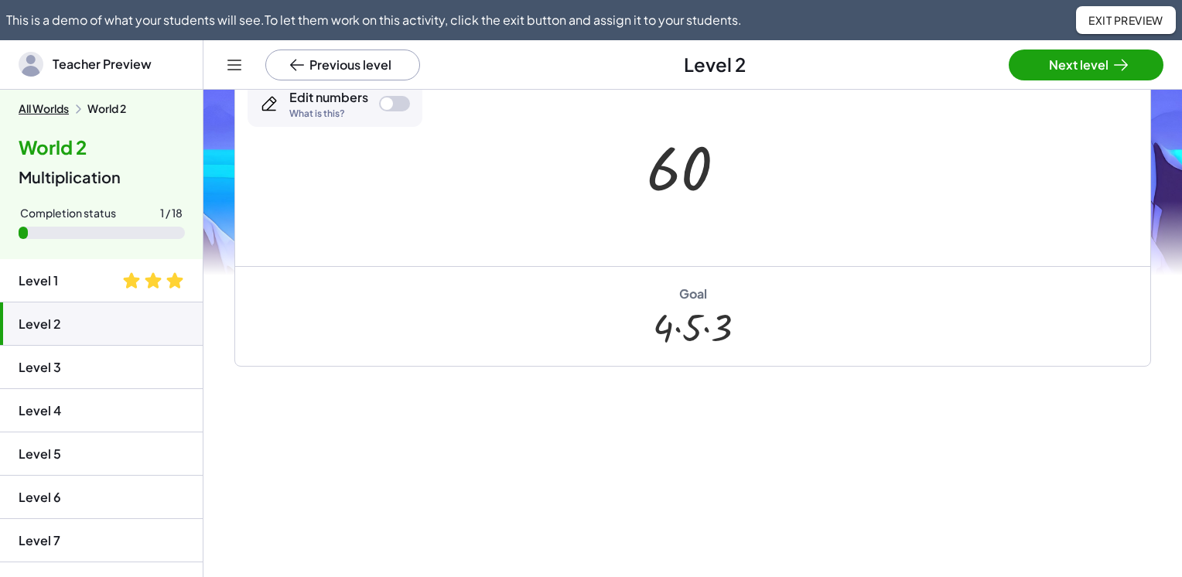
click at [1062, 67] on button "Next level" at bounding box center [1086, 65] width 155 height 31
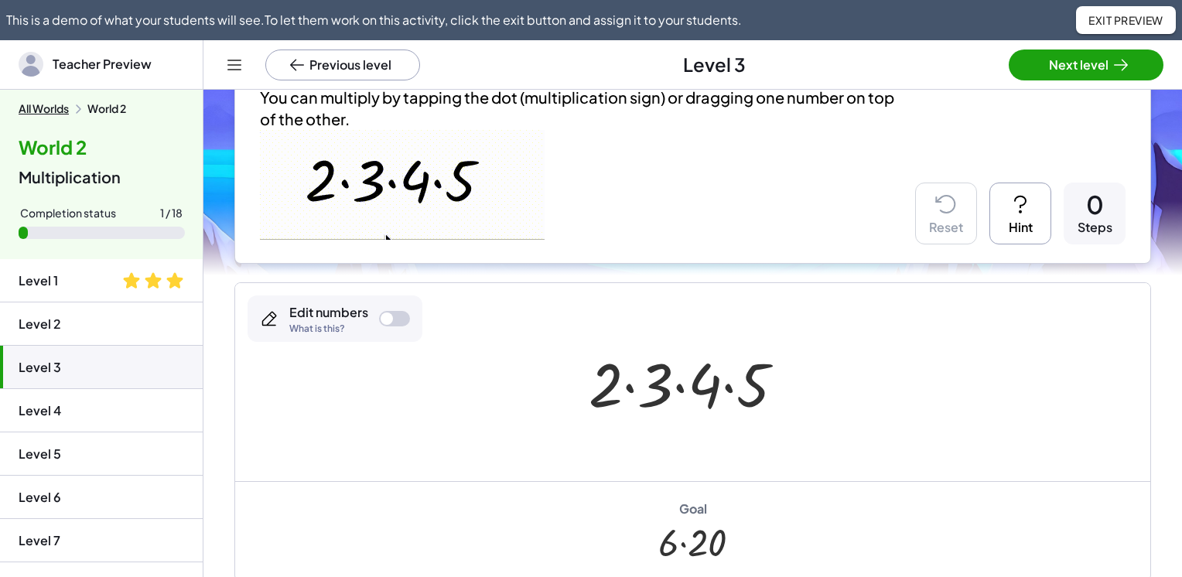
scroll to position [283, 0]
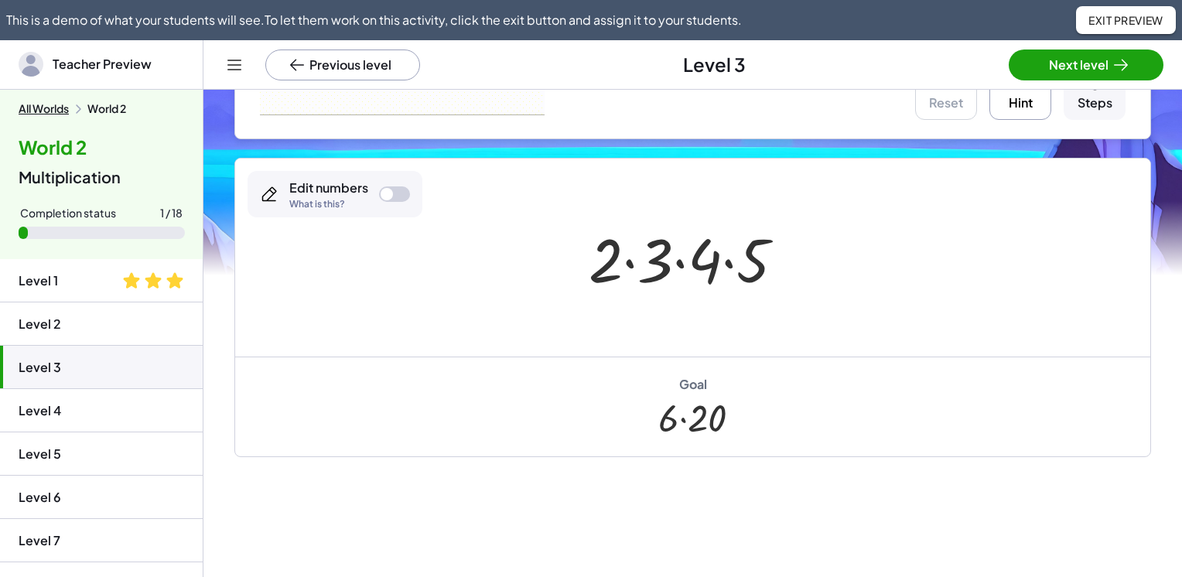
click at [68, 346] on li "Level 2" at bounding box center [101, 367] width 203 height 43
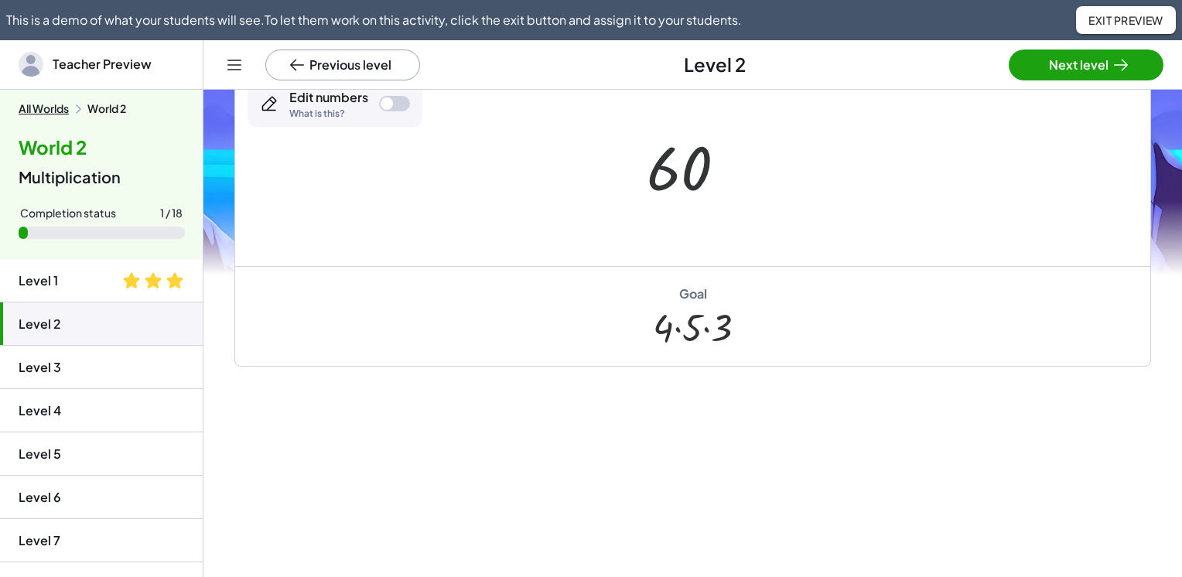
click at [682, 180] on div at bounding box center [693, 167] width 108 height 77
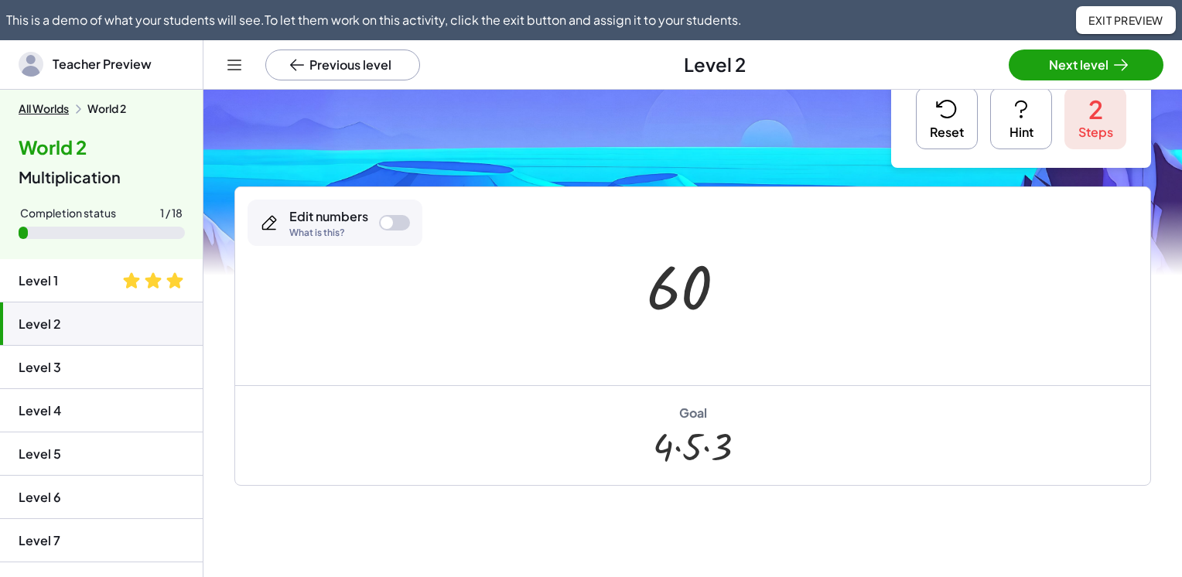
scroll to position [30, 0]
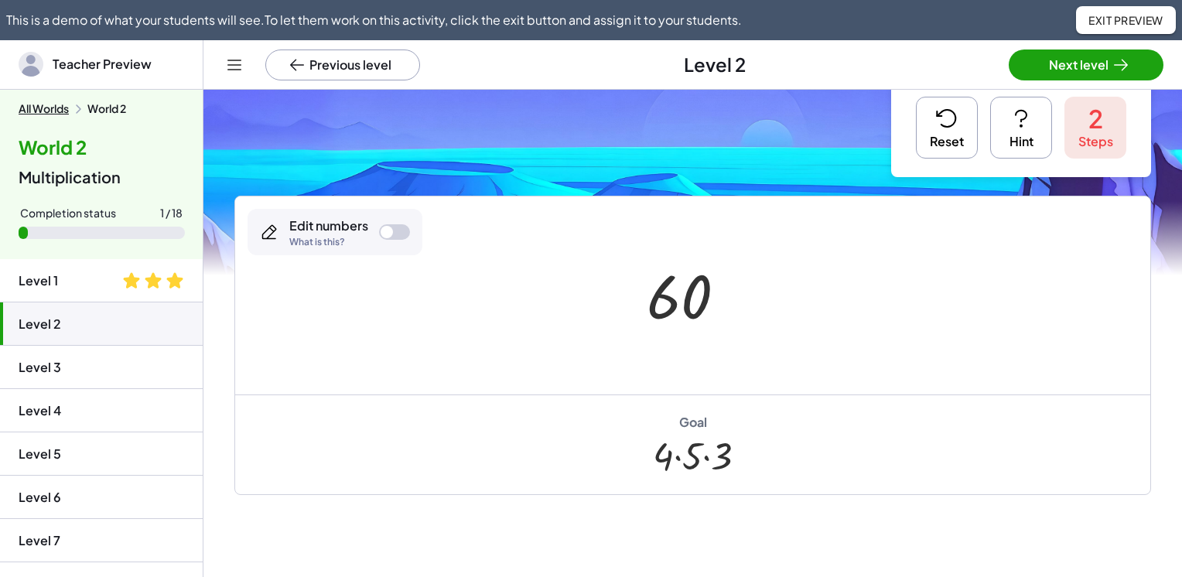
click at [942, 122] on icon at bounding box center [946, 118] width 19 height 17
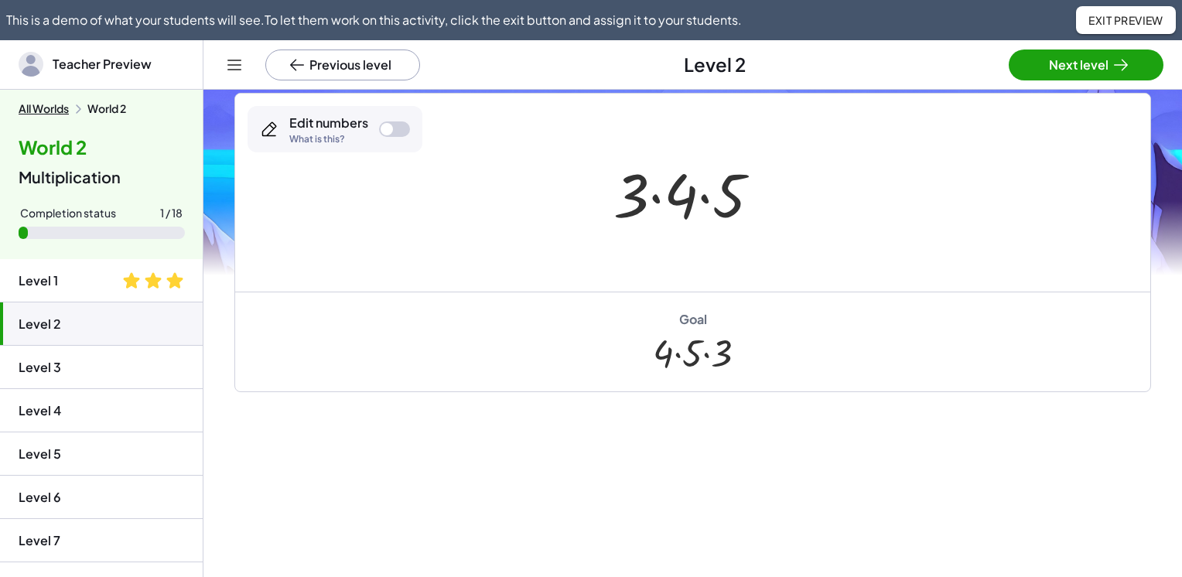
scroll to position [133, 0]
drag, startPoint x: 626, startPoint y: 193, endPoint x: 814, endPoint y: 190, distance: 188.1
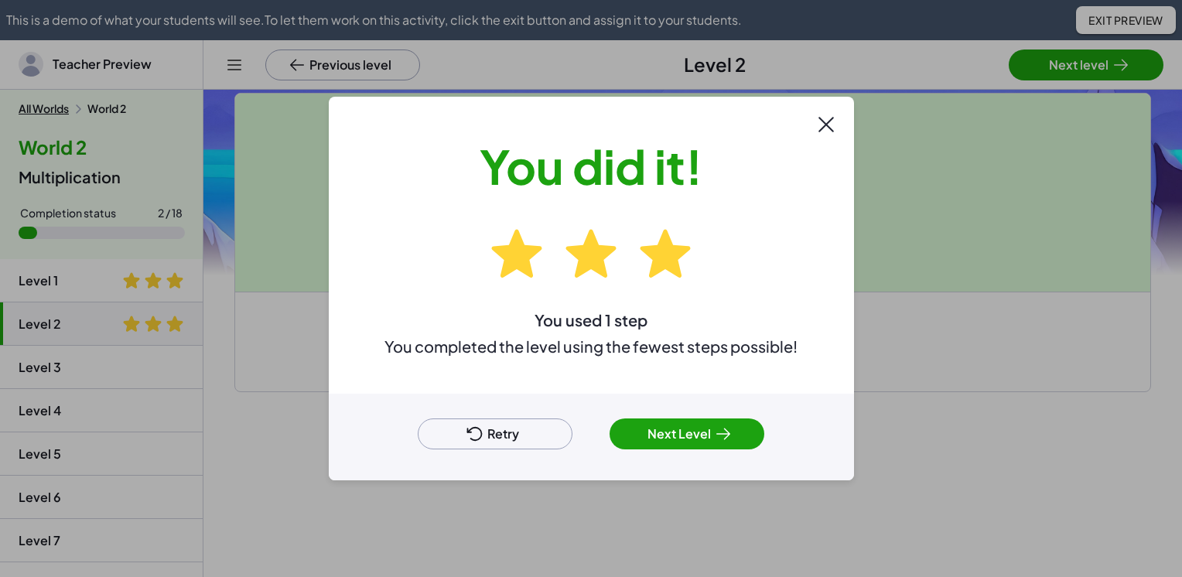
click at [670, 441] on button "Next Level" at bounding box center [687, 434] width 155 height 31
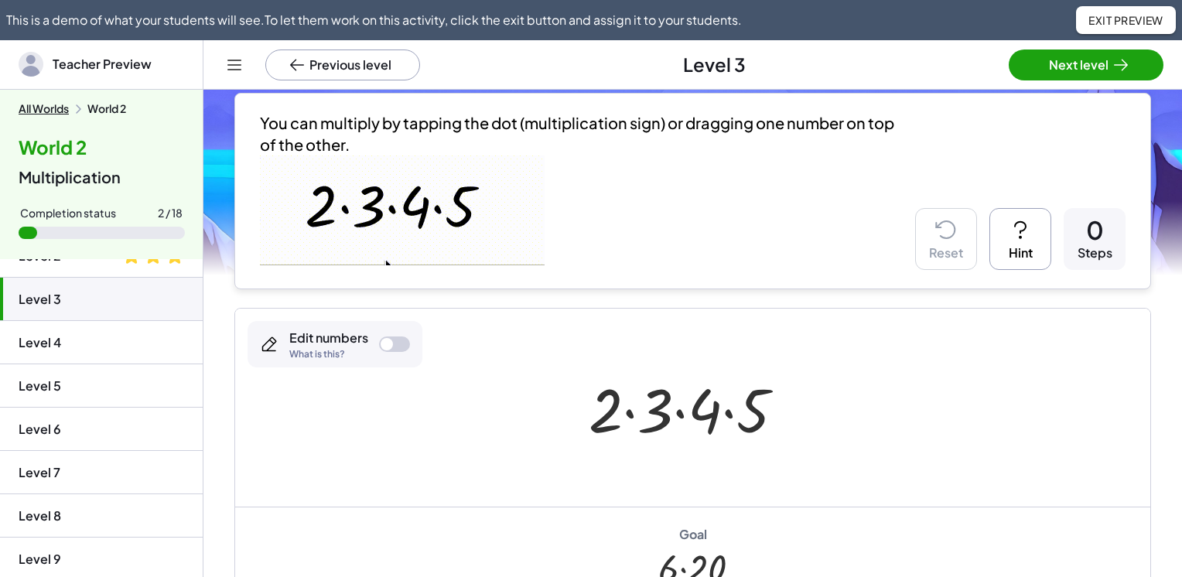
scroll to position [155, 0]
click at [133, 494] on li "Level 9" at bounding box center [101, 515] width 203 height 43
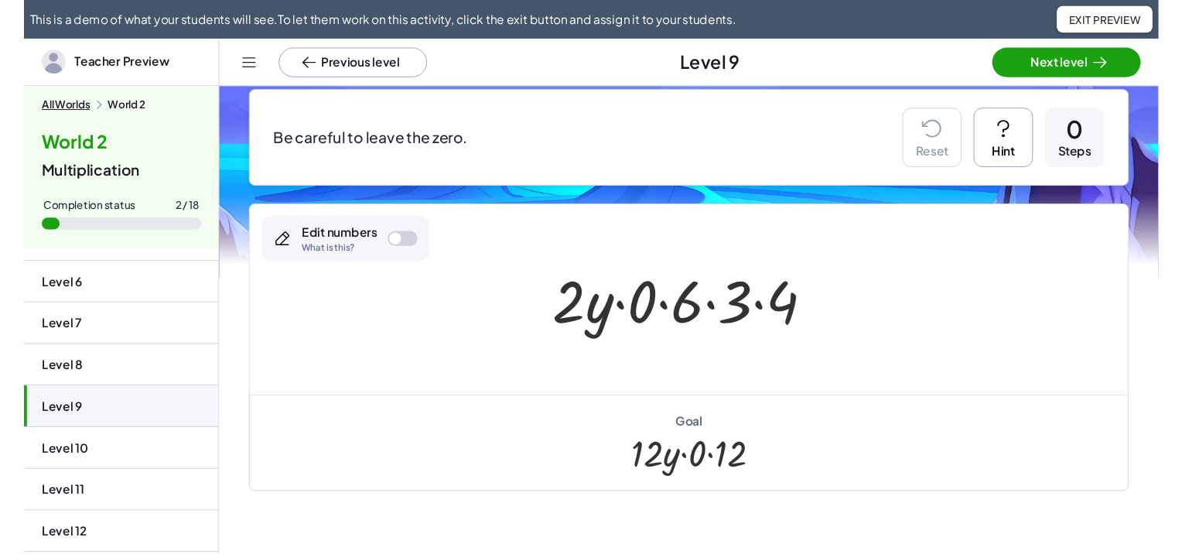
scroll to position [232, 0]
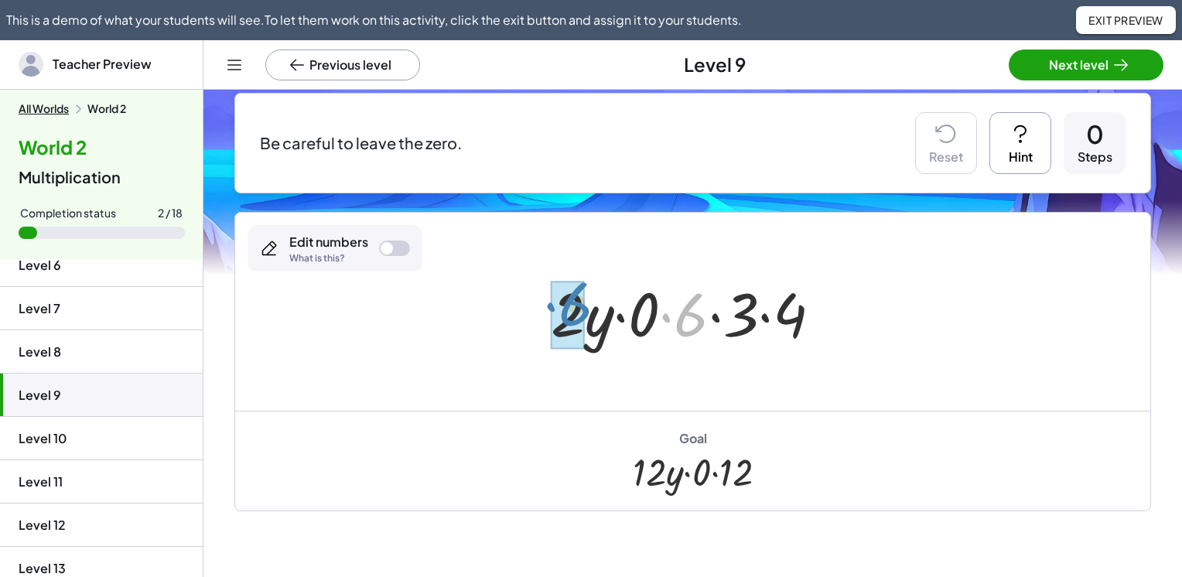
drag, startPoint x: 689, startPoint y: 328, endPoint x: 574, endPoint y: 317, distance: 115.8
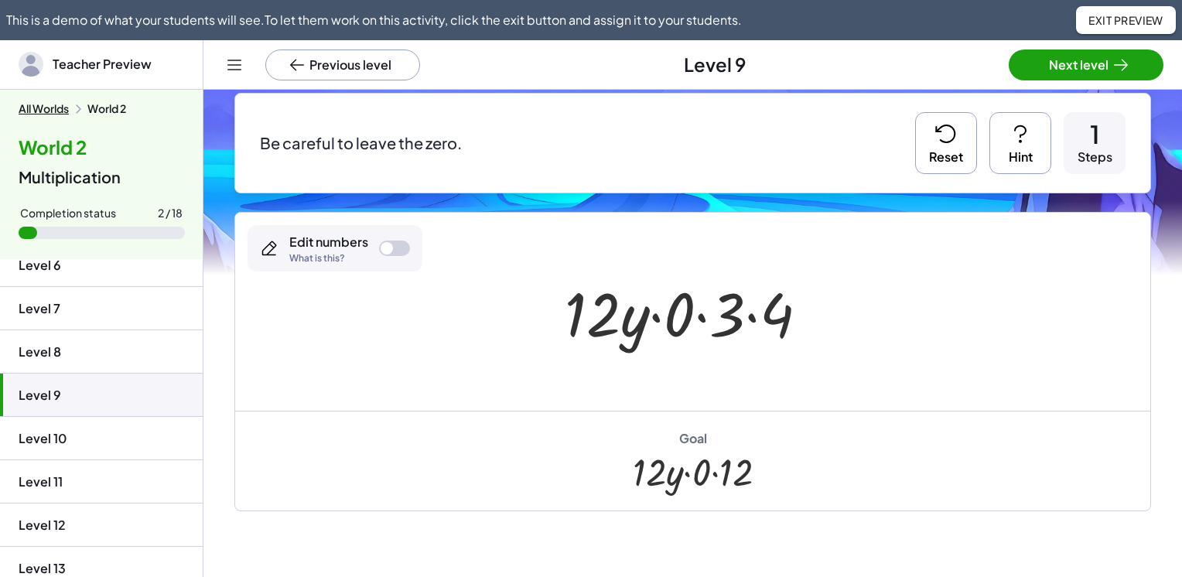
click at [753, 320] on div at bounding box center [693, 312] width 272 height 80
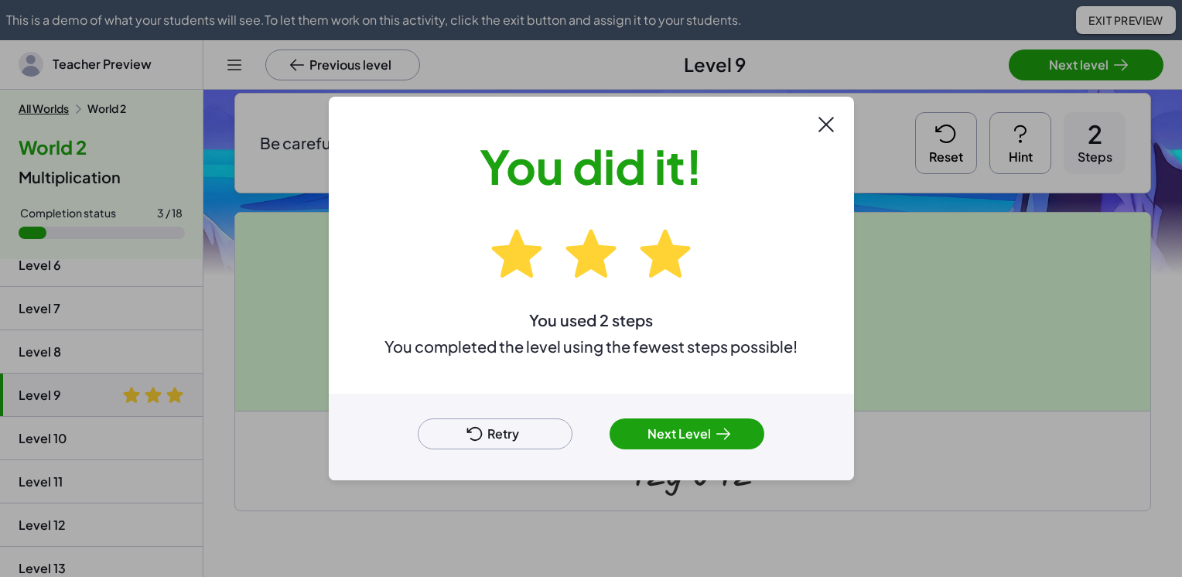
click at [718, 437] on icon at bounding box center [723, 434] width 19 height 19
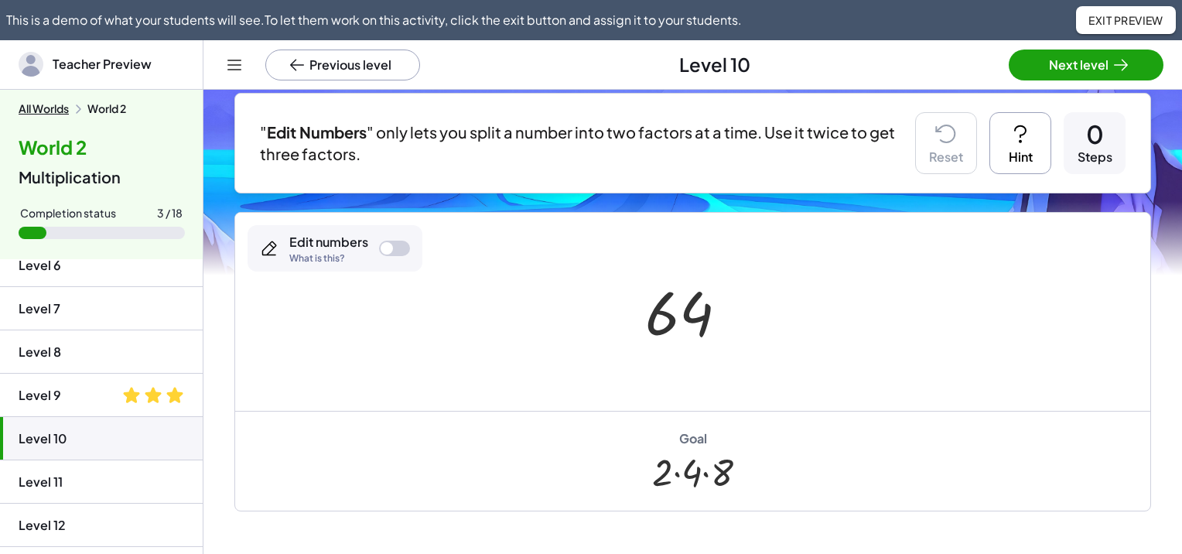
click at [43, 109] on button "All Worlds" at bounding box center [44, 109] width 50 height 14
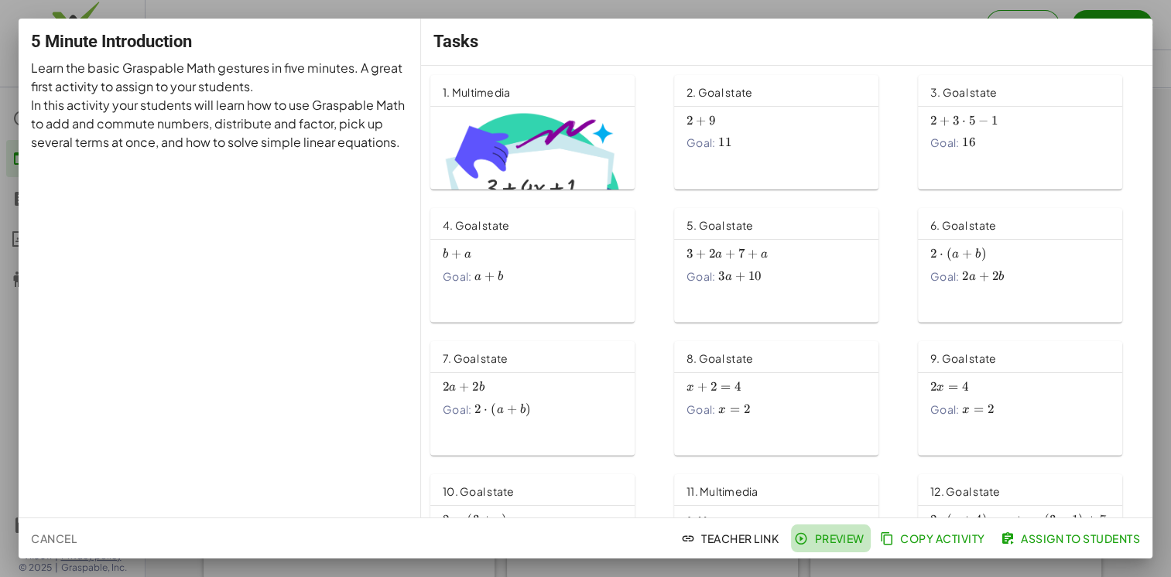
click at [818, 539] on span "Preview" at bounding box center [830, 539] width 67 height 14
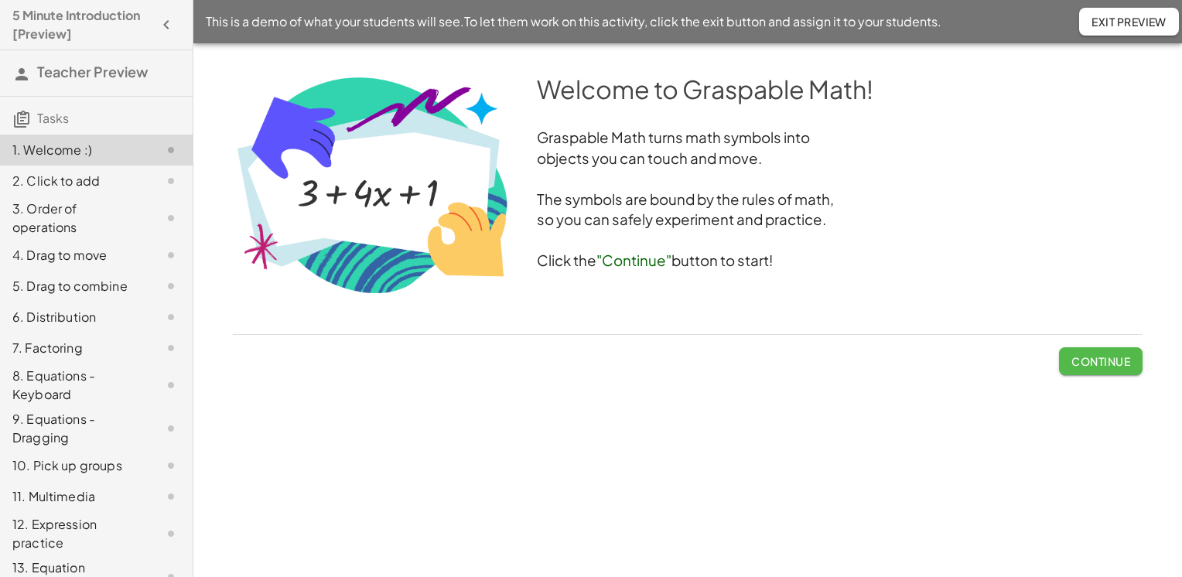
click at [1095, 368] on span "Continue" at bounding box center [1101, 361] width 59 height 14
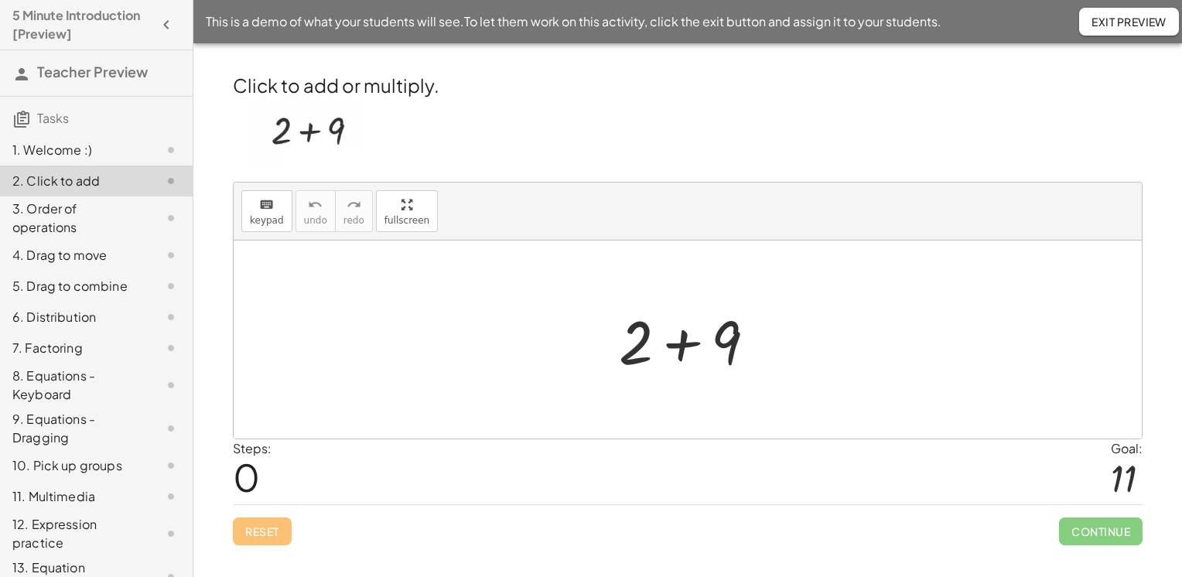
click at [681, 344] on div at bounding box center [693, 340] width 165 height 80
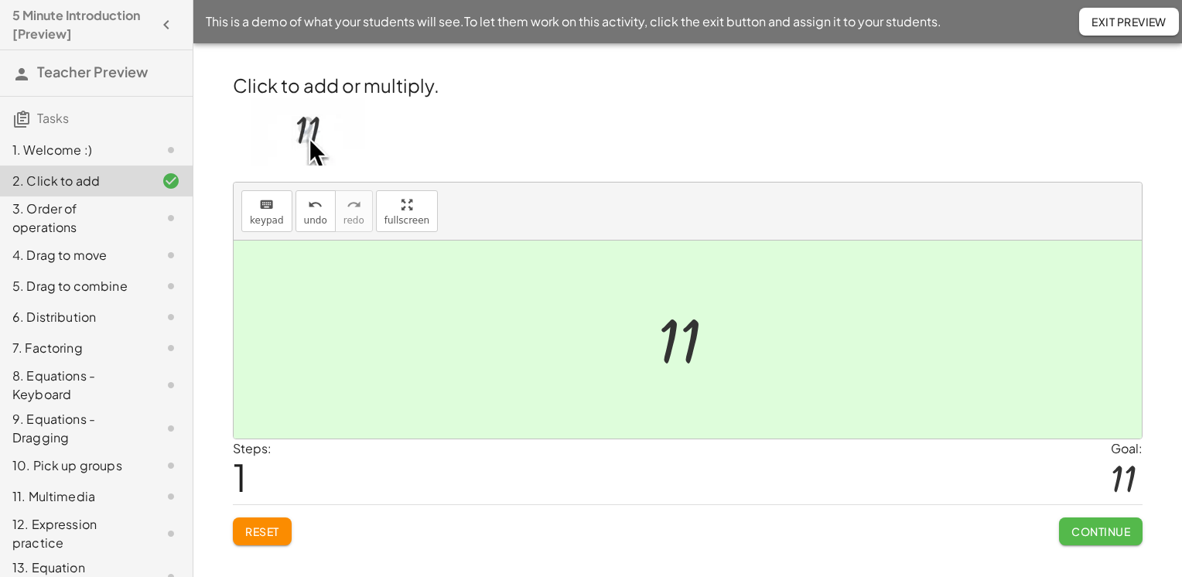
click at [1100, 530] on span "Continue" at bounding box center [1101, 532] width 59 height 14
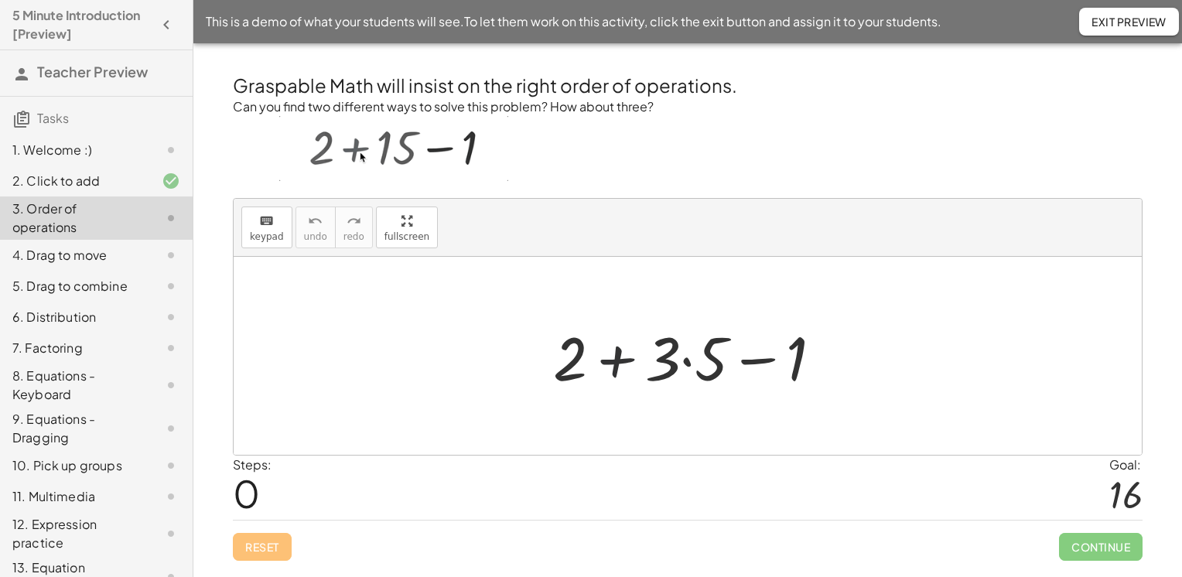
click at [614, 366] on div at bounding box center [694, 356] width 297 height 80
click at [688, 357] on div at bounding box center [694, 356] width 297 height 80
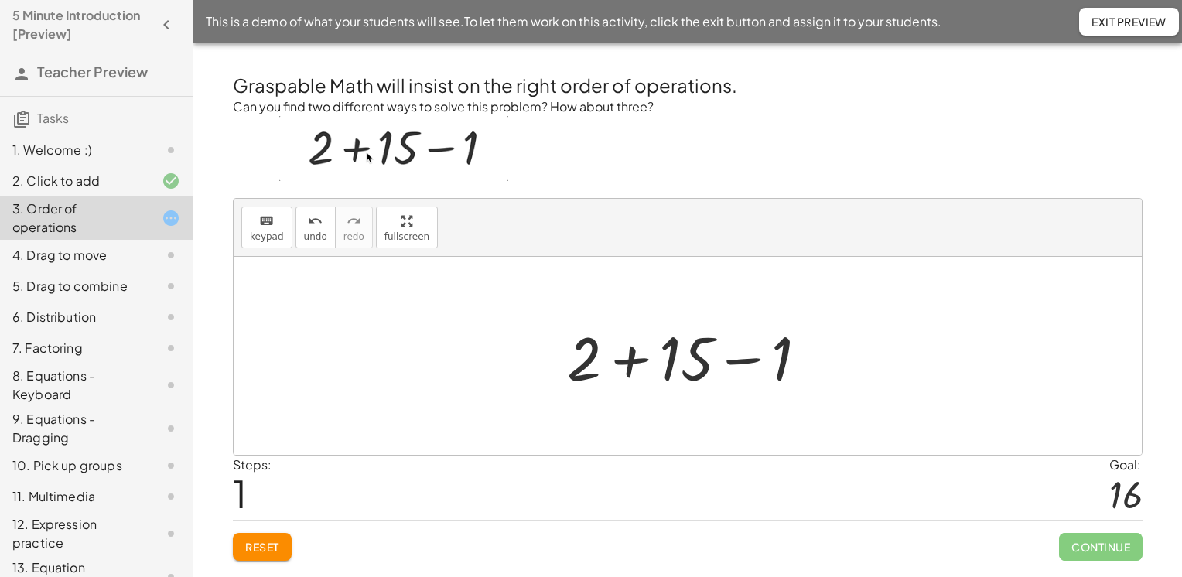
click at [746, 361] on div at bounding box center [693, 356] width 268 height 80
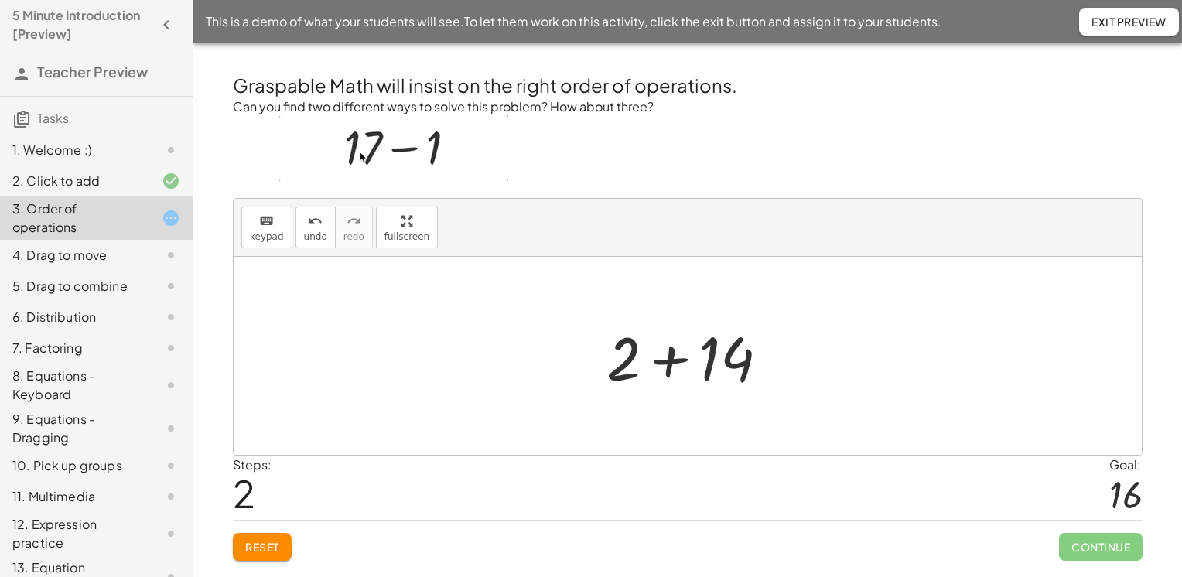
click at [672, 359] on div at bounding box center [694, 356] width 190 height 80
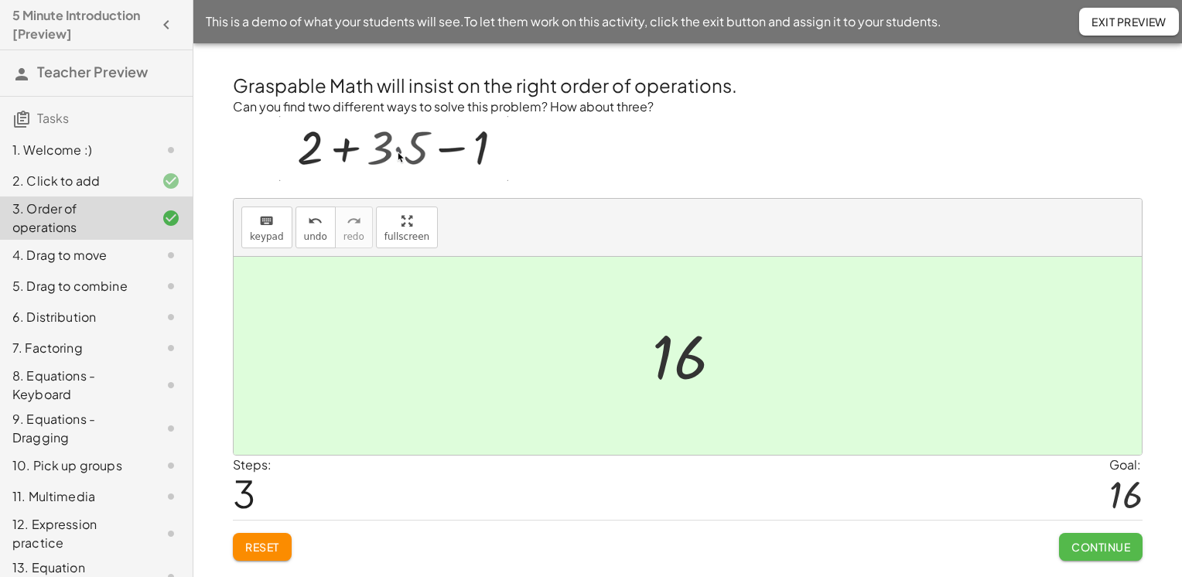
click at [1097, 546] on span "Continue" at bounding box center [1101, 547] width 59 height 14
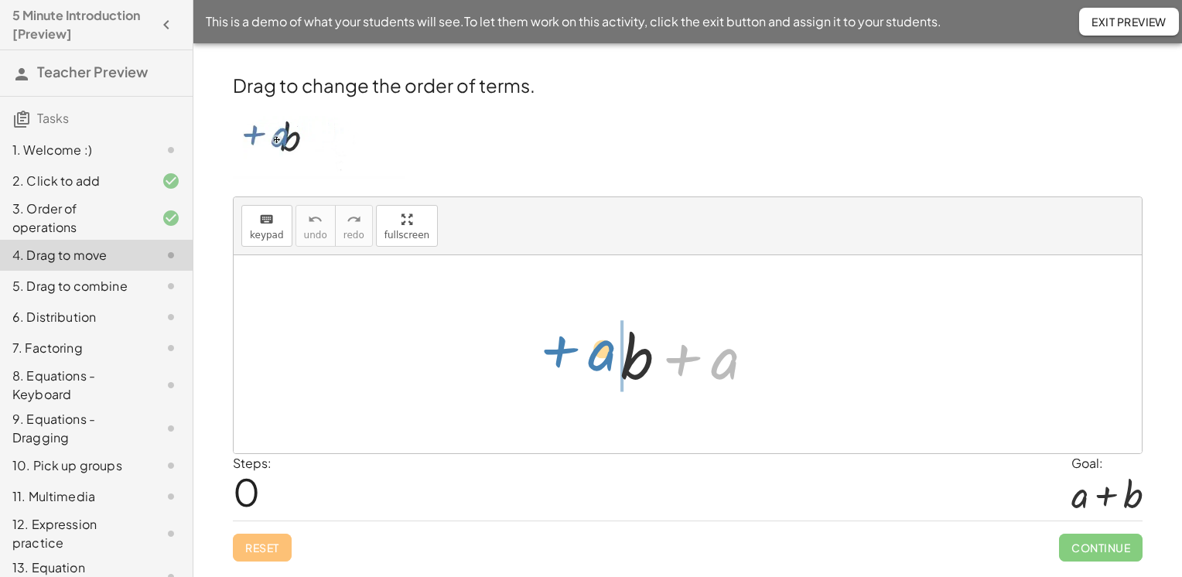
drag, startPoint x: 727, startPoint y: 364, endPoint x: 604, endPoint y: 367, distance: 123.1
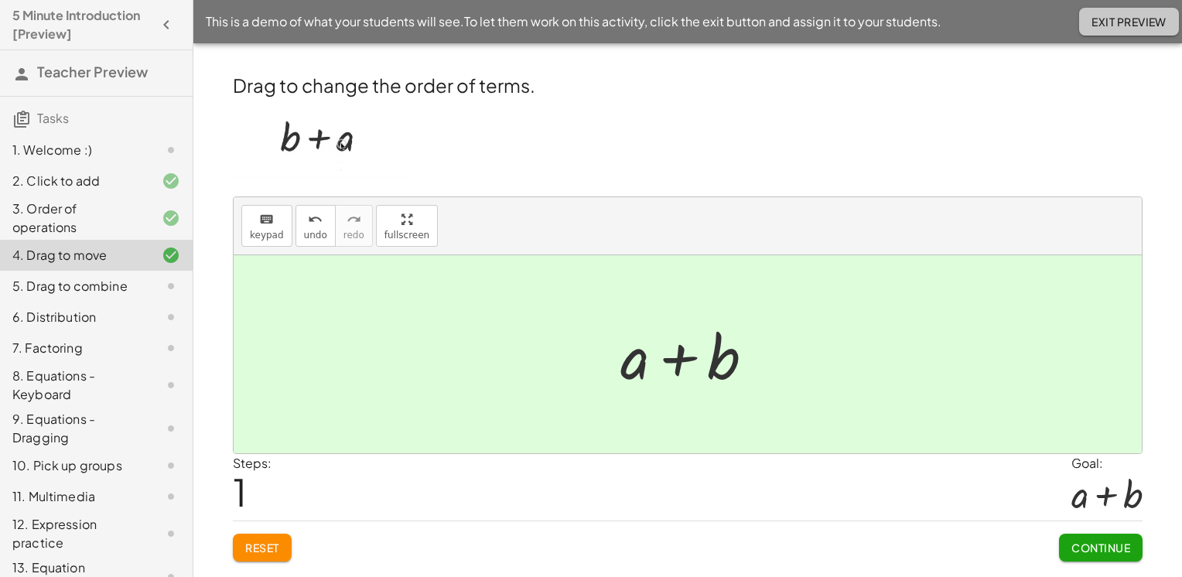
click at [1139, 29] on button "Exit Preview" at bounding box center [1129, 22] width 100 height 28
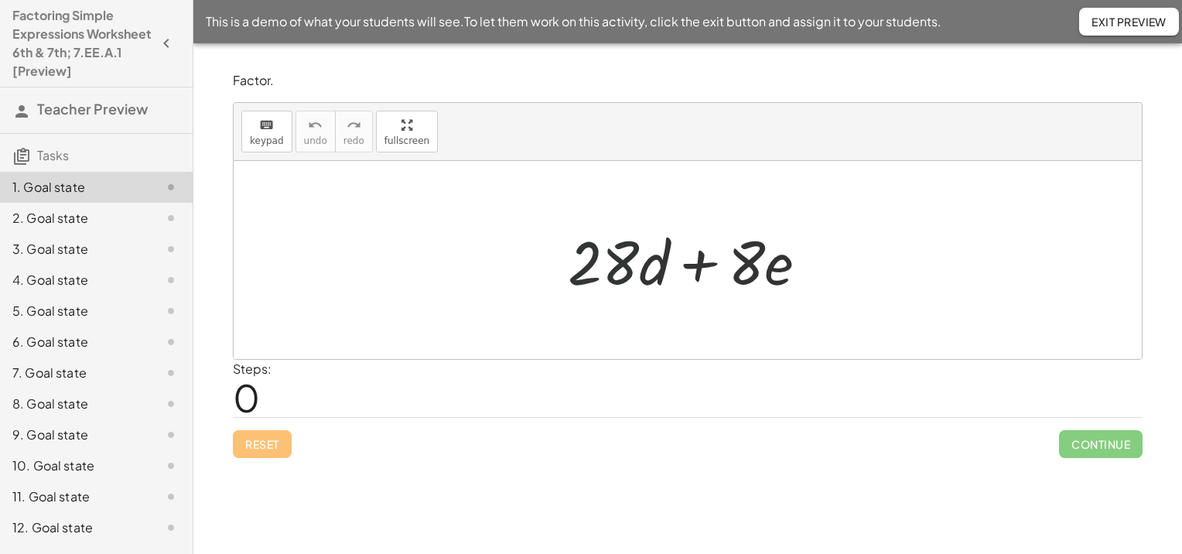
click at [605, 263] on div at bounding box center [694, 261] width 268 height 80
click at [261, 126] on icon "keyboard" at bounding box center [266, 125] width 15 height 19
click at [264, 123] on icon "keyboard" at bounding box center [266, 125] width 15 height 19
click at [263, 139] on span "keypad" at bounding box center [267, 140] width 34 height 11
click at [607, 264] on div at bounding box center [603, 262] width 71 height 72
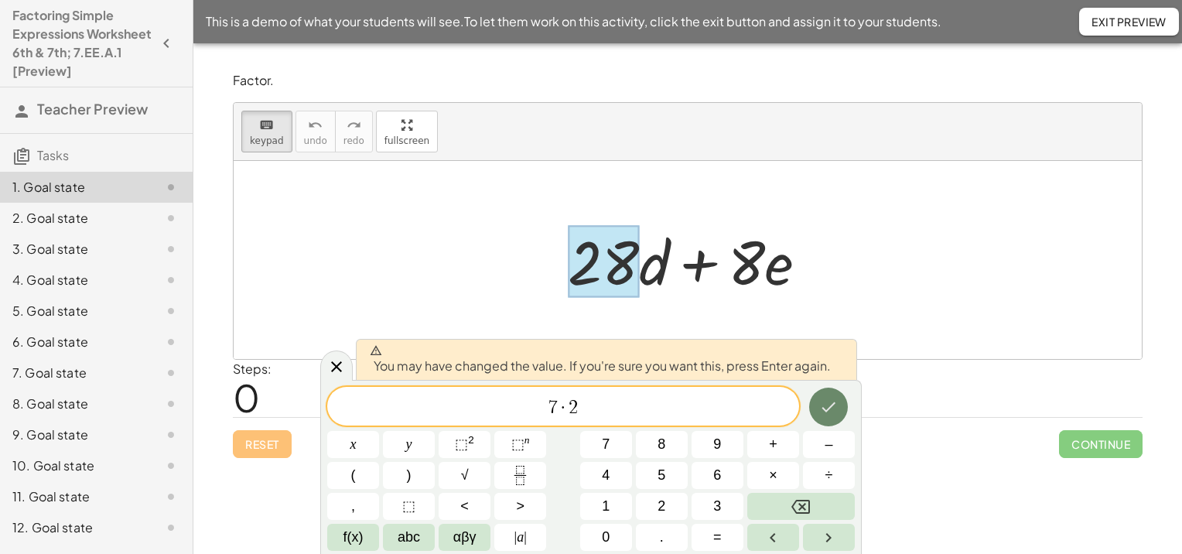
click at [833, 405] on icon "Done" at bounding box center [830, 407] width 14 height 10
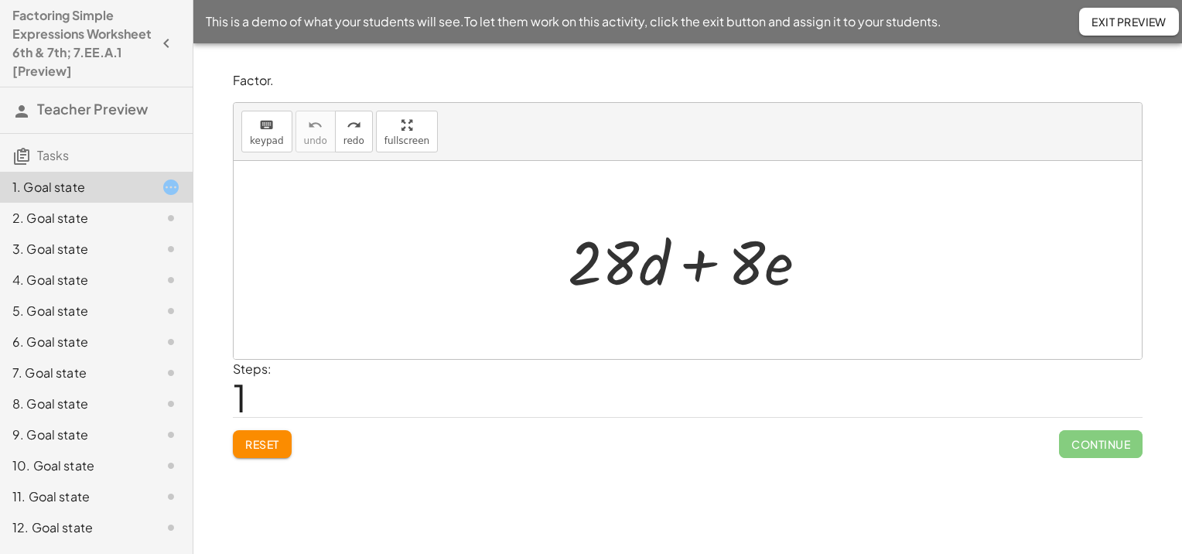
click at [603, 259] on div at bounding box center [694, 261] width 268 height 80
click at [621, 262] on div at bounding box center [694, 261] width 268 height 80
click at [262, 128] on icon "keyboard" at bounding box center [266, 125] width 15 height 19
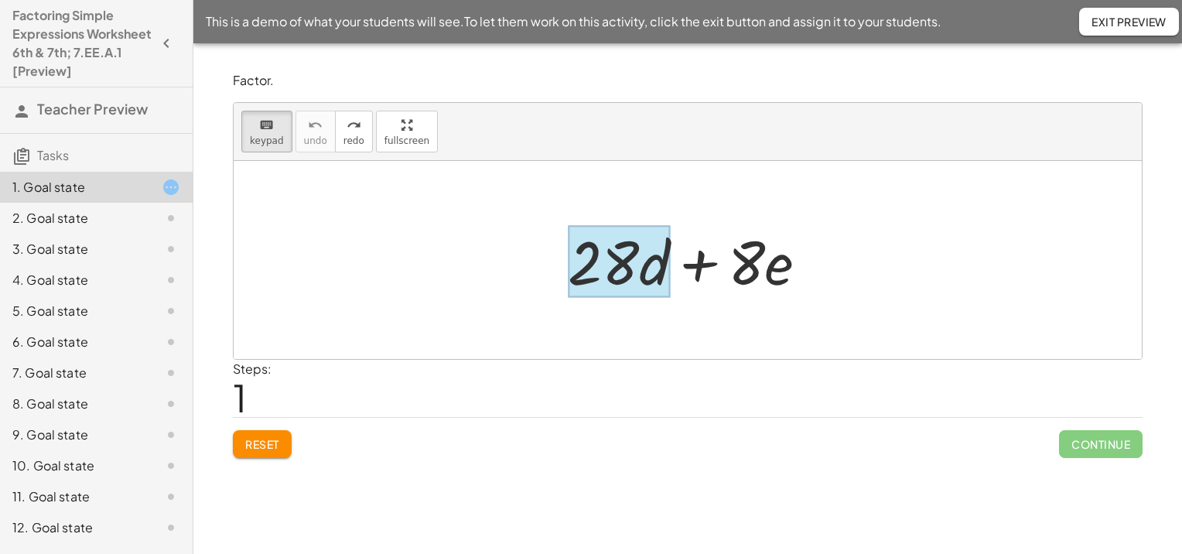
click at [646, 270] on div at bounding box center [619, 262] width 102 height 72
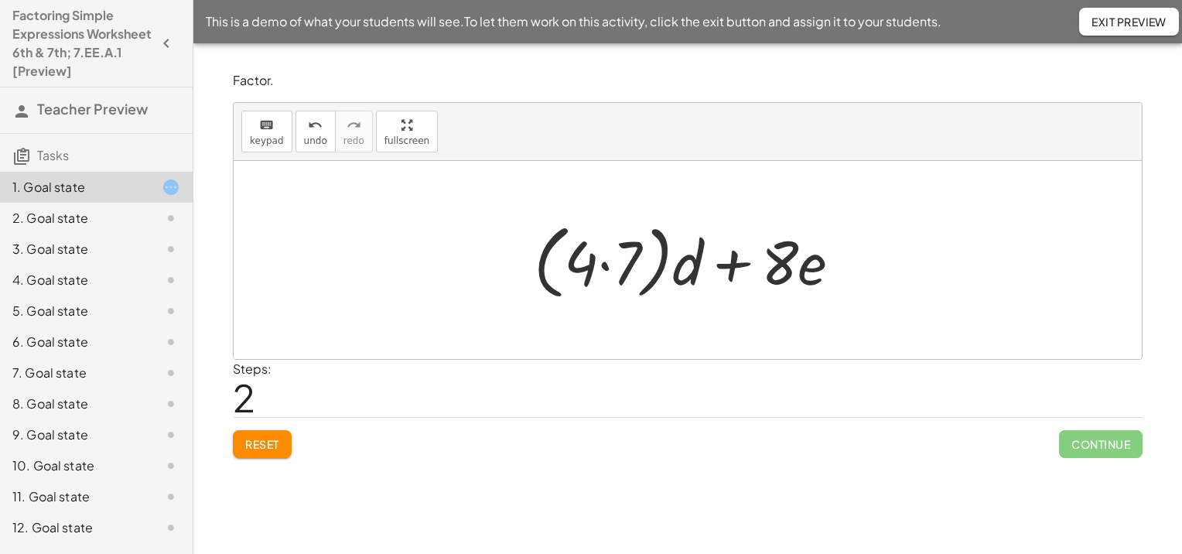
click at [783, 272] on div at bounding box center [693, 260] width 335 height 89
click at [274, 127] on div "keyboard" at bounding box center [267, 124] width 34 height 19
click at [799, 267] on div at bounding box center [693, 260] width 335 height 89
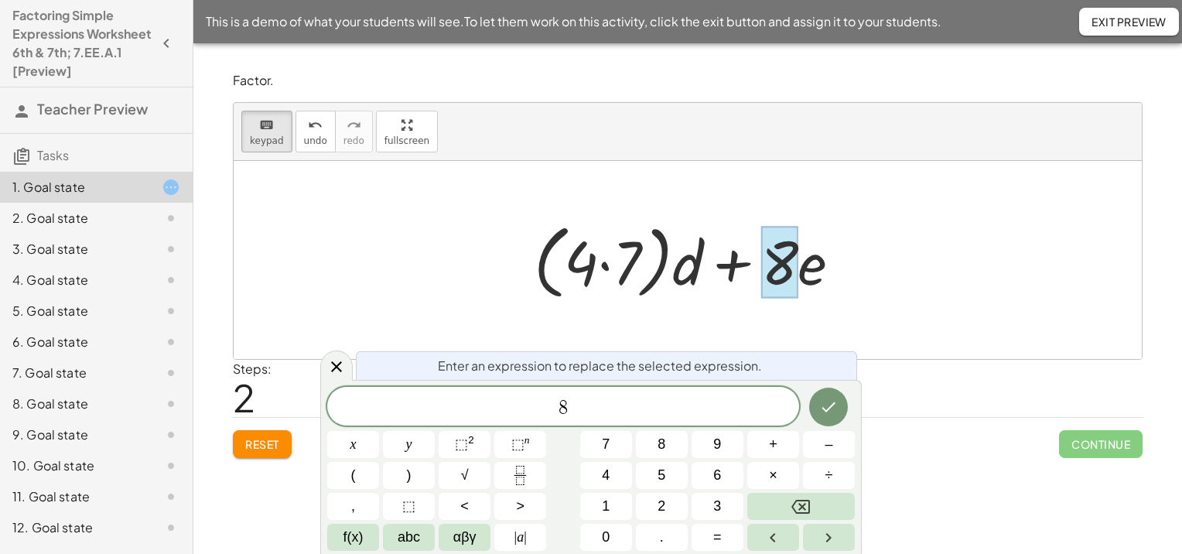
click at [811, 269] on div at bounding box center [693, 260] width 335 height 89
click at [788, 268] on div at bounding box center [779, 262] width 37 height 72
click at [586, 402] on span "8 ​" at bounding box center [563, 408] width 472 height 22
drag, startPoint x: 586, startPoint y: 402, endPoint x: 553, endPoint y: 402, distance: 32.5
click at [553, 402] on span "8" at bounding box center [563, 408] width 472 height 22
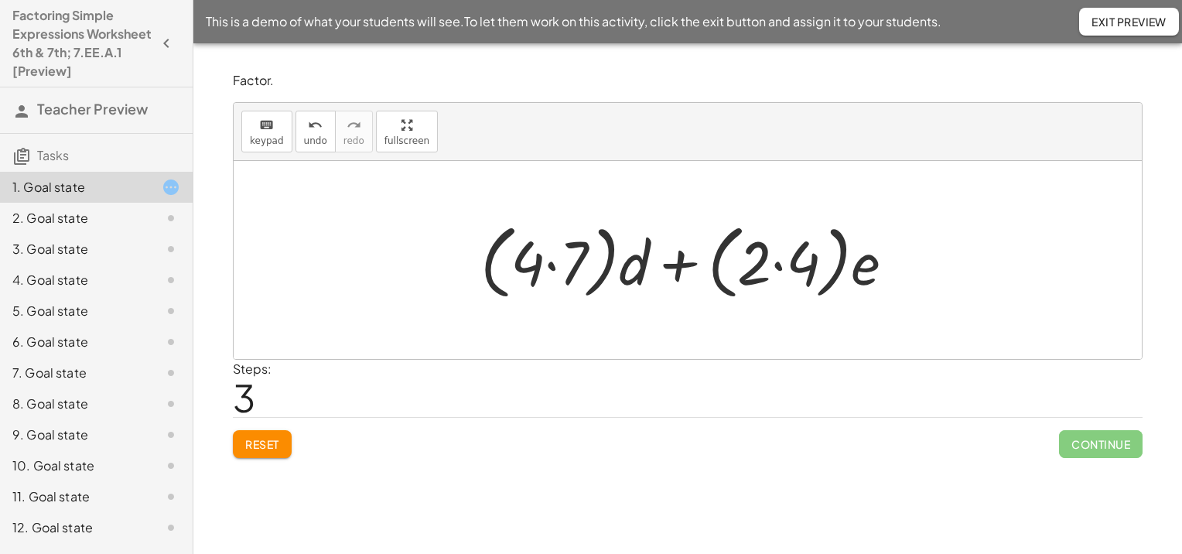
click at [548, 271] on div at bounding box center [694, 260] width 442 height 89
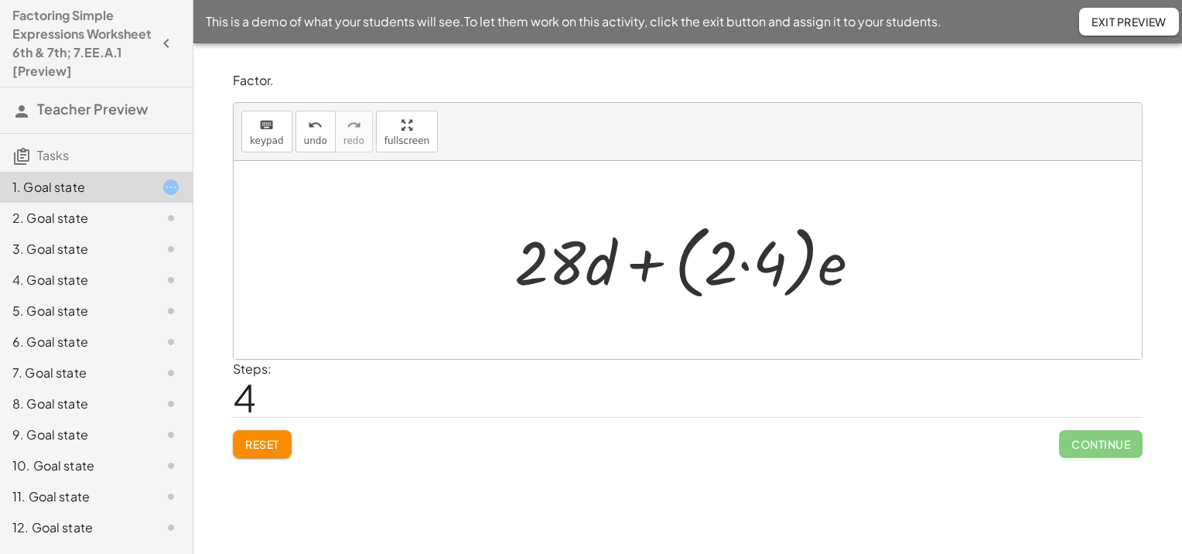
click at [552, 265] on div at bounding box center [694, 260] width 375 height 89
click at [270, 140] on span "keypad" at bounding box center [267, 140] width 34 height 11
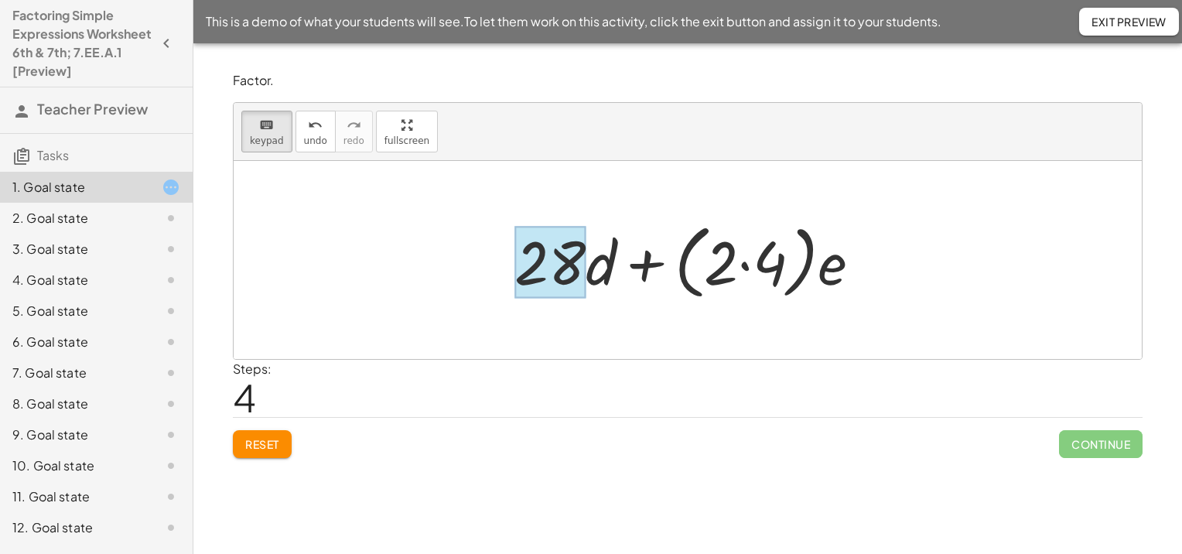
click at [544, 271] on div at bounding box center [550, 262] width 71 height 72
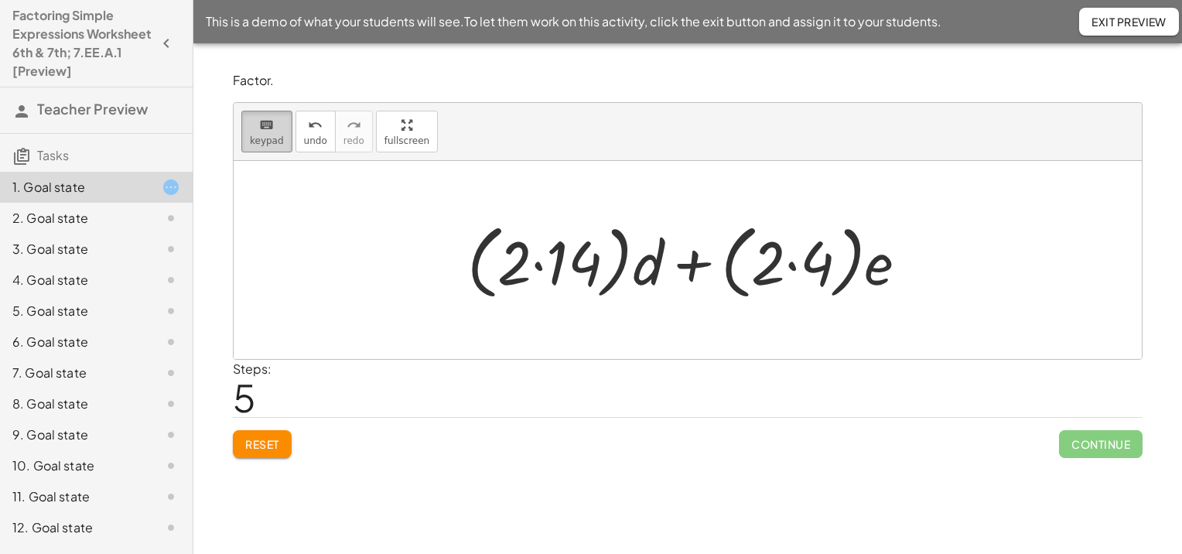
click at [270, 135] on span "keypad" at bounding box center [267, 140] width 34 height 11
drag, startPoint x: 456, startPoint y: 266, endPoint x: 805, endPoint y: 279, distance: 349.2
click at [805, 279] on div "+ · 28 · d + · 8 · e + · ( · 4 · 7 ) · d + · 8 · e + · ( · 4 · 7 ) · d + · ( · …" at bounding box center [687, 260] width 487 height 97
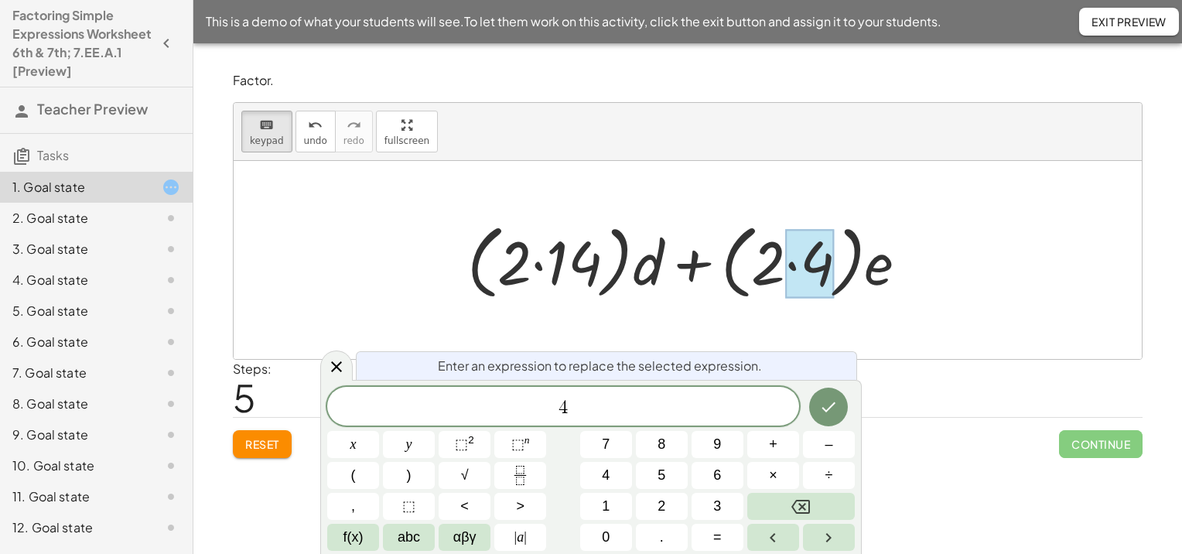
click at [768, 272] on div at bounding box center [694, 260] width 468 height 89
drag, startPoint x: 335, startPoint y: 368, endPoint x: 354, endPoint y: 368, distance: 18.6
click at [335, 368] on icon at bounding box center [336, 366] width 19 height 19
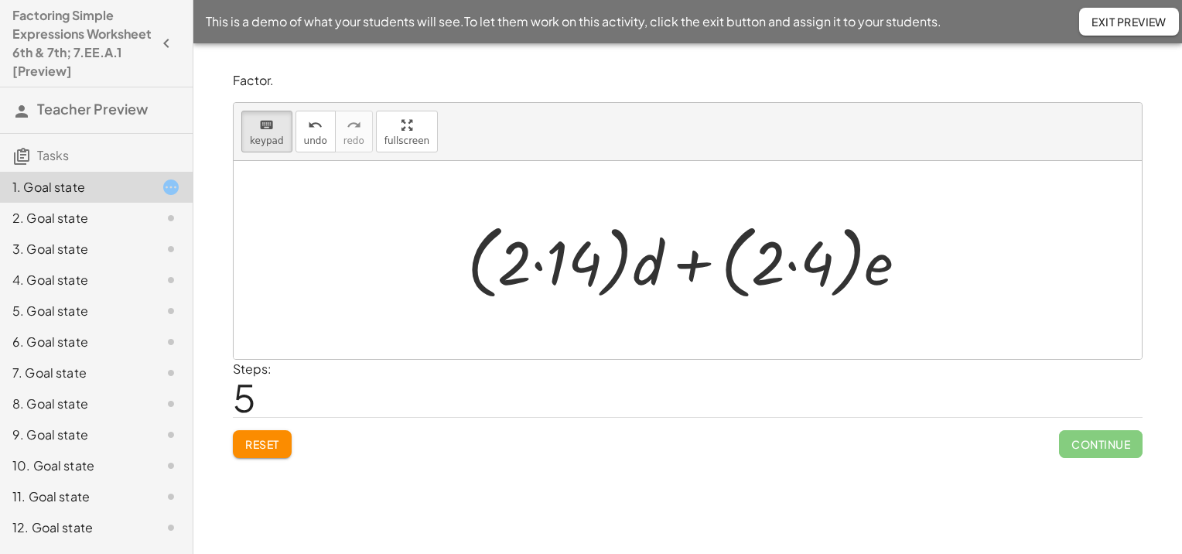
drag, startPoint x: 508, startPoint y: 277, endPoint x: 454, endPoint y: 278, distance: 53.4
click at [1129, 26] on span "Exit Preview" at bounding box center [1129, 22] width 75 height 14
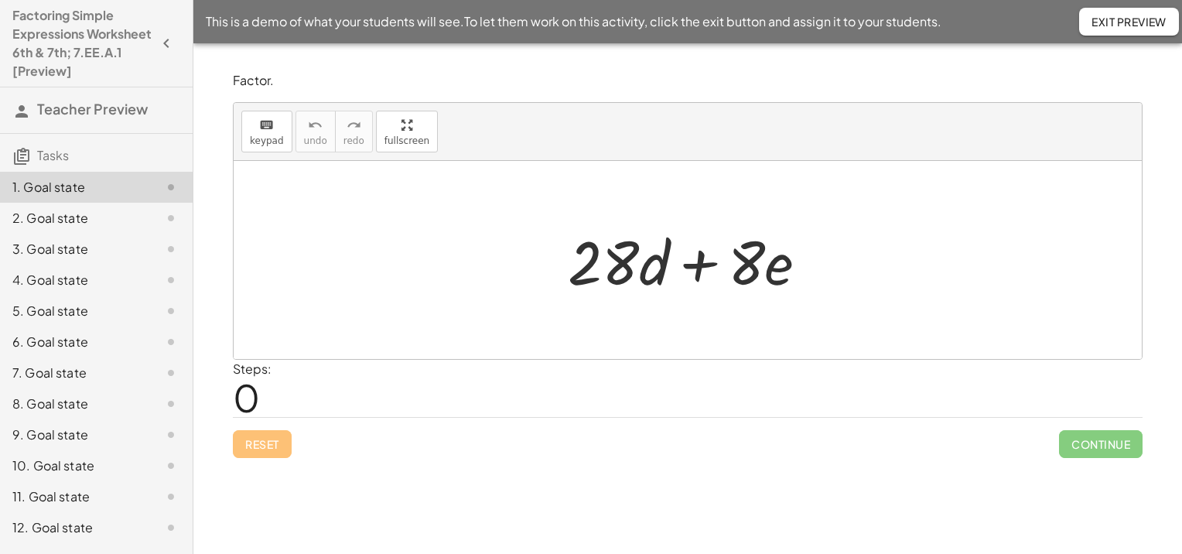
click at [618, 263] on div at bounding box center [694, 261] width 268 height 80
click at [275, 127] on div "keyboard" at bounding box center [267, 124] width 34 height 19
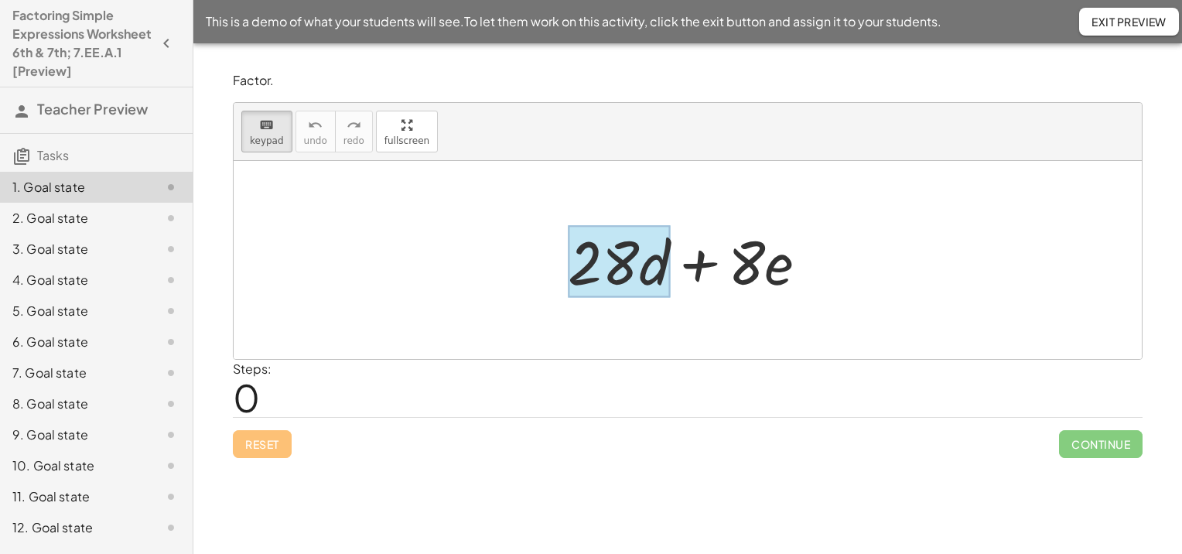
drag, startPoint x: 592, startPoint y: 260, endPoint x: 654, endPoint y: 251, distance: 62.5
click at [654, 251] on div at bounding box center [619, 262] width 102 height 72
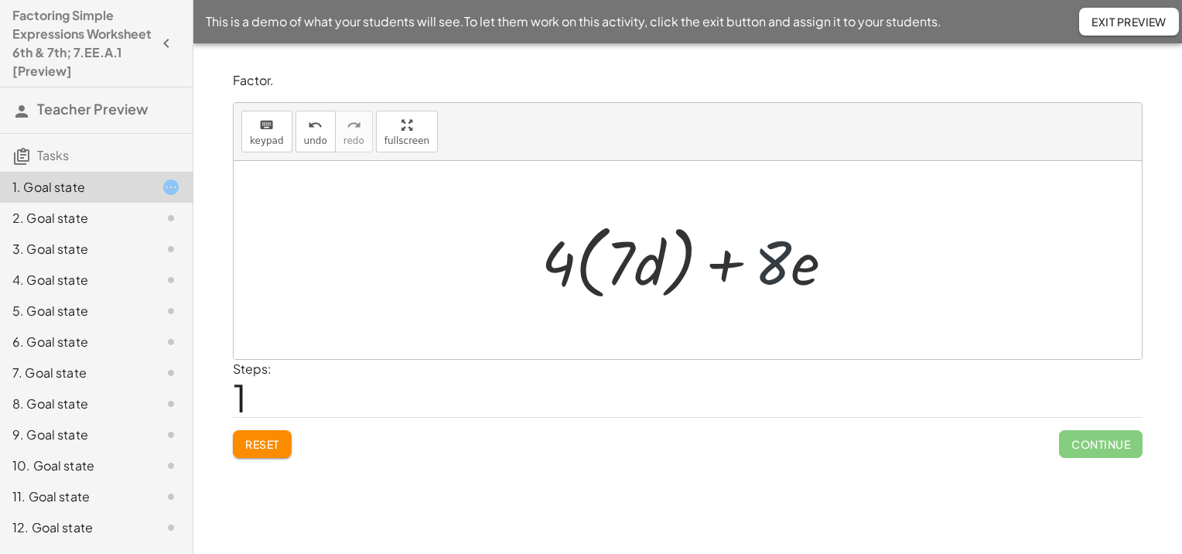
click at [772, 254] on div at bounding box center [694, 260] width 320 height 89
click at [252, 132] on div "keyboard" at bounding box center [267, 124] width 34 height 19
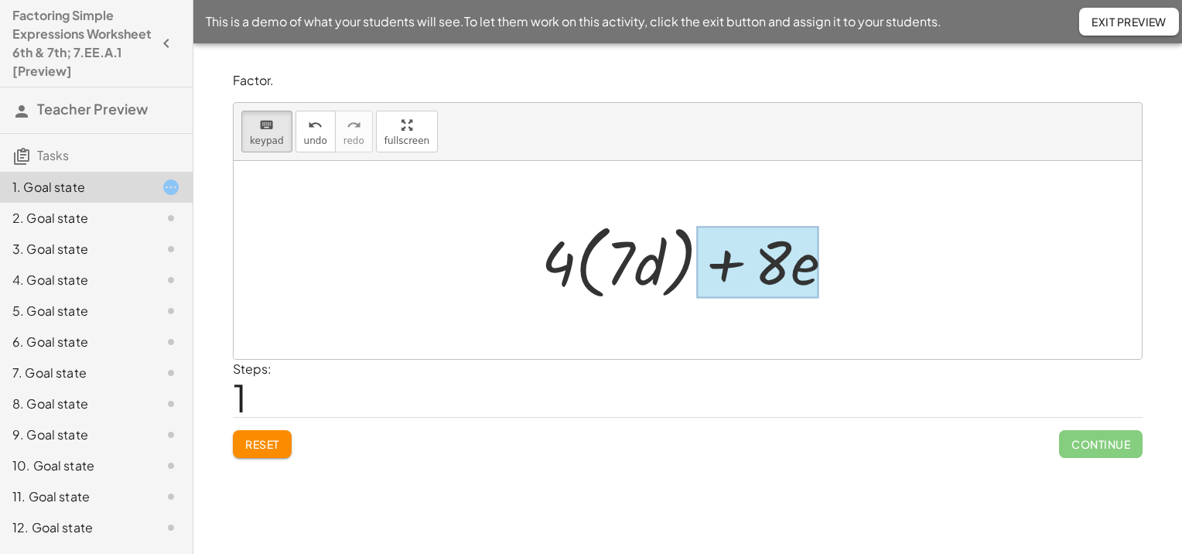
drag, startPoint x: 754, startPoint y: 253, endPoint x: 815, endPoint y: 259, distance: 61.4
click at [815, 259] on div at bounding box center [757, 262] width 123 height 72
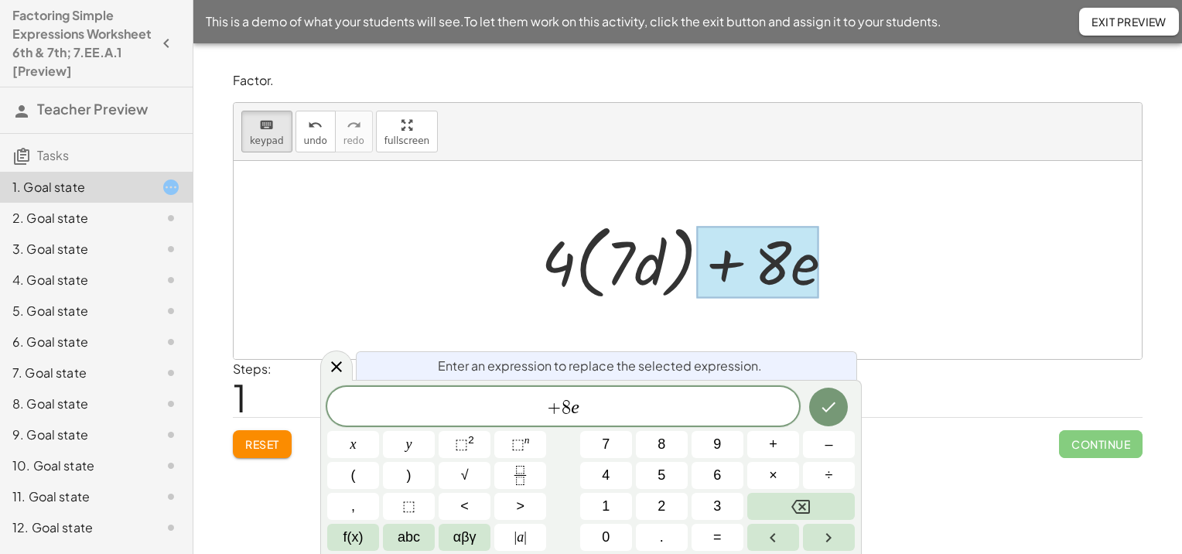
click at [776, 260] on div at bounding box center [757, 262] width 123 height 72
click at [331, 365] on icon at bounding box center [336, 366] width 19 height 19
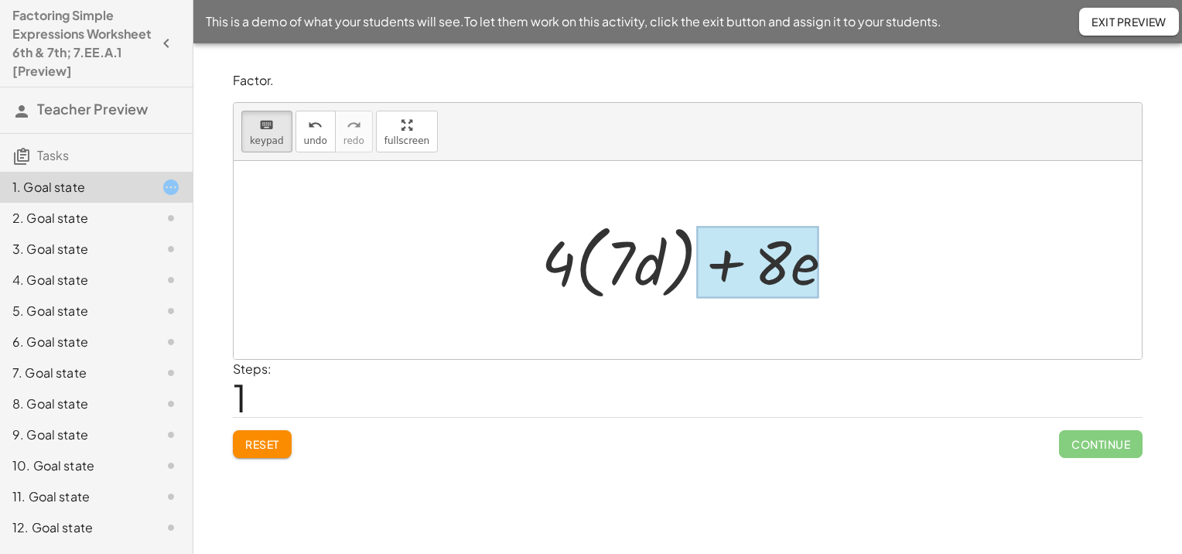
drag, startPoint x: 754, startPoint y: 283, endPoint x: 808, endPoint y: 272, distance: 54.6
click at [808, 272] on div at bounding box center [757, 262] width 123 height 72
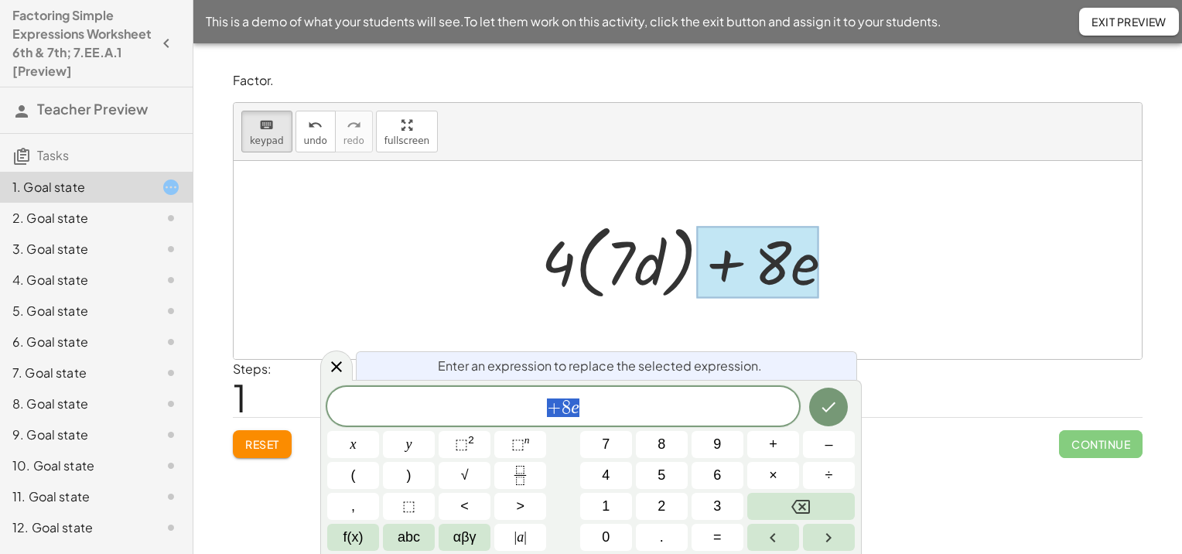
click at [801, 269] on div at bounding box center [757, 262] width 123 height 72
click at [559, 406] on span "+" at bounding box center [554, 407] width 15 height 19
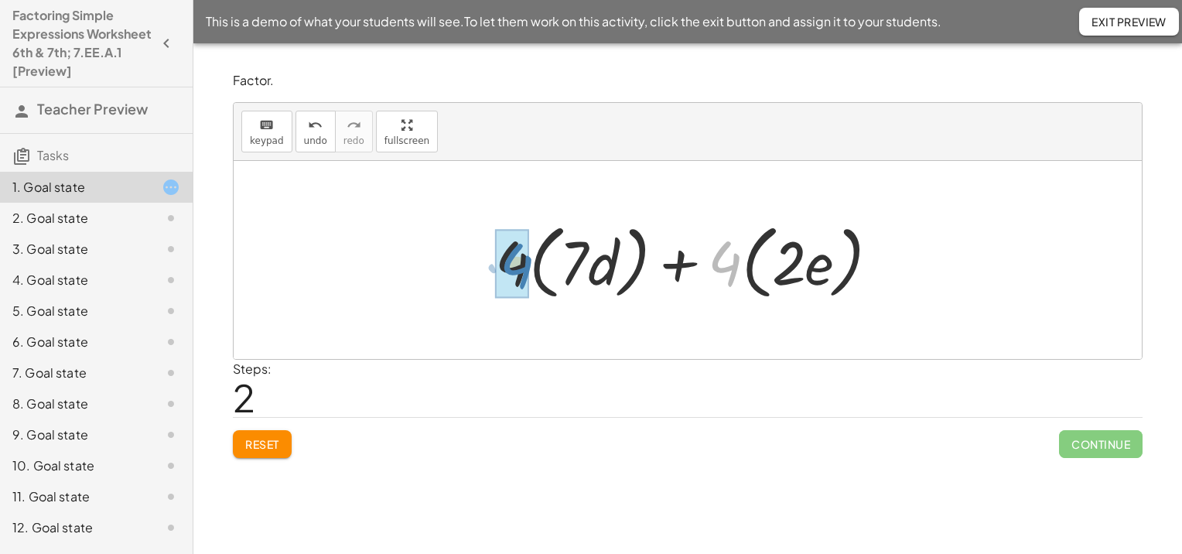
drag, startPoint x: 725, startPoint y: 272, endPoint x: 517, endPoint y: 274, distance: 208.2
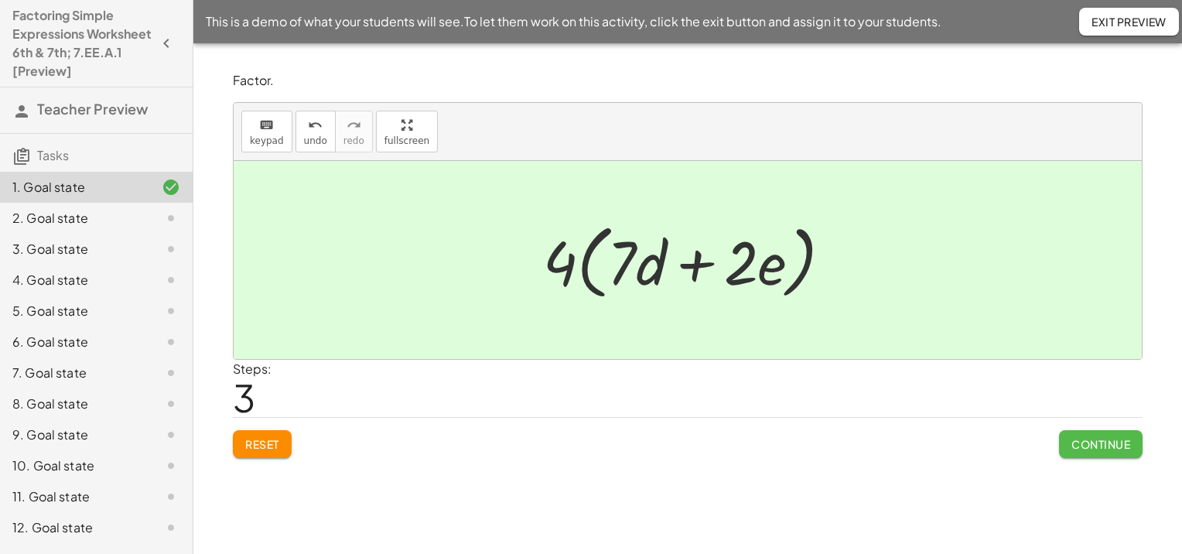
click at [1107, 448] on span "Continue" at bounding box center [1101, 444] width 59 height 14
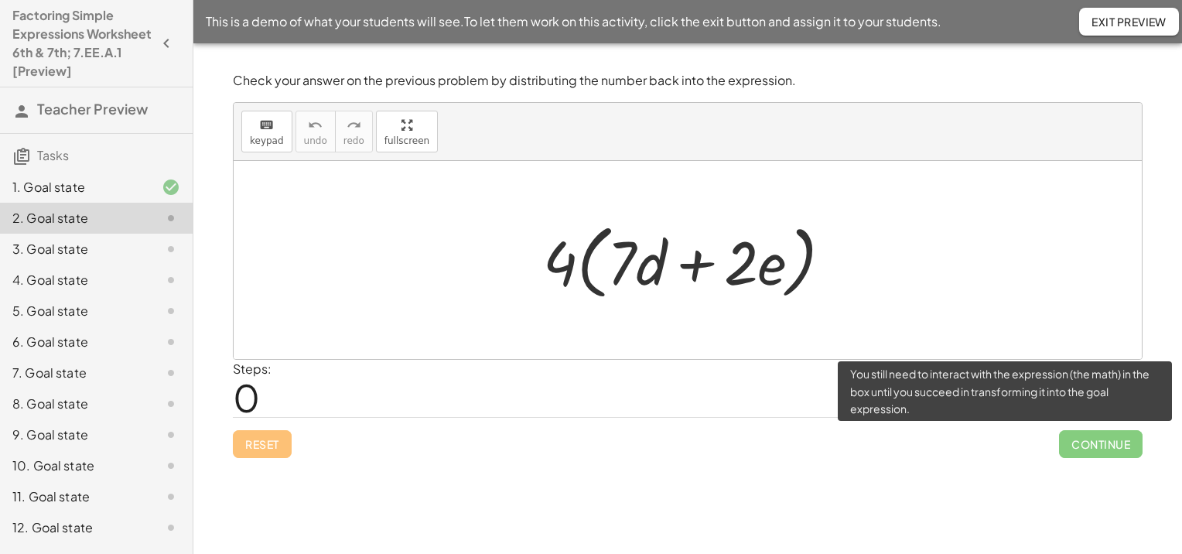
click at [1107, 448] on span "Continue" at bounding box center [1101, 444] width 84 height 28
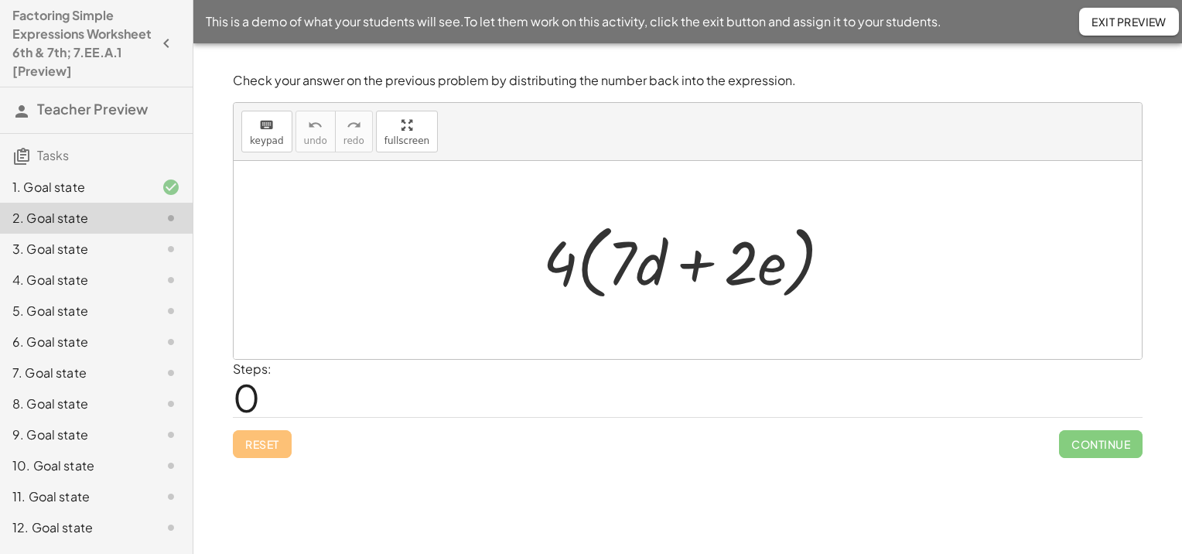
click at [994, 319] on div at bounding box center [688, 260] width 908 height 198
drag, startPoint x: 570, startPoint y: 269, endPoint x: 622, endPoint y: 256, distance: 53.5
click at [622, 256] on div at bounding box center [693, 260] width 317 height 89
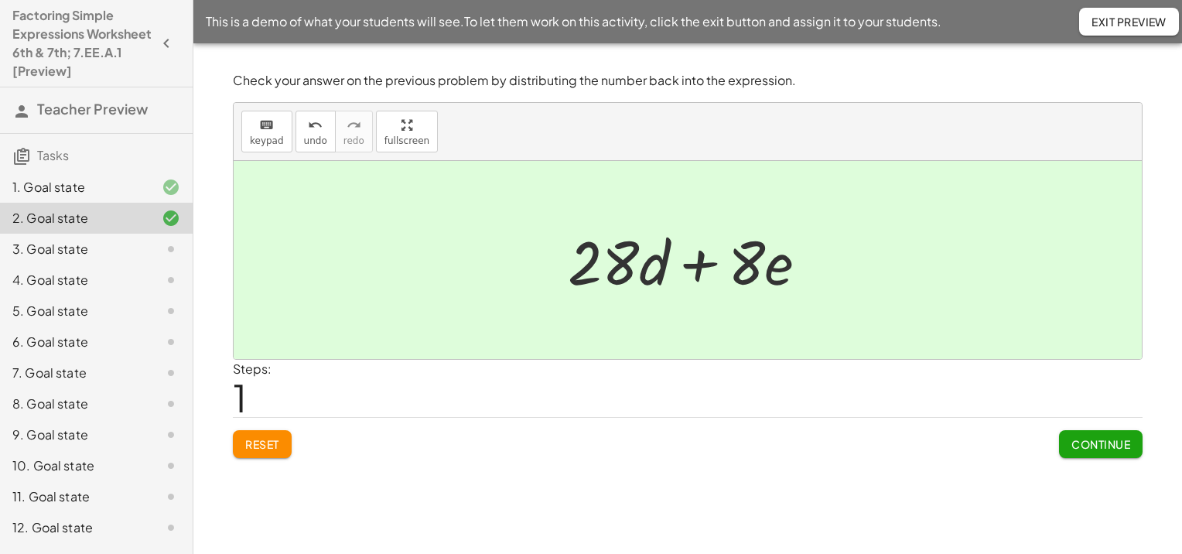
click at [1136, 13] on button "Exit Preview" at bounding box center [1129, 22] width 100 height 28
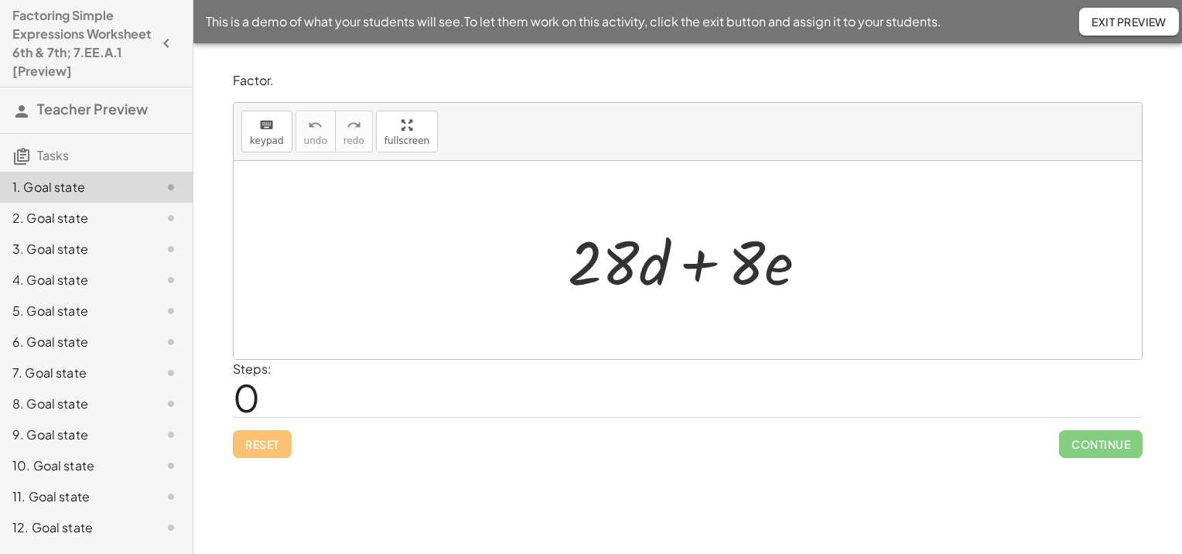
click at [606, 265] on div at bounding box center [694, 261] width 268 height 80
click at [272, 130] on icon "keyboard" at bounding box center [266, 125] width 15 height 19
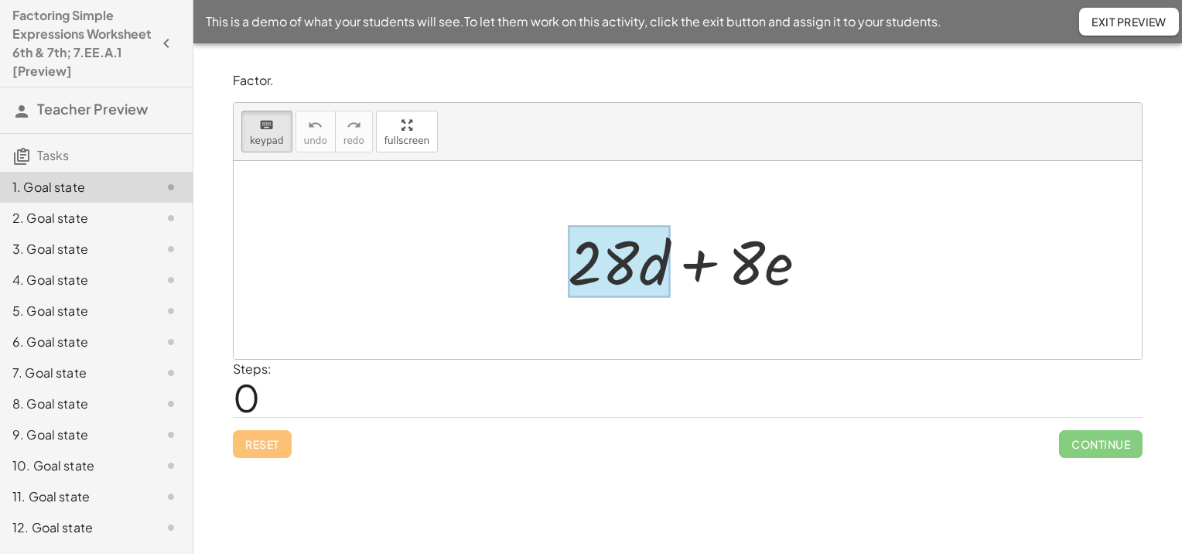
drag, startPoint x: 568, startPoint y: 266, endPoint x: 656, endPoint y: 268, distance: 88.2
click at [664, 263] on div at bounding box center [619, 262] width 102 height 72
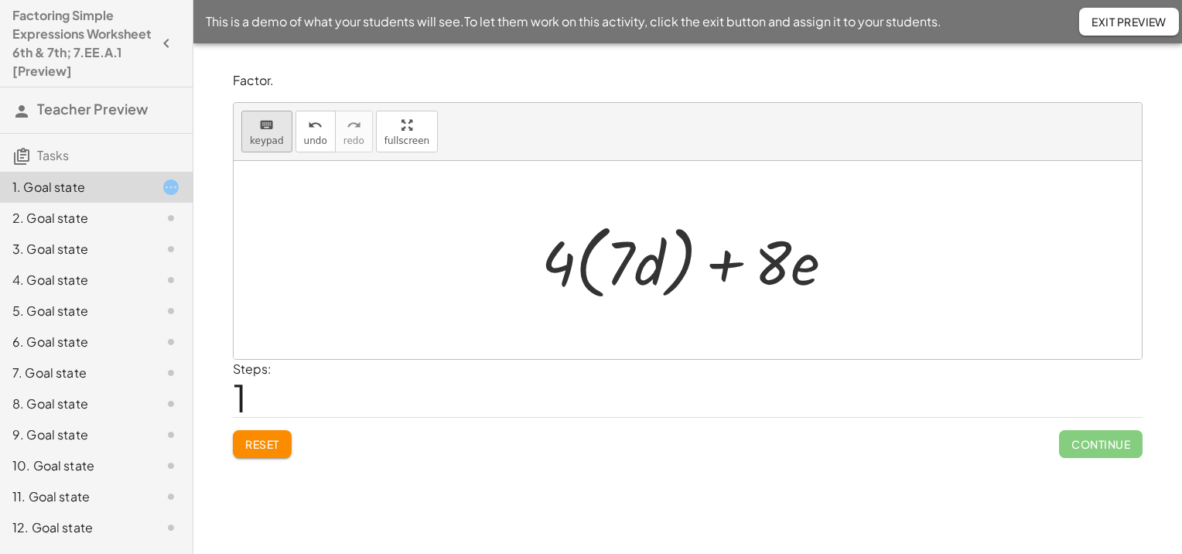
click at [269, 111] on button "keyboard keypad" at bounding box center [266, 132] width 51 height 42
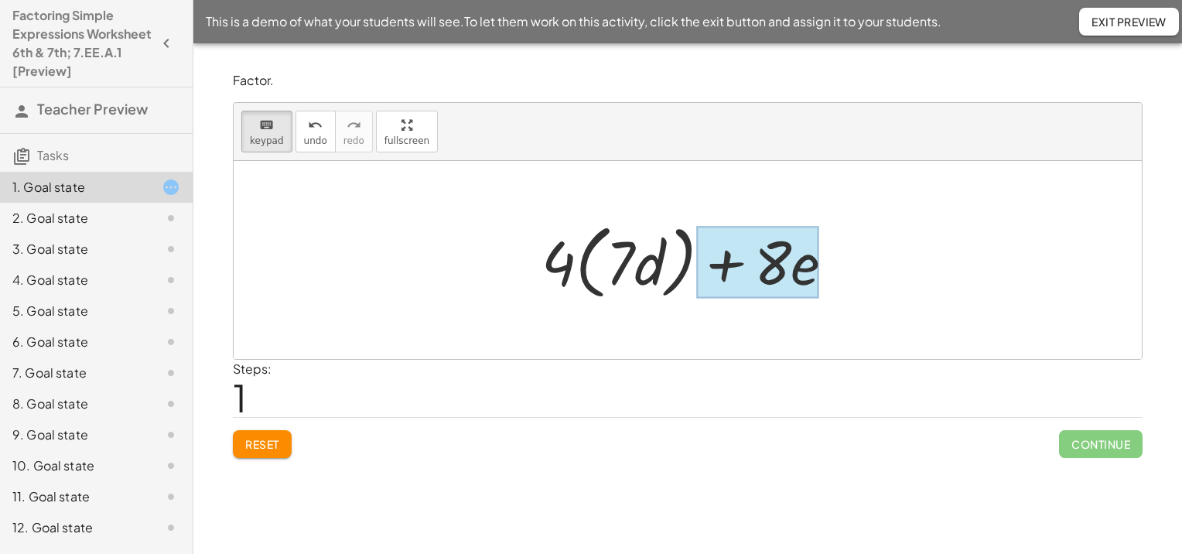
drag, startPoint x: 754, startPoint y: 271, endPoint x: 804, endPoint y: 272, distance: 50.3
click at [804, 272] on div at bounding box center [757, 262] width 123 height 72
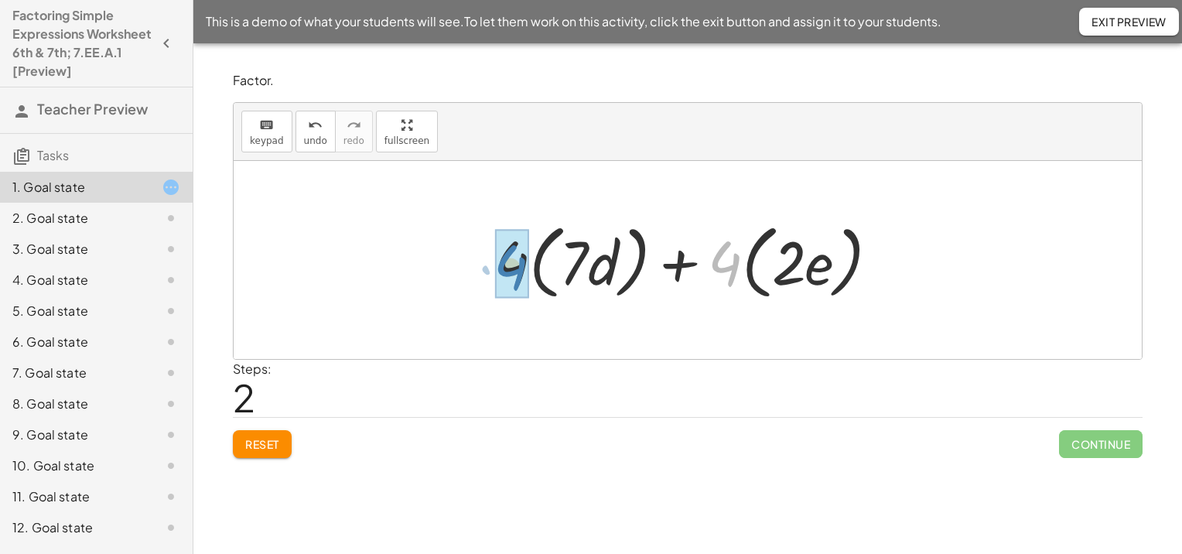
drag, startPoint x: 734, startPoint y: 263, endPoint x: 520, endPoint y: 267, distance: 214.4
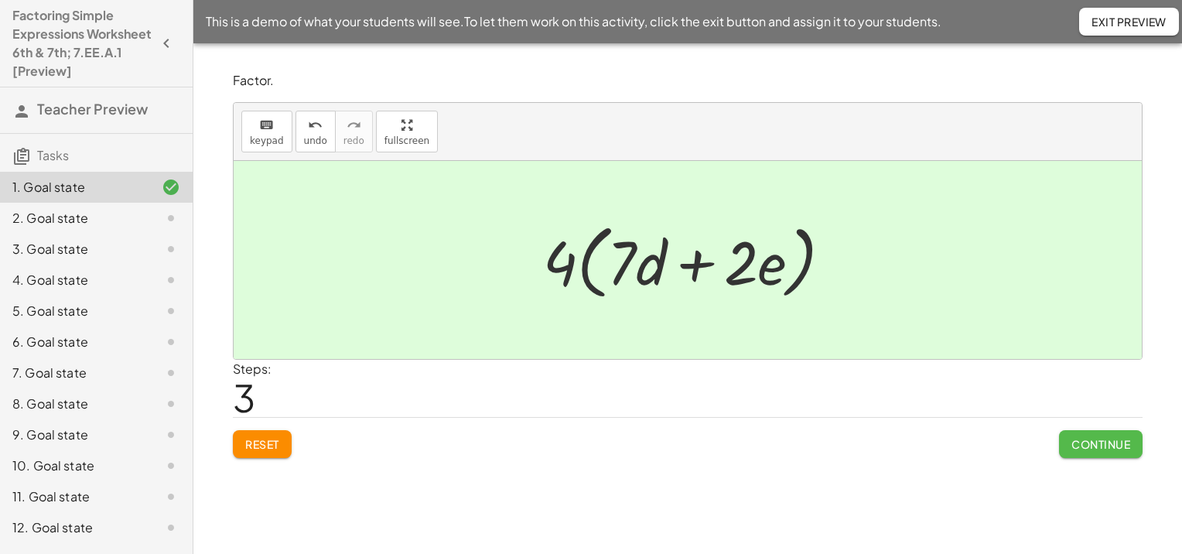
click at [1105, 440] on span "Continue" at bounding box center [1101, 444] width 59 height 14
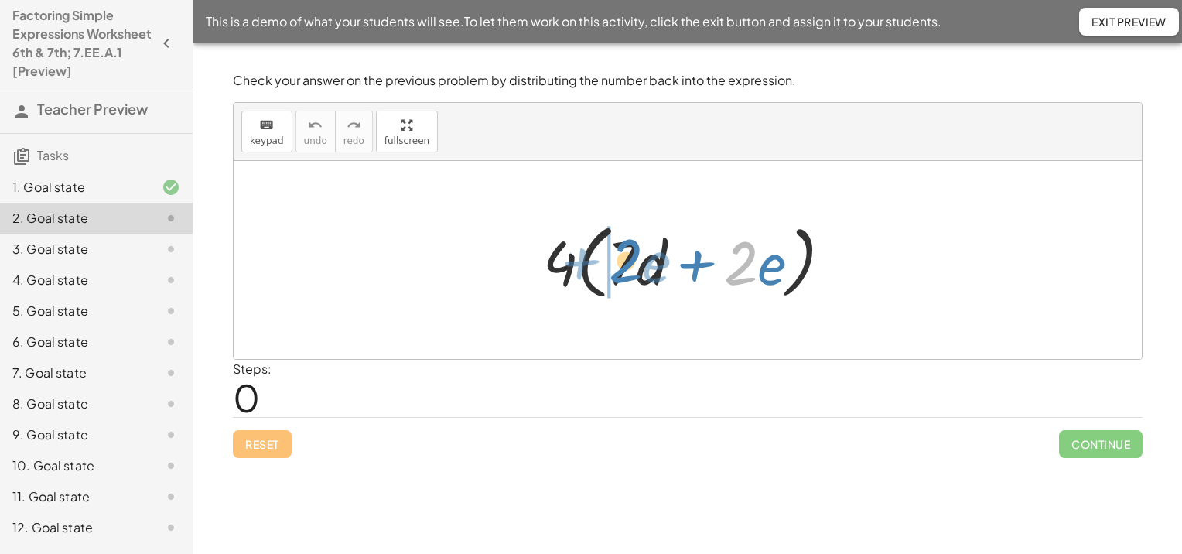
drag, startPoint x: 747, startPoint y: 263, endPoint x: 632, endPoint y: 261, distance: 115.3
click at [632, 261] on div at bounding box center [693, 260] width 317 height 89
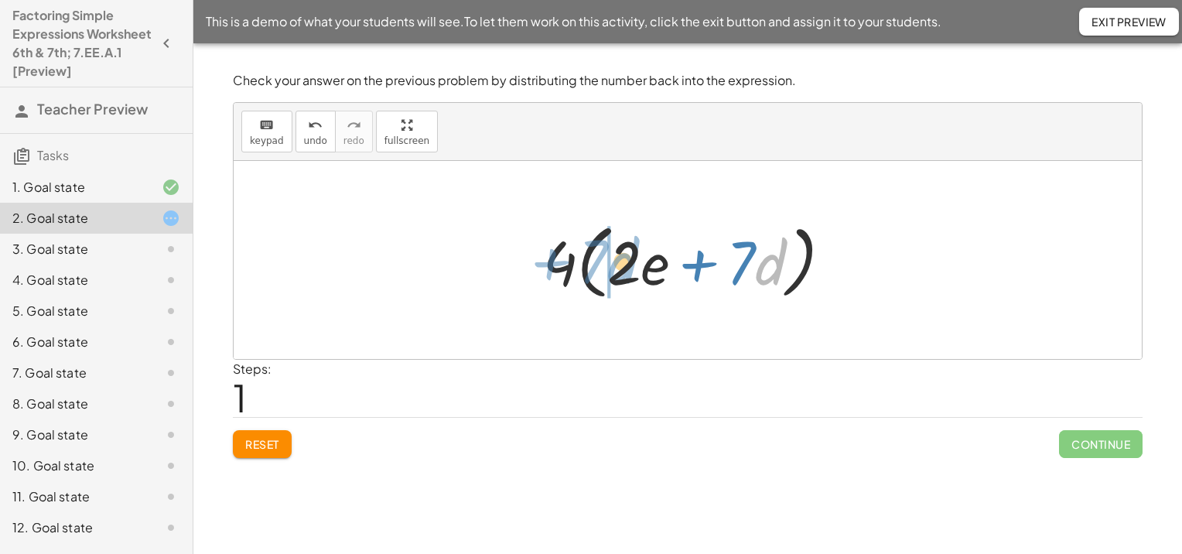
drag, startPoint x: 778, startPoint y: 276, endPoint x: 630, endPoint y: 275, distance: 147.8
click at [630, 275] on div at bounding box center [693, 260] width 317 height 89
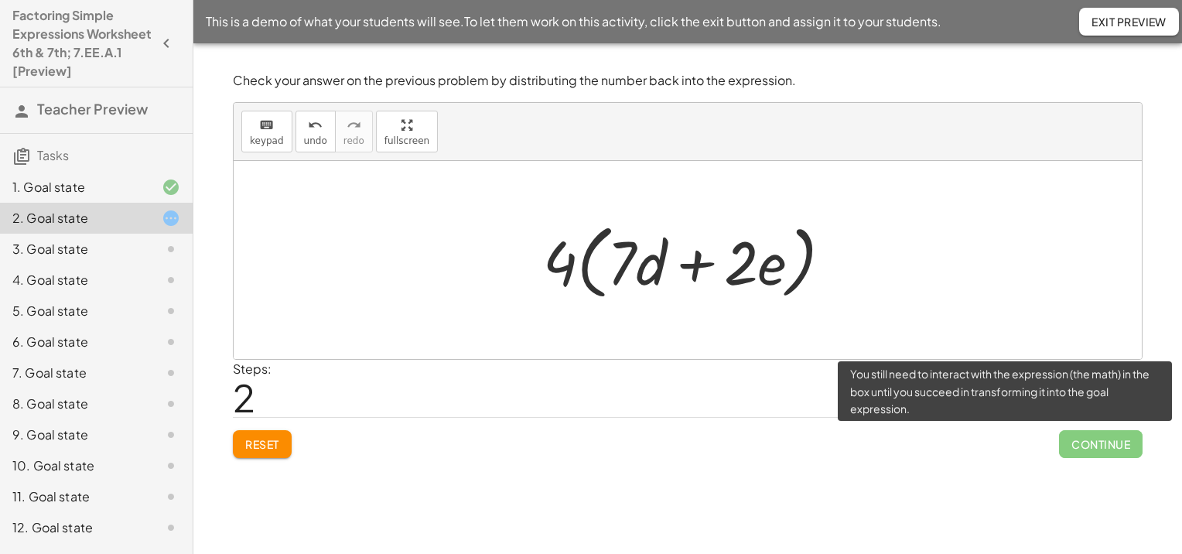
click at [1110, 453] on span "Continue" at bounding box center [1101, 444] width 84 height 28
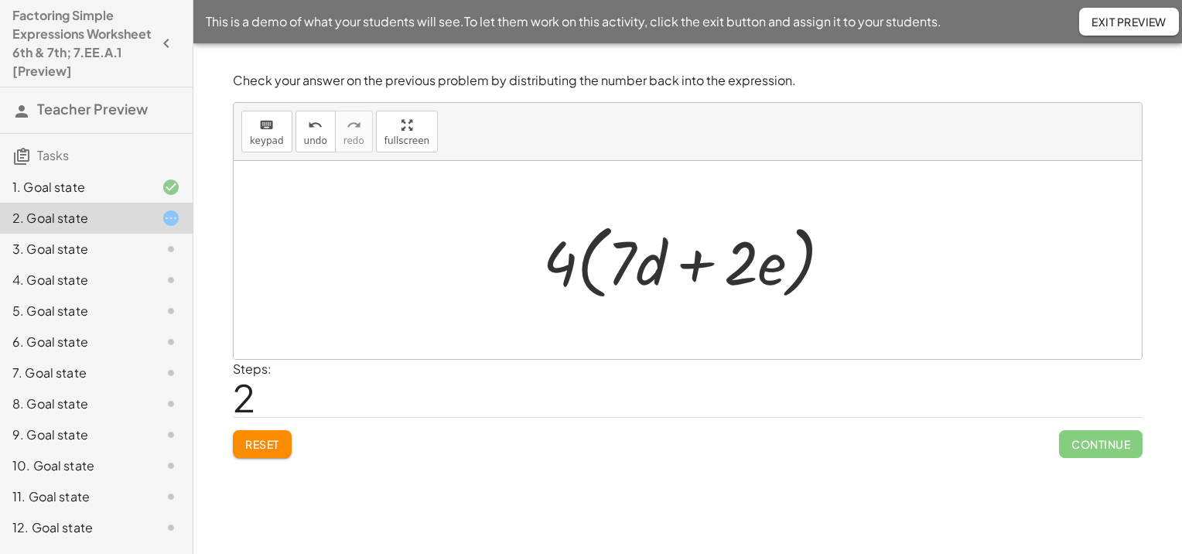
click at [737, 277] on div at bounding box center [693, 260] width 317 height 89
click at [1139, 20] on span "Exit Preview" at bounding box center [1129, 22] width 75 height 14
